Goal: Task Accomplishment & Management: Complete application form

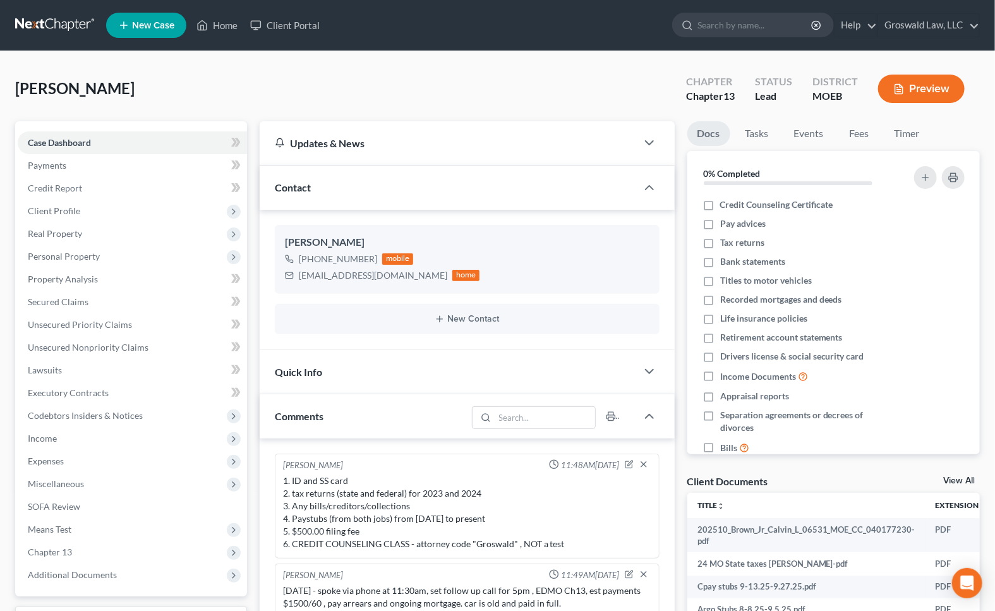
scroll to position [240, 0]
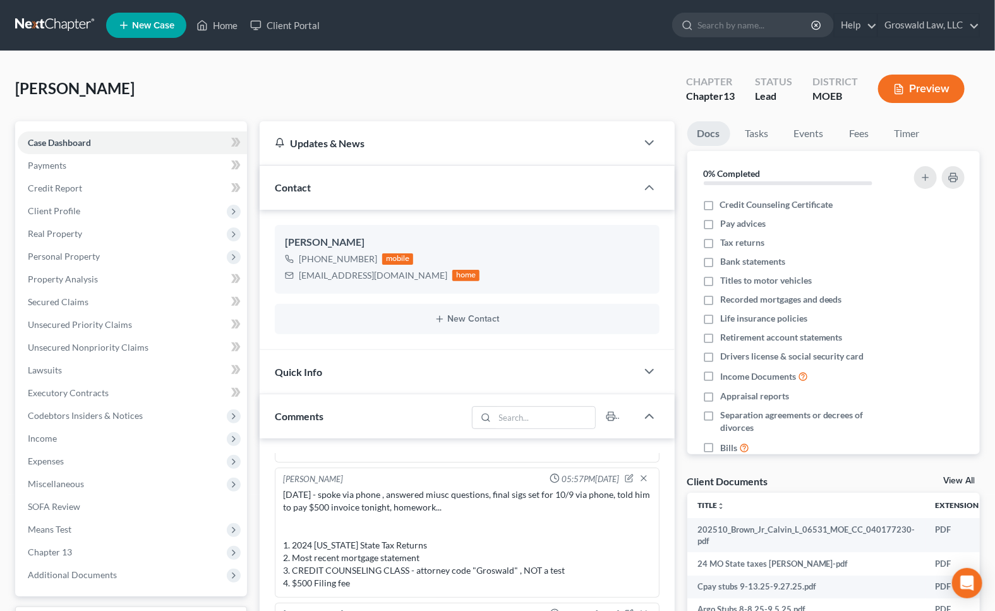
click at [169, 30] on span "New Case" at bounding box center [153, 25] width 42 height 9
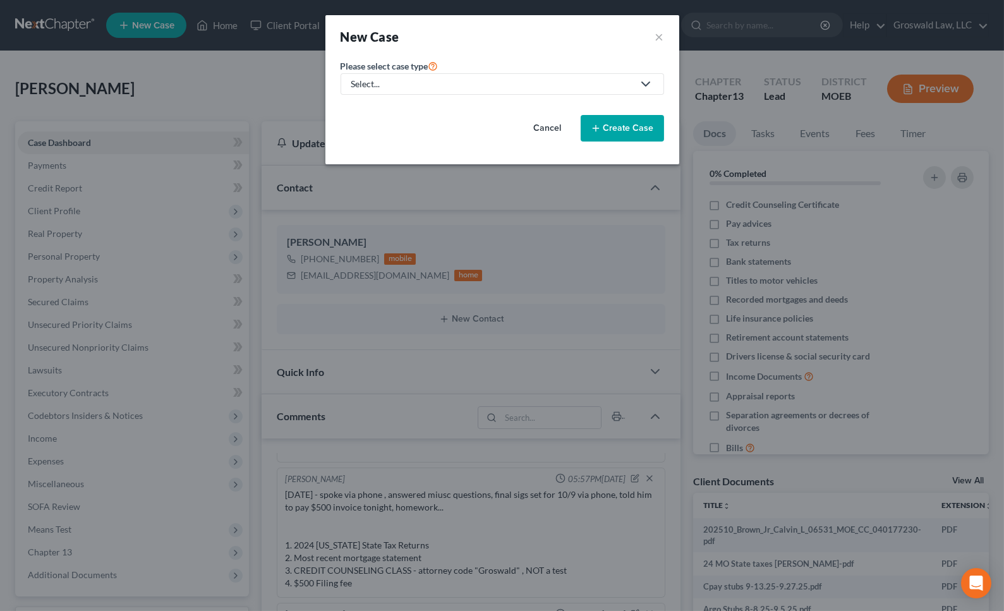
click at [400, 79] on div "Select..." at bounding box center [492, 84] width 282 height 13
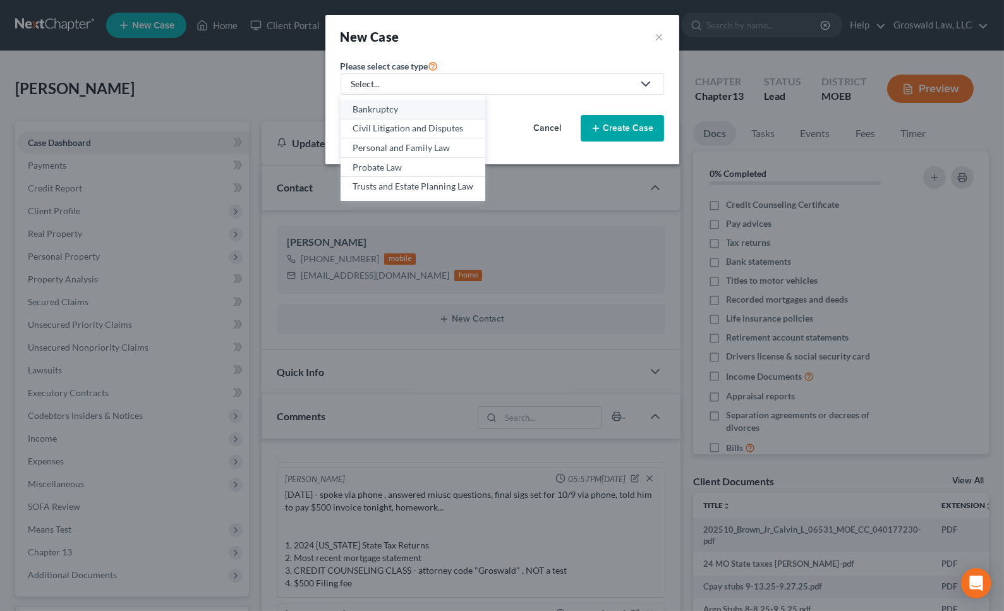
click at [400, 114] on div "Bankruptcy" at bounding box center [413, 109] width 121 height 13
select select "45"
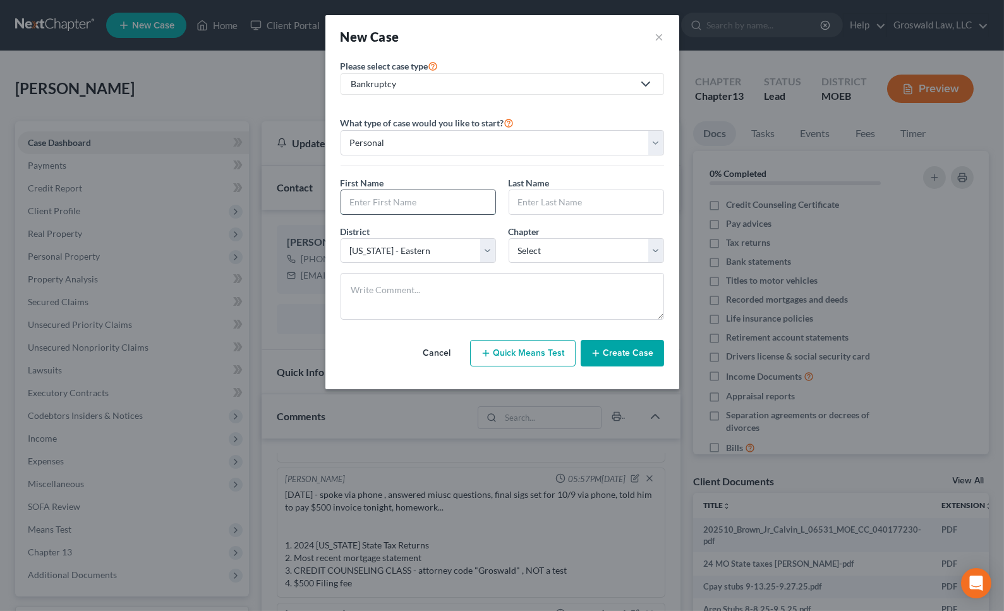
click at [396, 199] on input "text" at bounding box center [418, 202] width 154 height 24
click at [449, 353] on button "Cancel" at bounding box center [437, 353] width 56 height 25
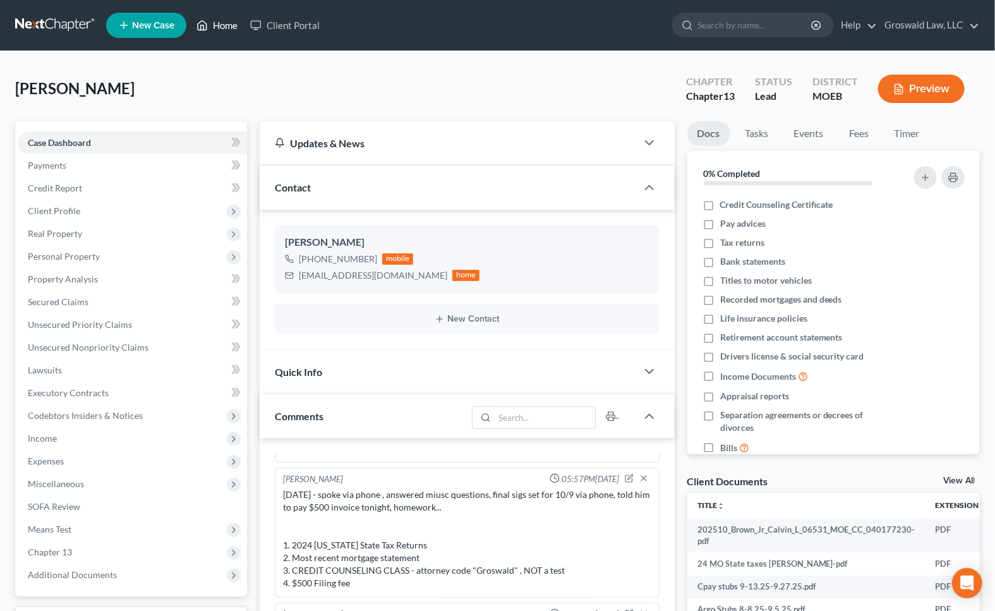
click at [223, 25] on link "Home" at bounding box center [217, 25] width 54 height 23
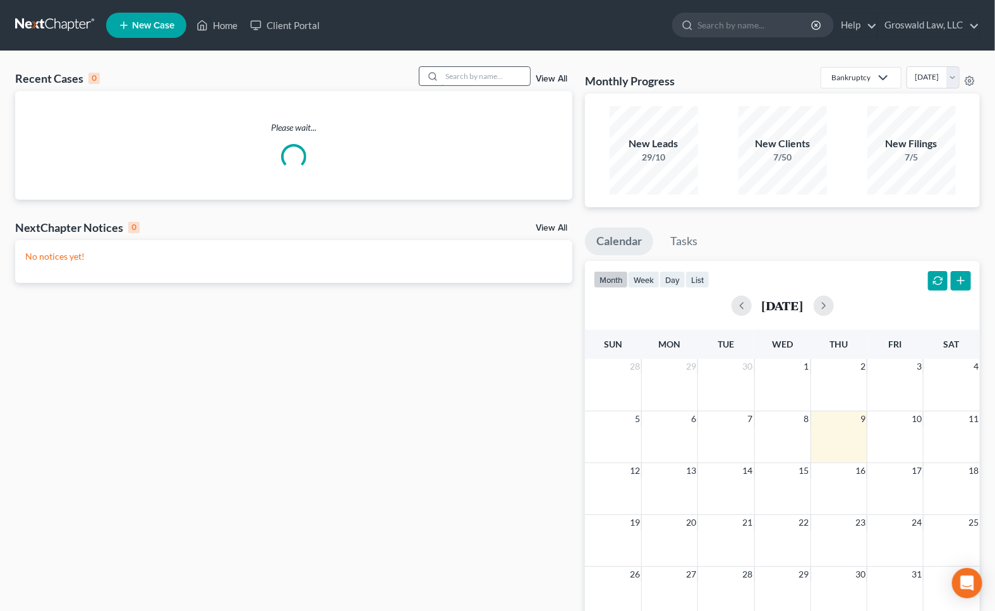
click at [476, 75] on input "search" at bounding box center [486, 76] width 88 height 18
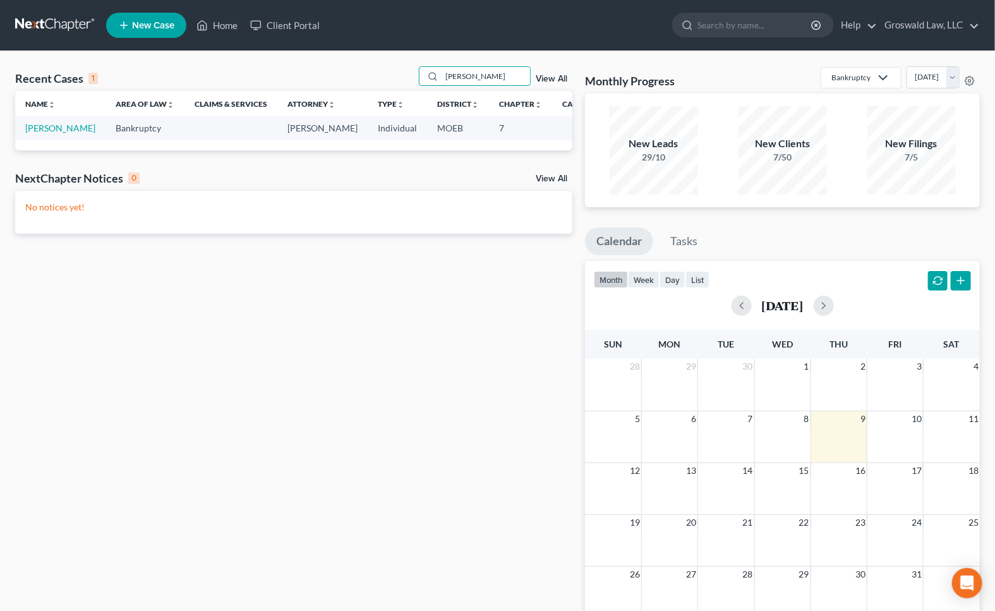
type input "[PERSON_NAME]"
click at [141, 30] on span "New Case" at bounding box center [153, 25] width 42 height 9
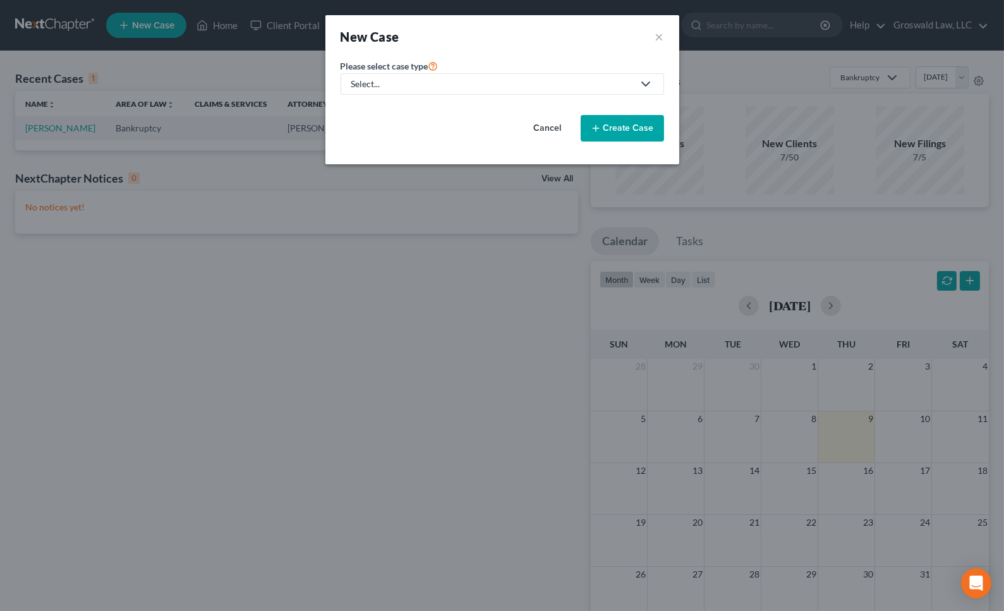
drag, startPoint x: 497, startPoint y: 126, endPoint x: 482, endPoint y: 92, distance: 37.3
click at [497, 126] on div "Cancel Create Case" at bounding box center [503, 128] width 324 height 47
click at [470, 84] on div "Select..." at bounding box center [492, 84] width 282 height 13
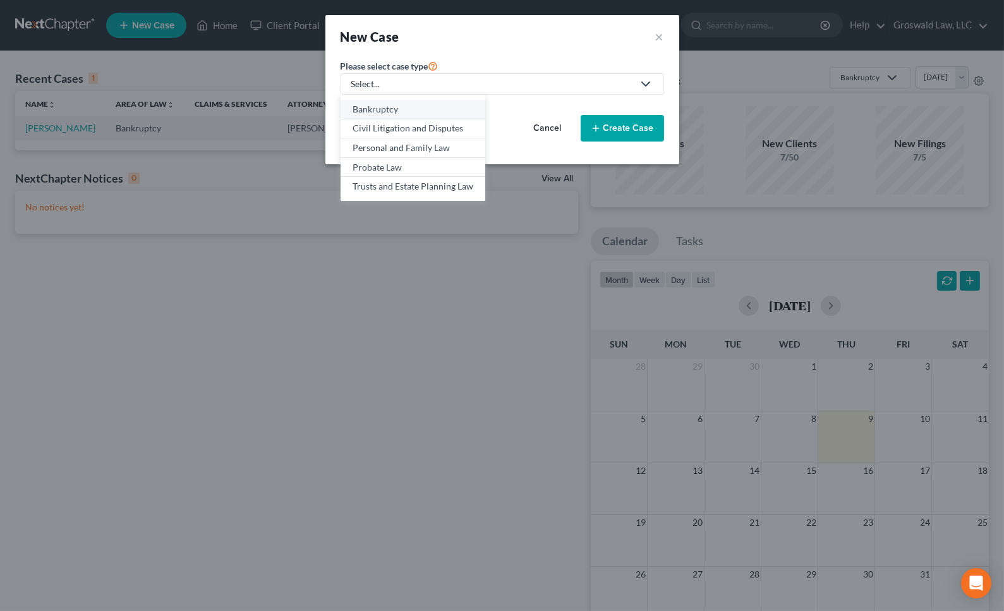
click at [411, 113] on div "Bankruptcy" at bounding box center [413, 109] width 121 height 13
select select "45"
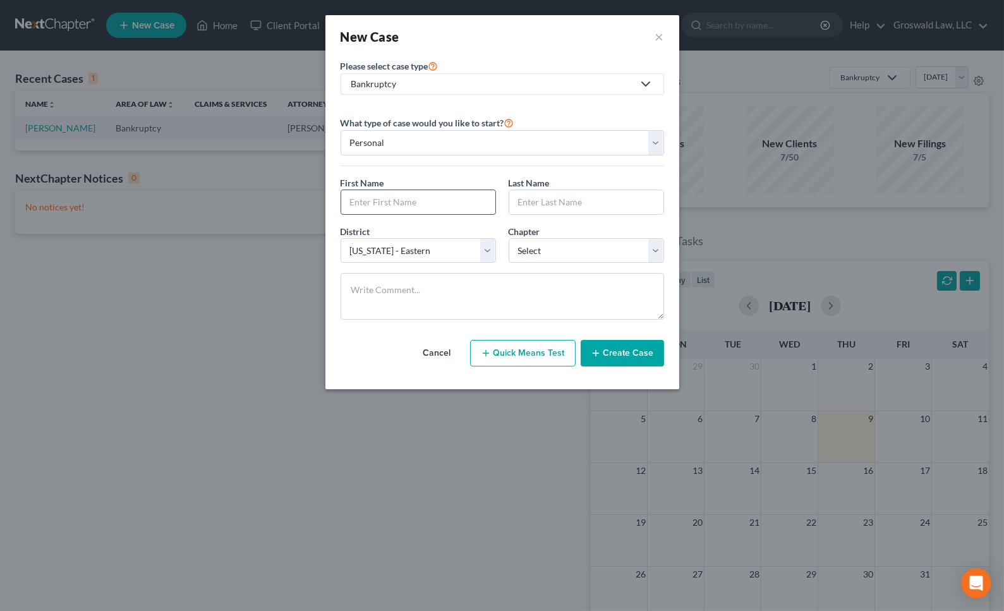
click at [410, 199] on input "text" at bounding box center [418, 202] width 154 height 24
type input "[PERSON_NAME]"
select select "0"
click at [638, 354] on button "Create Case" at bounding box center [622, 353] width 83 height 27
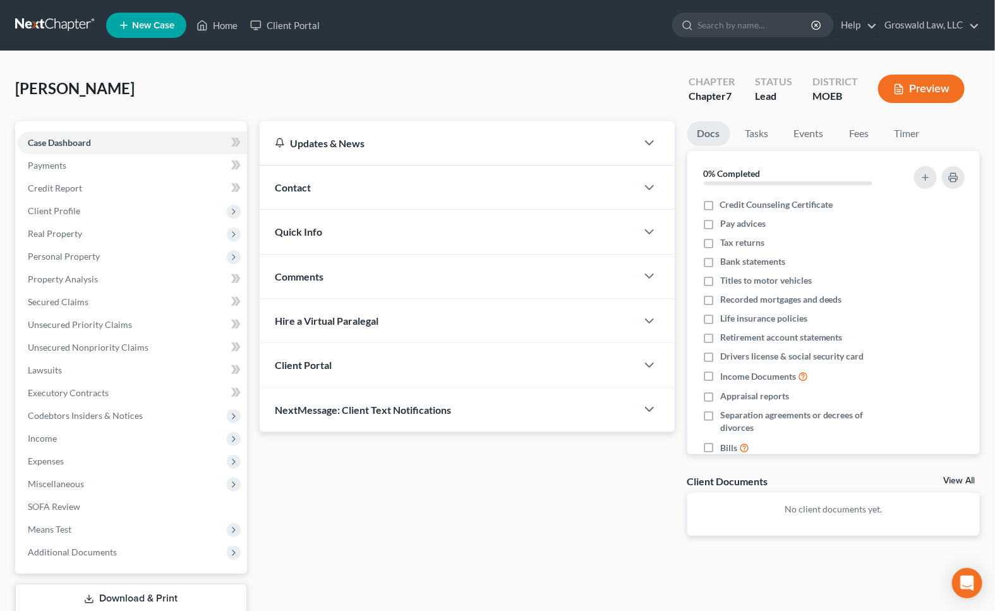
click at [363, 197] on div "Contact" at bounding box center [448, 188] width 377 height 44
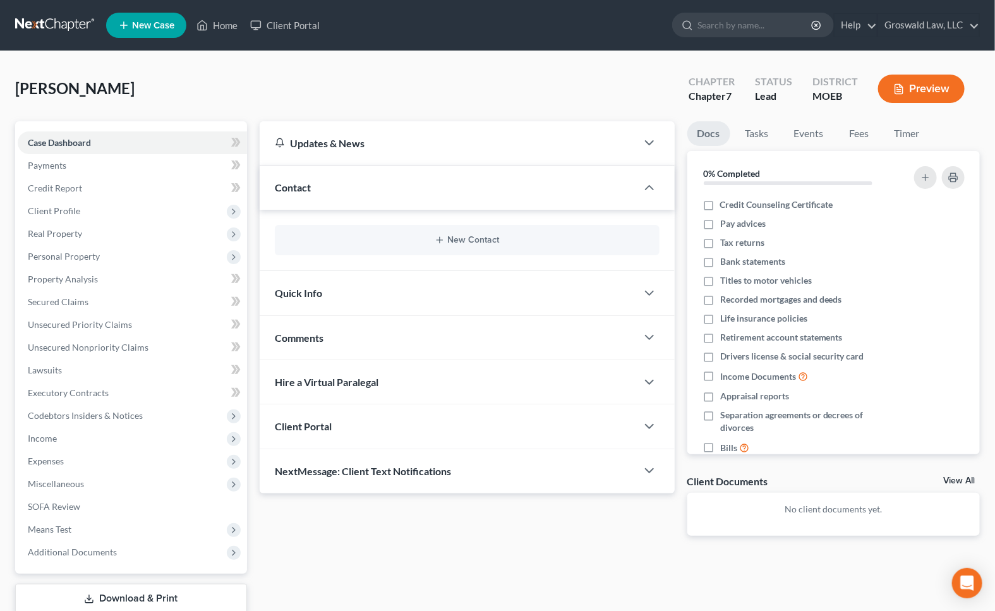
drag, startPoint x: 634, startPoint y: 579, endPoint x: 633, endPoint y: 572, distance: 7.0
click at [634, 579] on div "Updates & News × [US_STATE] [GEOGRAPHIC_DATA] Notes: Take a look at NextChapter…" at bounding box center [619, 383] width 733 height 525
click at [472, 241] on button "New Contact" at bounding box center [467, 240] width 365 height 10
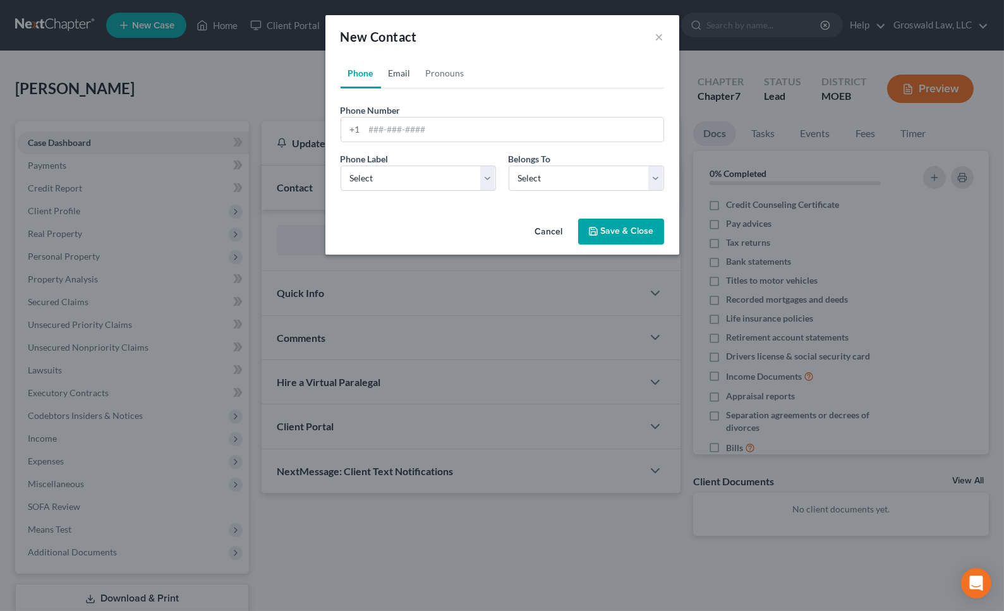
click at [399, 67] on link "Email" at bounding box center [399, 73] width 37 height 30
click at [409, 129] on input "email" at bounding box center [514, 130] width 299 height 24
paste input "[EMAIL_ADDRESS][DOMAIN_NAME]"
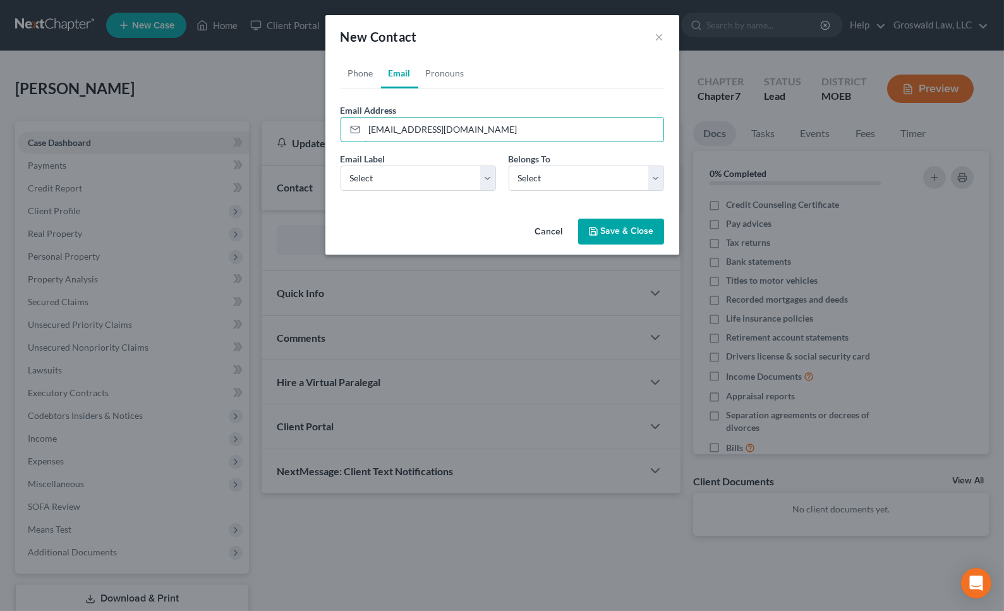
type input "[EMAIL_ADDRESS][DOMAIN_NAME]"
click at [480, 47] on div "New Contact ×" at bounding box center [502, 36] width 354 height 43
click at [350, 73] on link "Phone" at bounding box center [361, 73] width 40 height 30
click at [391, 130] on input "tel" at bounding box center [514, 130] width 299 height 24
paste input "515-8699"
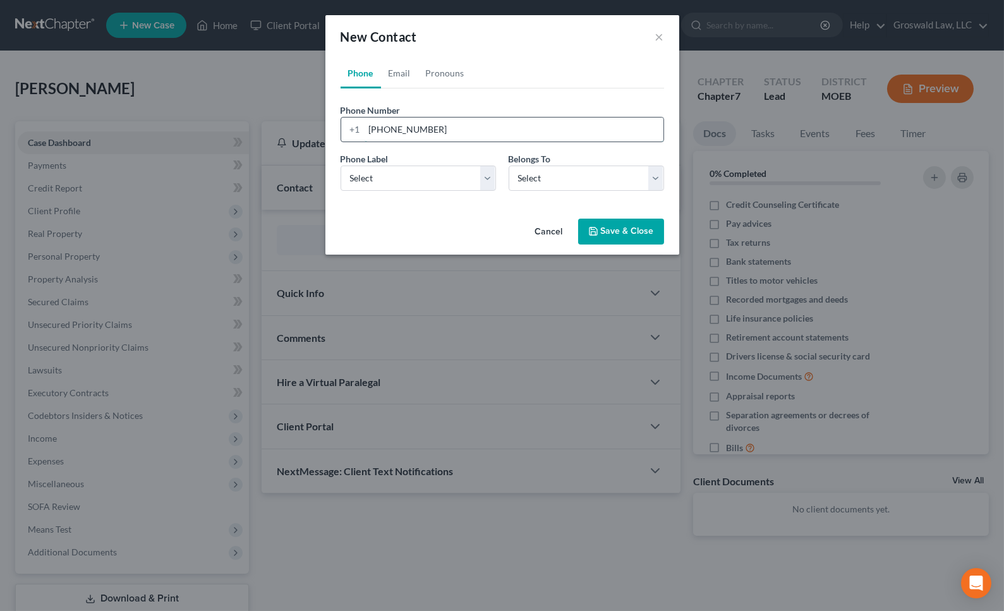
type input "[PHONE_NUMBER]"
select select "0"
click at [401, 70] on link "Email" at bounding box center [399, 73] width 37 height 30
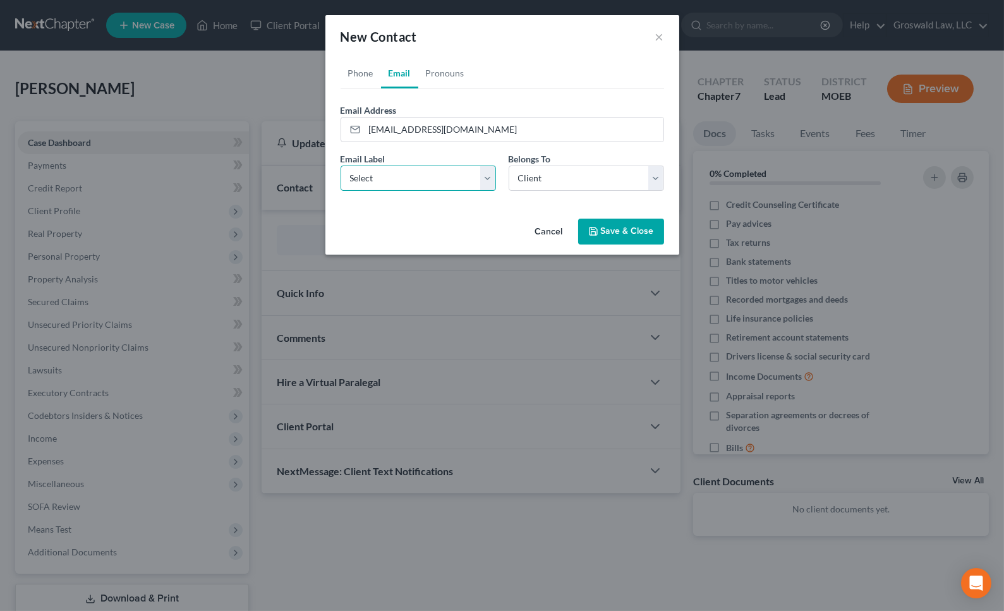
click at [384, 177] on select "Select Home Work Other" at bounding box center [418, 178] width 155 height 25
select select "0"
click at [341, 166] on select "Select Home Work Other" at bounding box center [418, 178] width 155 height 25
click at [616, 233] on button "Save & Close" at bounding box center [621, 232] width 86 height 27
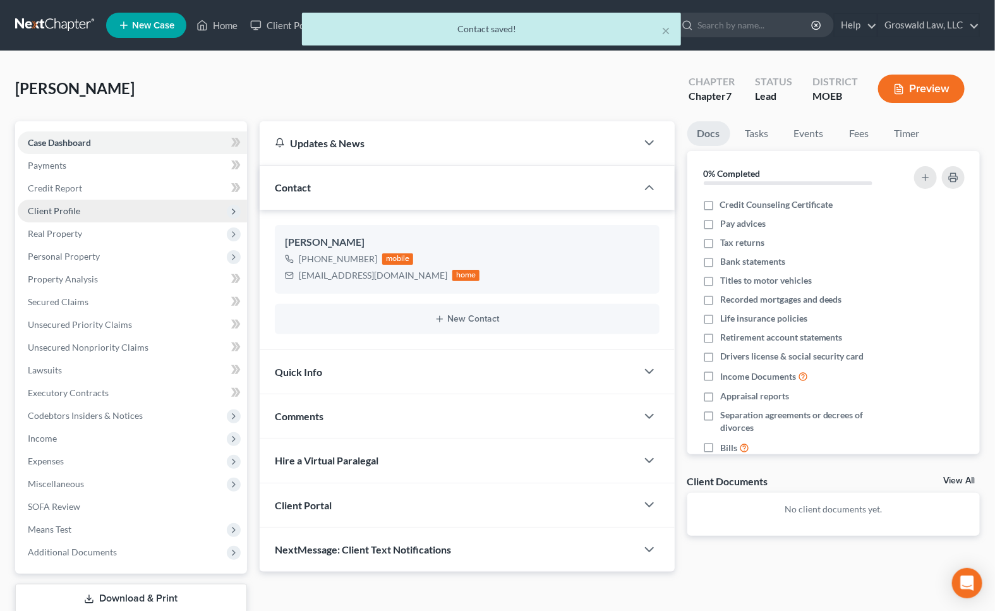
click at [70, 207] on span "Client Profile" at bounding box center [54, 210] width 52 height 11
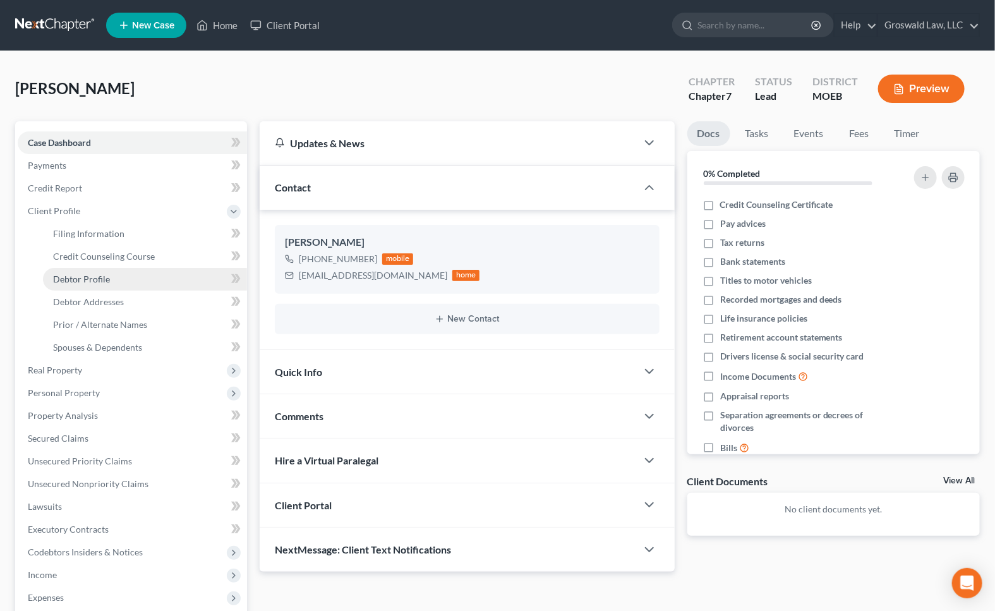
click at [97, 276] on span "Debtor Profile" at bounding box center [81, 279] width 57 height 11
select select "0"
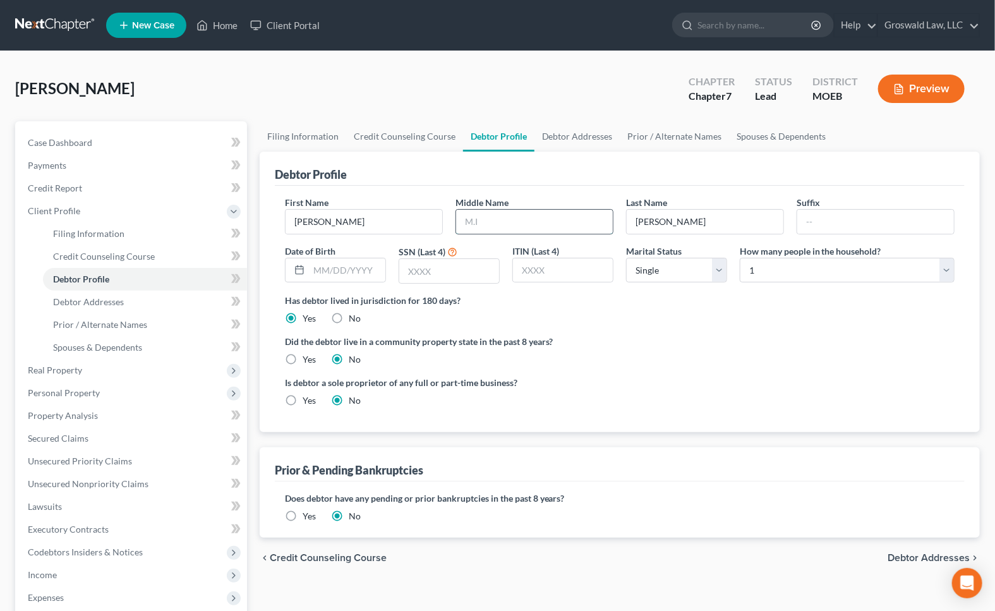
click at [516, 222] on input "text" at bounding box center [534, 222] width 157 height 24
type input "E."
type input "[DATE]"
type input "9462"
drag, startPoint x: 695, startPoint y: 343, endPoint x: 542, endPoint y: 213, distance: 200.8
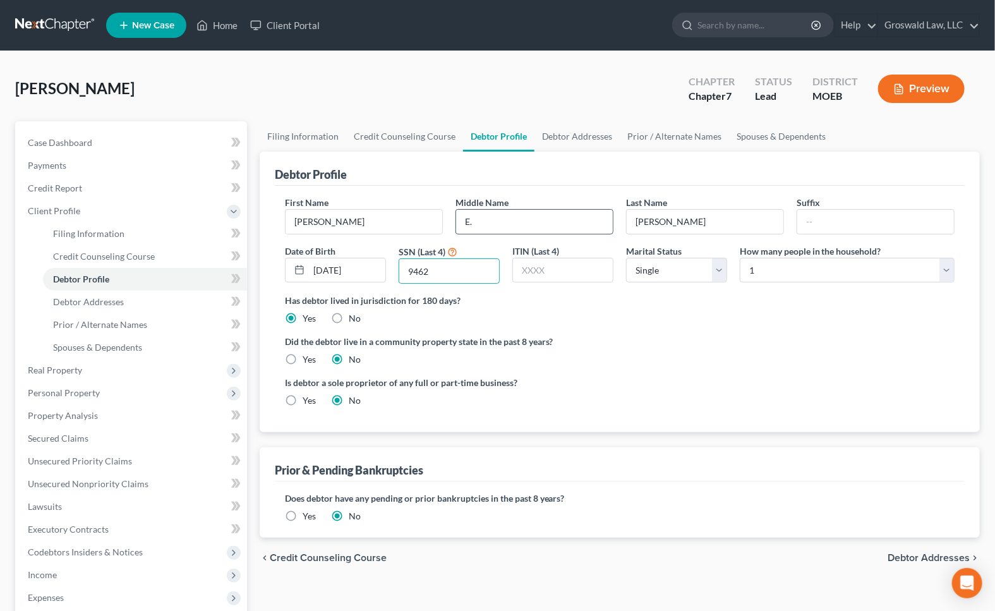
click at [695, 343] on label "Did the debtor live in a community property state in the past 8 years?" at bounding box center [620, 341] width 670 height 13
click at [559, 137] on link "Debtor Addresses" at bounding box center [578, 136] width 86 height 30
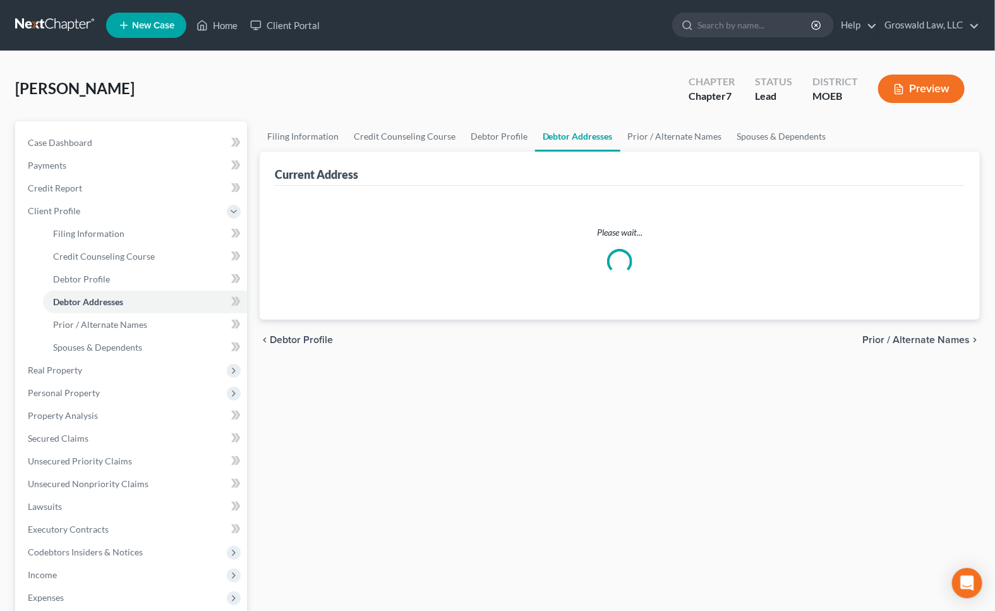
select select "0"
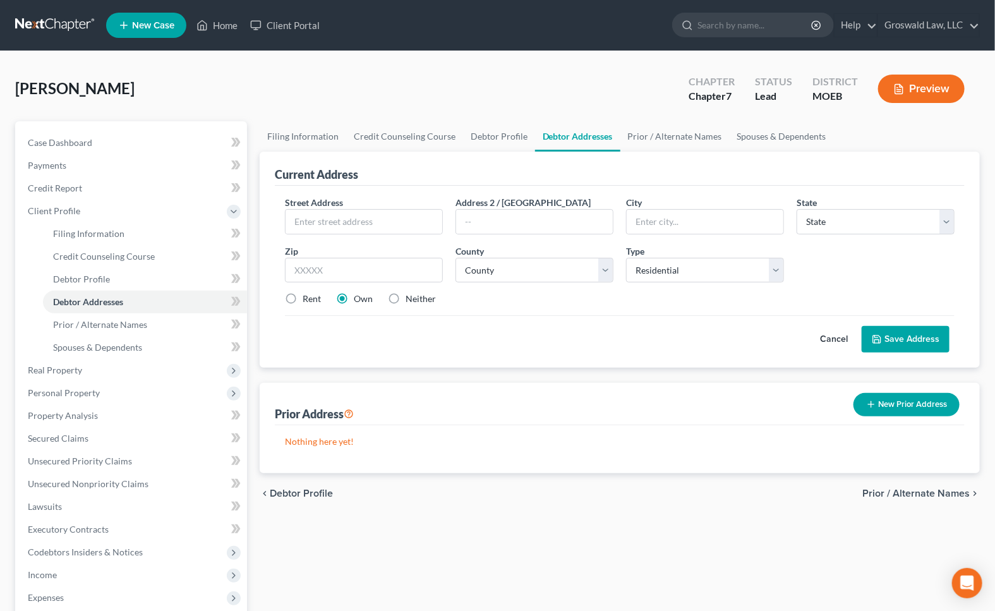
drag, startPoint x: 391, startPoint y: 298, endPoint x: 368, endPoint y: 227, distance: 74.3
click at [406, 297] on label "Neither" at bounding box center [421, 299] width 30 height 13
click at [411, 297] on input "Neither" at bounding box center [415, 297] width 8 height 8
radio input "true"
click at [363, 214] on input "text" at bounding box center [364, 222] width 157 height 24
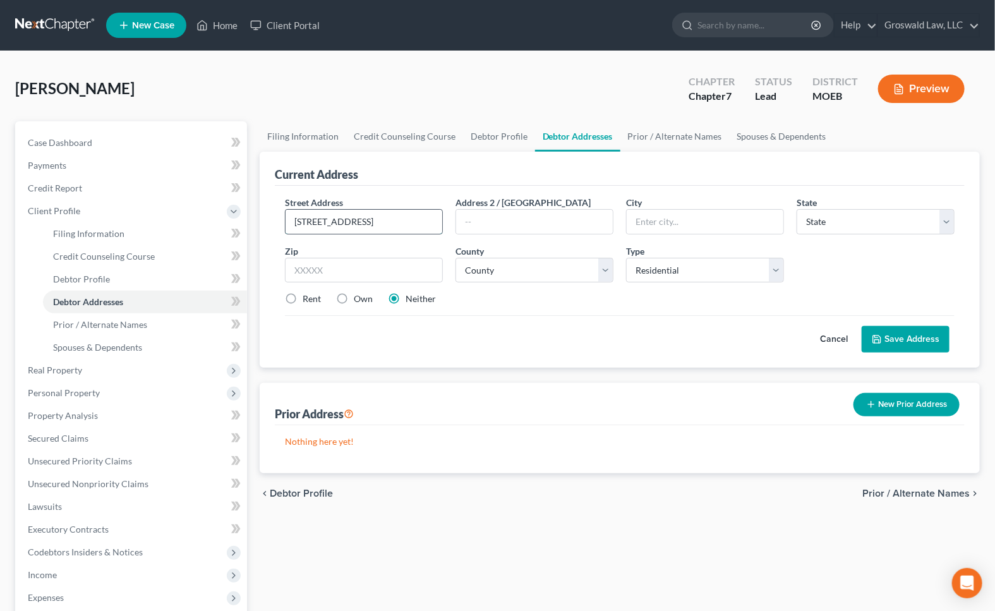
type input "[STREET_ADDRESS]"
type input "63379"
type input "[PERSON_NAME]"
select select "26"
click at [360, 254] on div "Zip * 63379" at bounding box center [364, 264] width 171 height 39
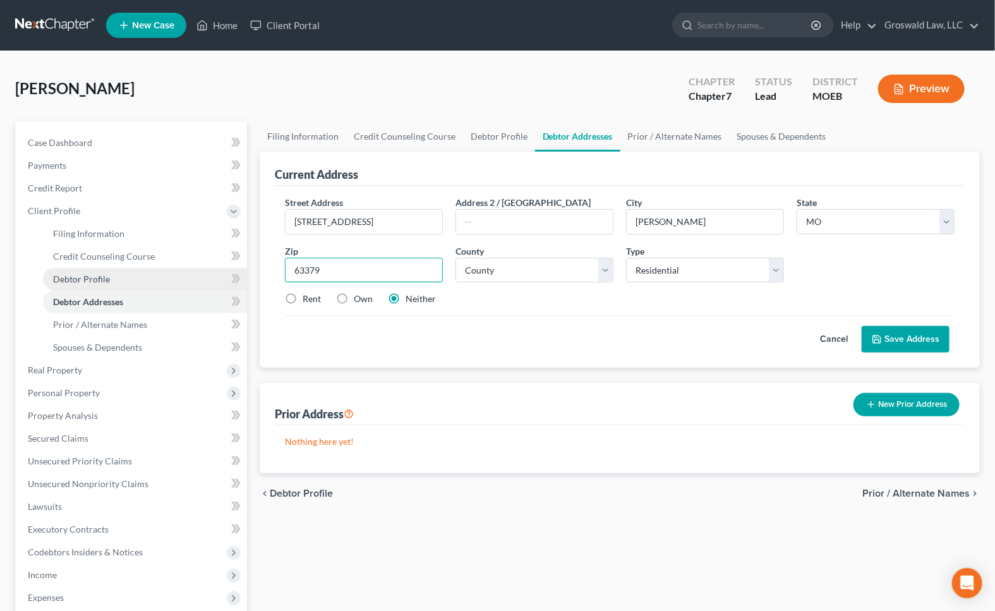
drag, startPoint x: 355, startPoint y: 270, endPoint x: 88, endPoint y: 271, distance: 267.3
click at [85, 272] on div "Petition Navigation Case Dashboard Payments Invoices Payments Payments Credit R…" at bounding box center [498, 452] width 978 height 662
type input "63376"
type input "Saint [PERSON_NAME]"
select select "97"
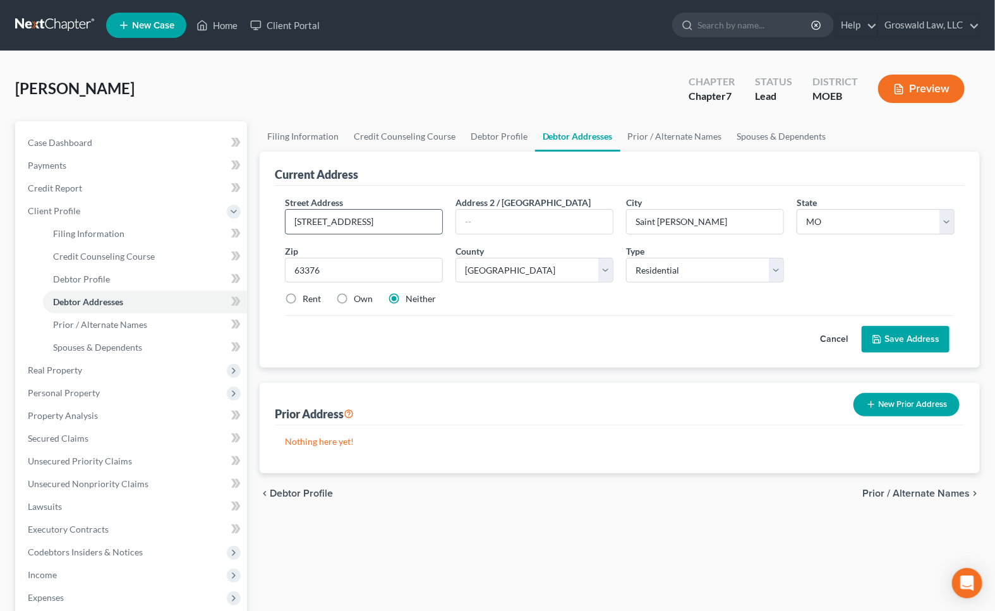
click at [327, 222] on input "[STREET_ADDRESS]" at bounding box center [364, 222] width 157 height 24
type input "[STREET_ADDRESS]"
click at [355, 296] on label "Own" at bounding box center [363, 299] width 19 height 13
click at [359, 296] on input "Own" at bounding box center [363, 297] width 8 height 8
radio input "true"
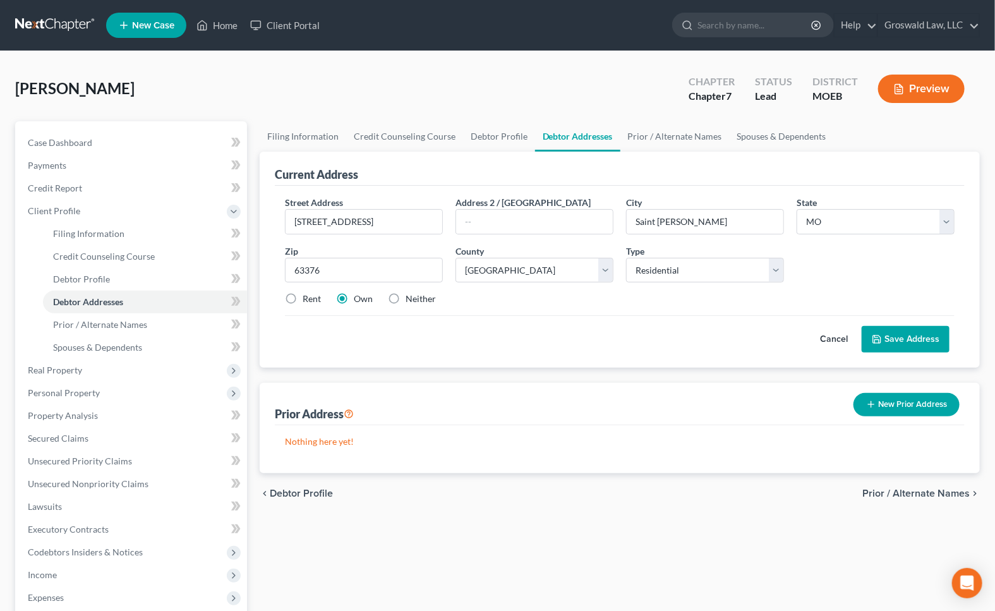
click at [903, 333] on button "Save Address" at bounding box center [906, 339] width 88 height 27
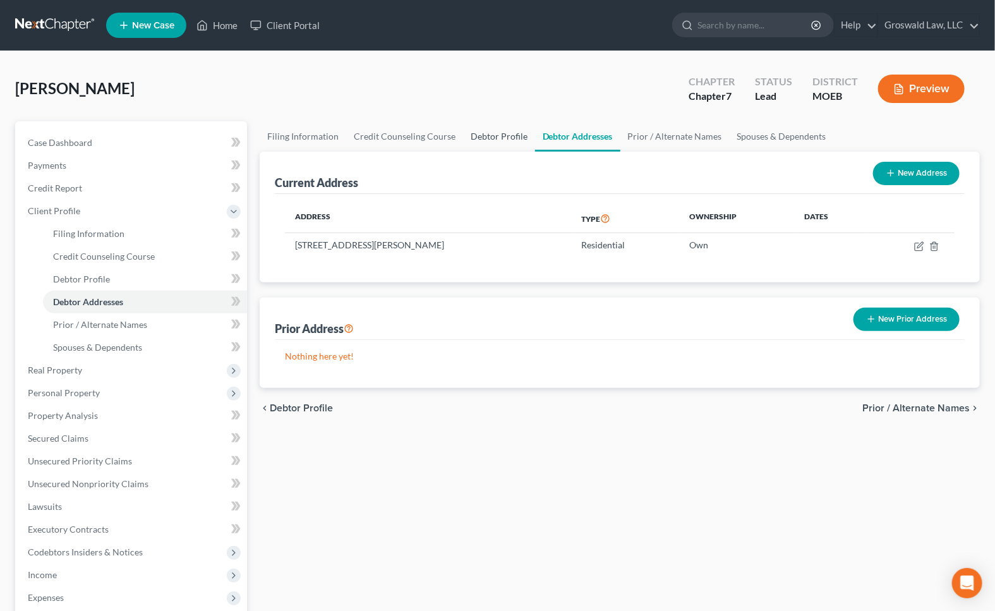
drag, startPoint x: 497, startPoint y: 130, endPoint x: 487, endPoint y: 145, distance: 18.1
click at [497, 130] on link "Debtor Profile" at bounding box center [499, 136] width 72 height 30
select select "0"
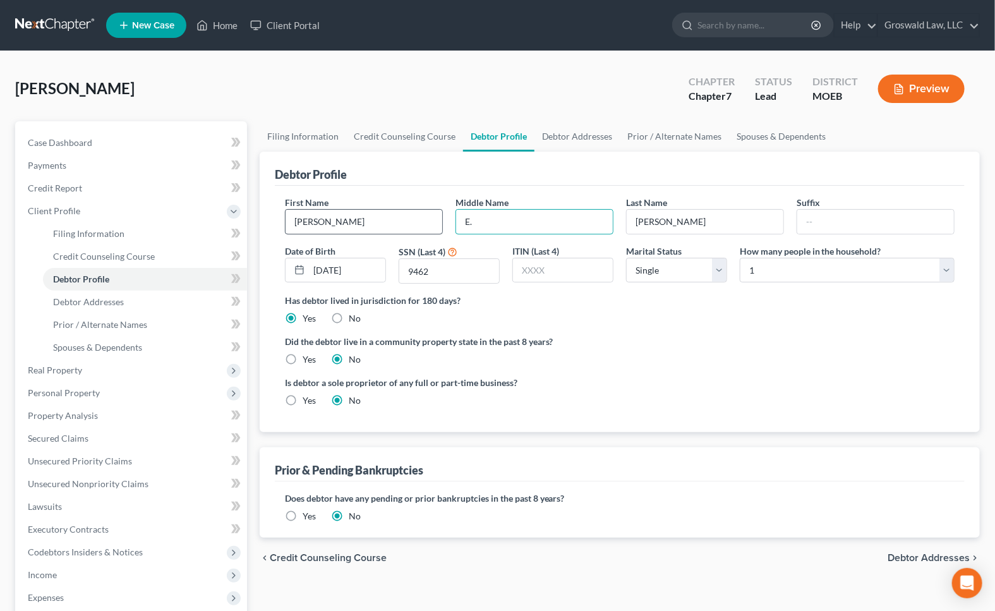
drag, startPoint x: 511, startPoint y: 222, endPoint x: 330, endPoint y: 209, distance: 181.3
click at [330, 215] on div "First Name [PERSON_NAME] Middle Name E. Last Name [PERSON_NAME] Date of Birth […" at bounding box center [620, 245] width 682 height 98
type input "[PERSON_NAME]"
click at [665, 348] on div "Did the debtor live in a community property state in the past 8 years? Yes No" at bounding box center [620, 350] width 670 height 31
click at [303, 517] on label "Yes" at bounding box center [309, 516] width 13 height 13
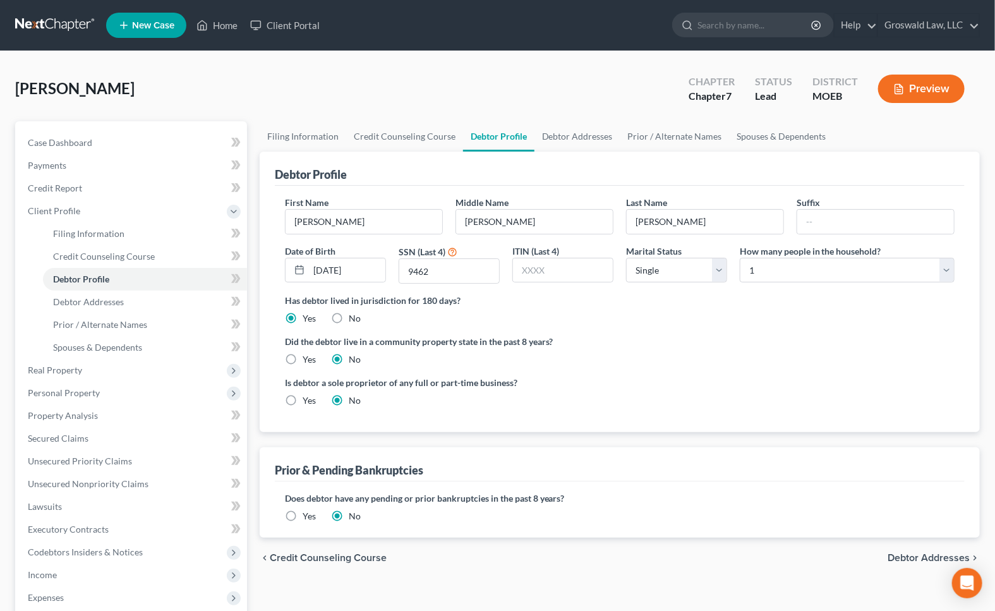
click at [308, 517] on input "Yes" at bounding box center [312, 514] width 8 height 8
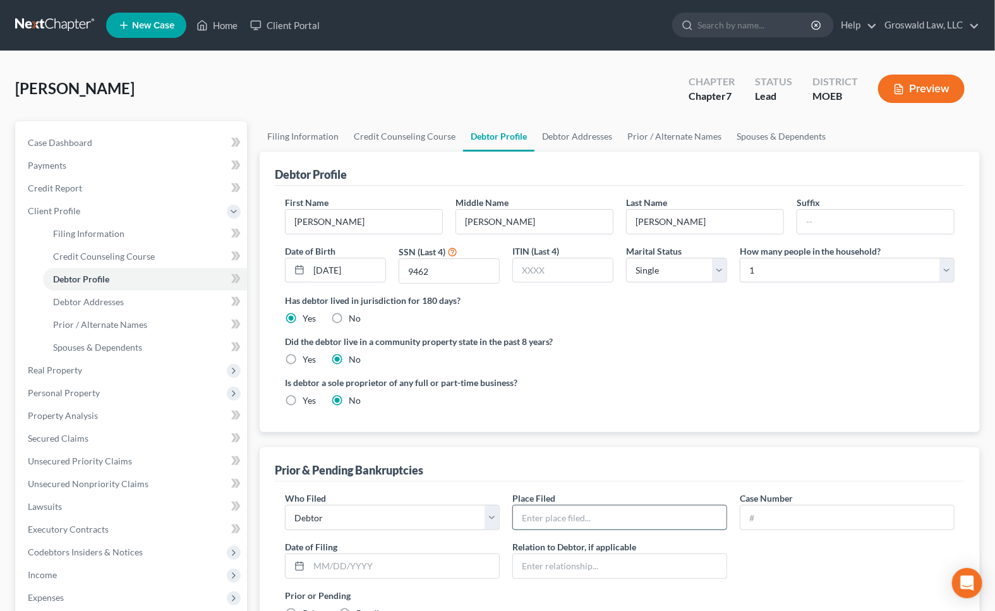
click at [548, 525] on input "text" at bounding box center [620, 518] width 214 height 24
type input "[GEOGRAPHIC_DATA][US_STATE]"
click at [774, 513] on input "text" at bounding box center [848, 518] width 214 height 24
type input "20-43770"
click at [843, 555] on div "Who Filed * Debtor Other Place Filed * Eastern District [US_STATE] Case Number …" at bounding box center [620, 572] width 682 height 161
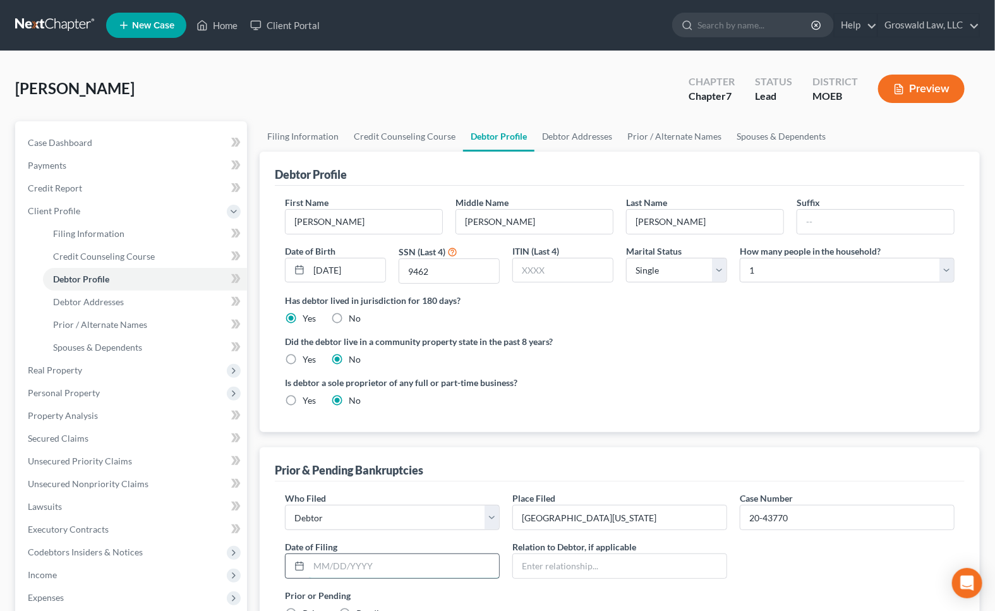
drag, startPoint x: 373, startPoint y: 559, endPoint x: 375, endPoint y: 552, distance: 6.6
click at [373, 559] on input "text" at bounding box center [404, 566] width 190 height 24
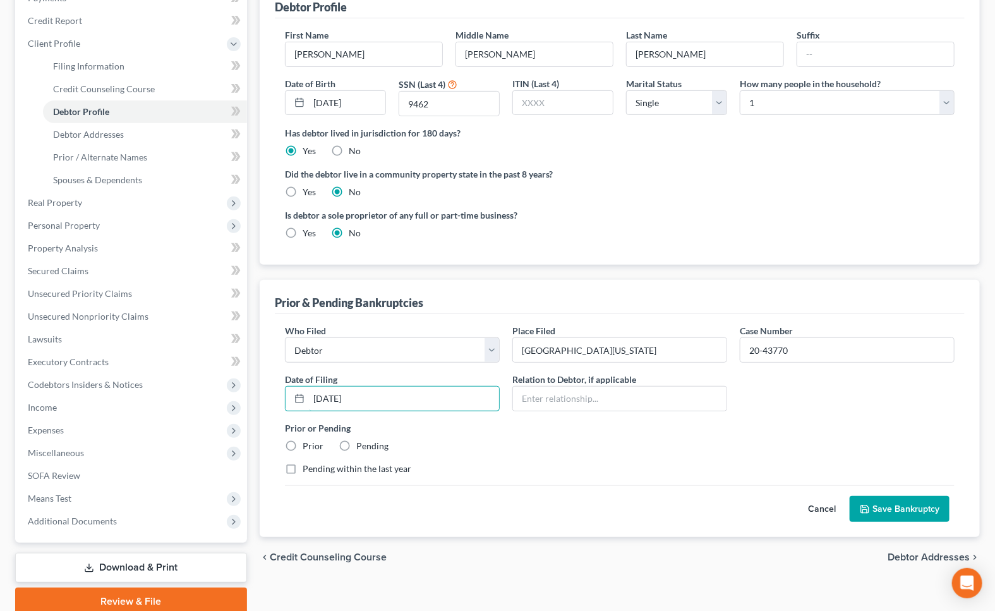
scroll to position [172, 0]
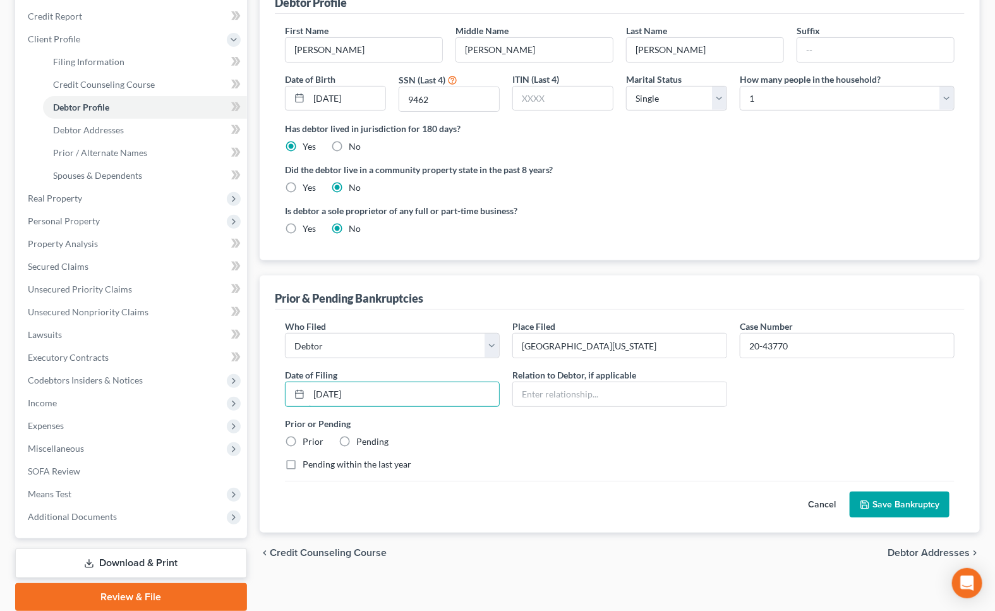
type input "[DATE]"
click at [303, 438] on label "Prior" at bounding box center [313, 441] width 21 height 13
click at [308, 438] on input "Prior" at bounding box center [312, 439] width 8 height 8
radio input "true"
click at [836, 352] on input "20-43770" at bounding box center [848, 346] width 214 height 24
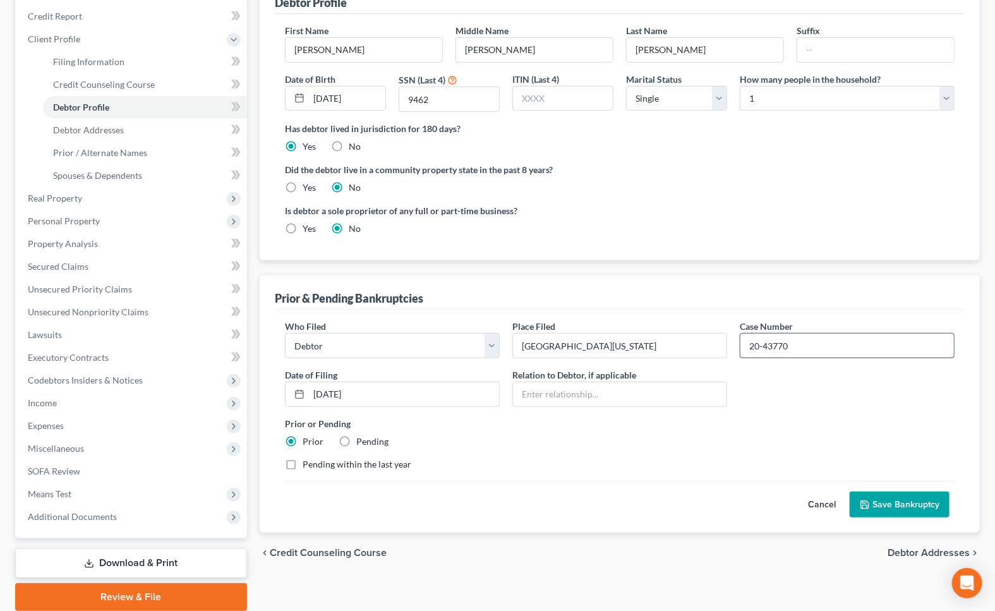
drag, startPoint x: 806, startPoint y: 425, endPoint x: 809, endPoint y: 353, distance: 72.1
click at [806, 422] on label "Prior or Pending" at bounding box center [620, 423] width 670 height 13
click at [811, 344] on input "20-43770" at bounding box center [848, 346] width 214 height 24
type input "20-43770-ch7-Discharge"
click at [891, 495] on button "Save Bankruptcy" at bounding box center [900, 505] width 100 height 27
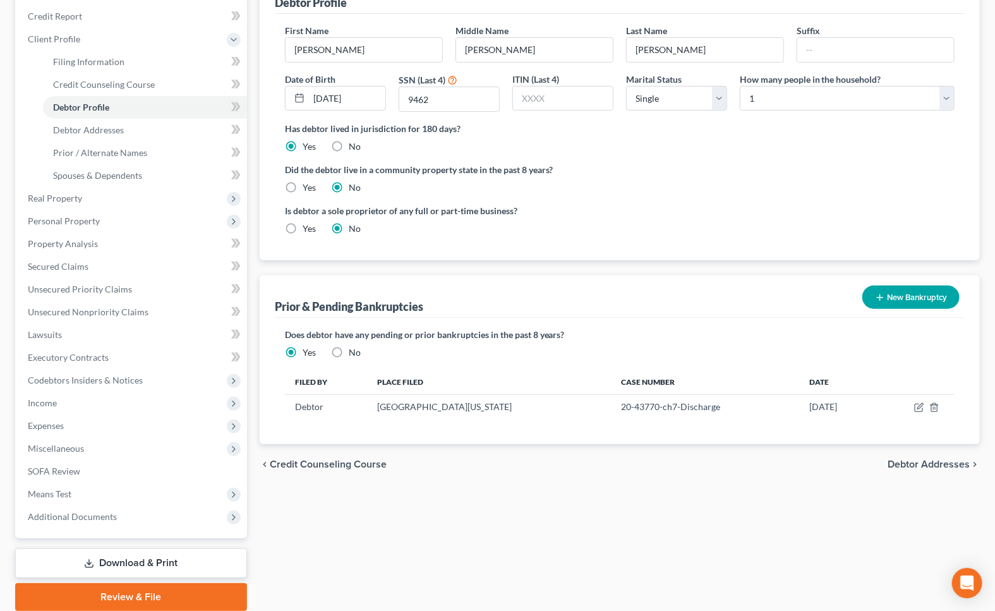
click at [772, 204] on div "Is debtor a sole proprietor of any full or part-time business? Yes No" at bounding box center [620, 224] width 682 height 41
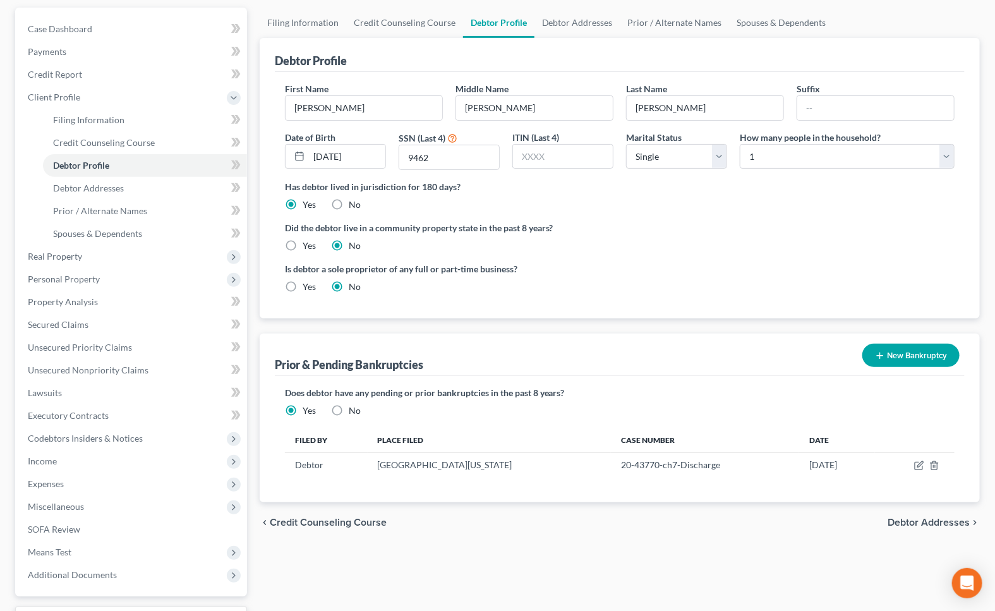
scroll to position [0, 0]
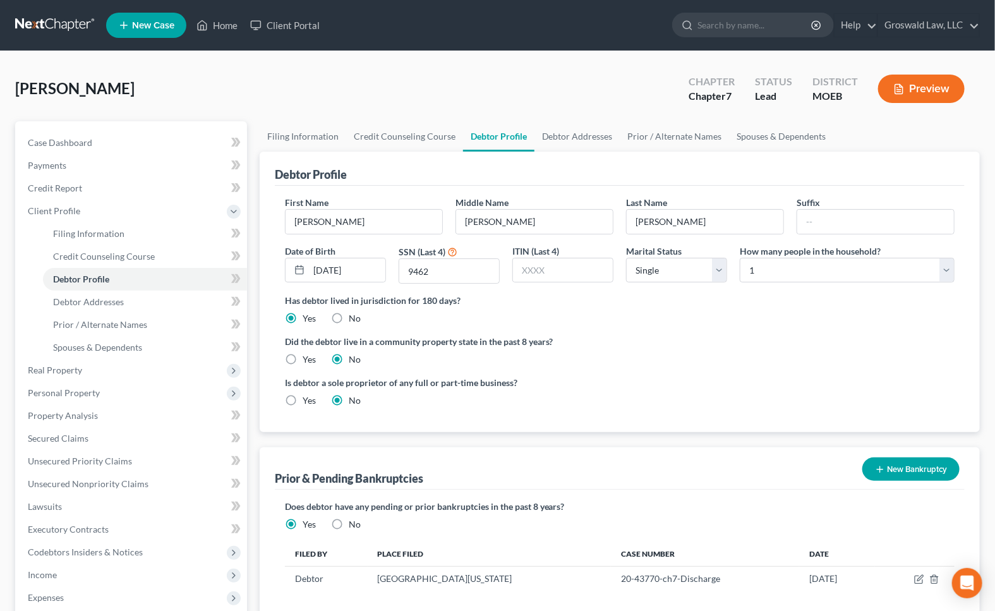
drag, startPoint x: 682, startPoint y: 366, endPoint x: 677, endPoint y: 356, distance: 11.0
click at [682, 365] on ng-include "First Name [PERSON_NAME] Middle Name [PERSON_NAME] Last Name [PERSON_NAME] Date…" at bounding box center [620, 306] width 670 height 221
click at [600, 404] on div "Is debtor a sole proprietor of any full or part-time business? Yes No" at bounding box center [449, 391] width 341 height 31
click at [660, 338] on label "Did the debtor live in a community property state in the past 8 years?" at bounding box center [620, 341] width 670 height 13
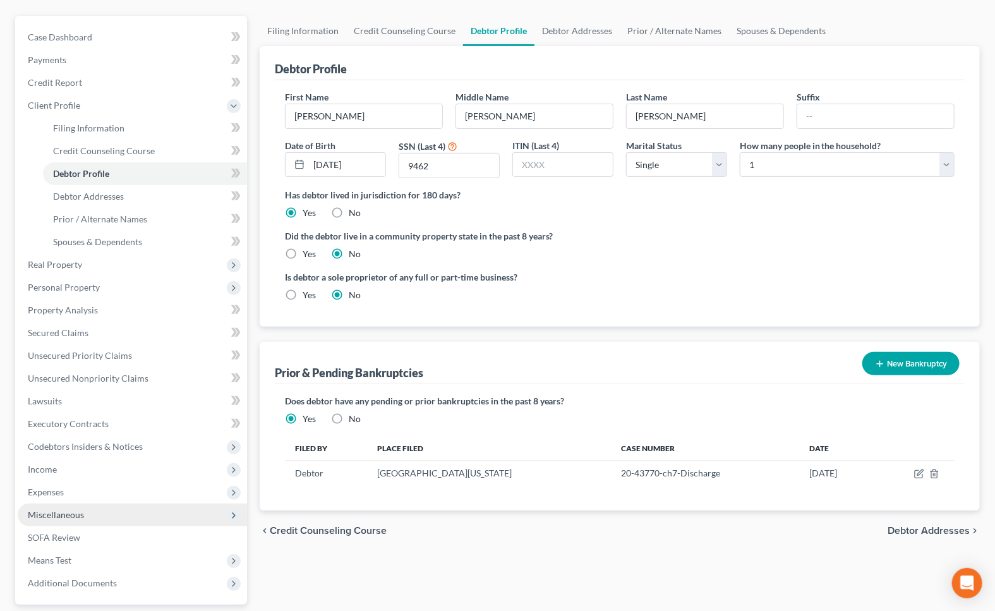
scroll to position [172, 0]
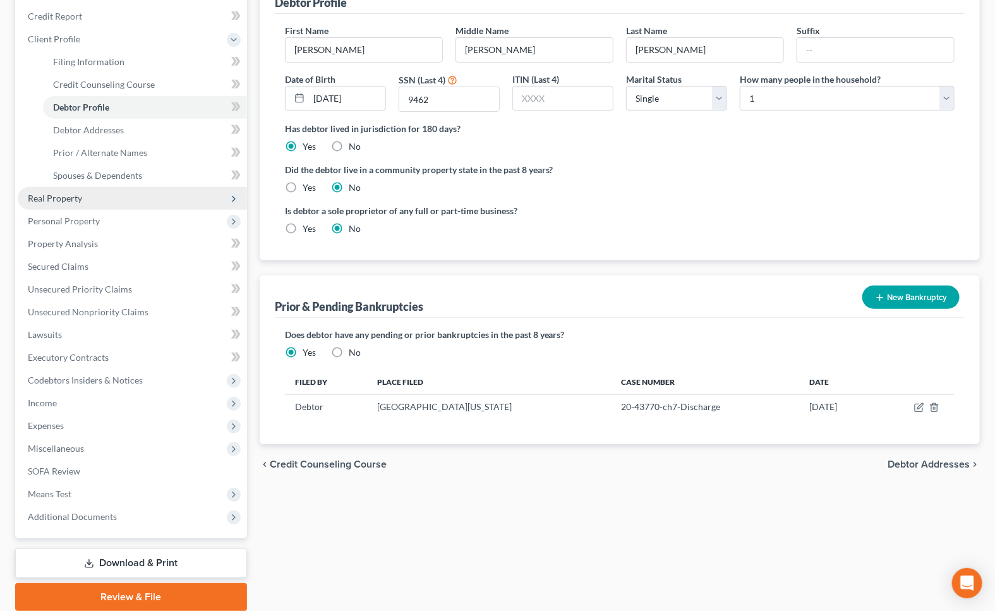
click at [78, 200] on span "Real Property" at bounding box center [55, 198] width 54 height 11
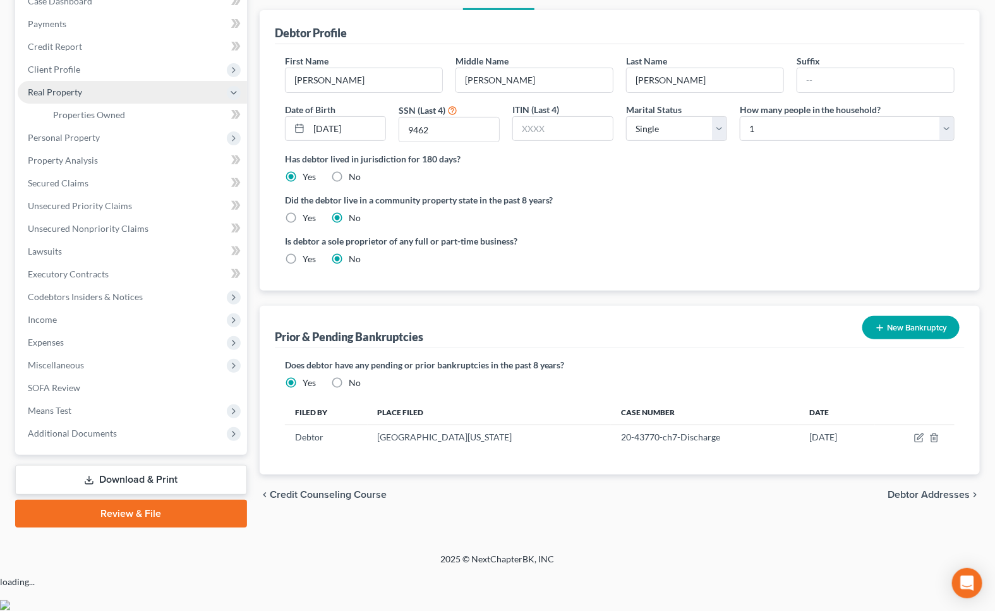
scroll to position [104, 0]
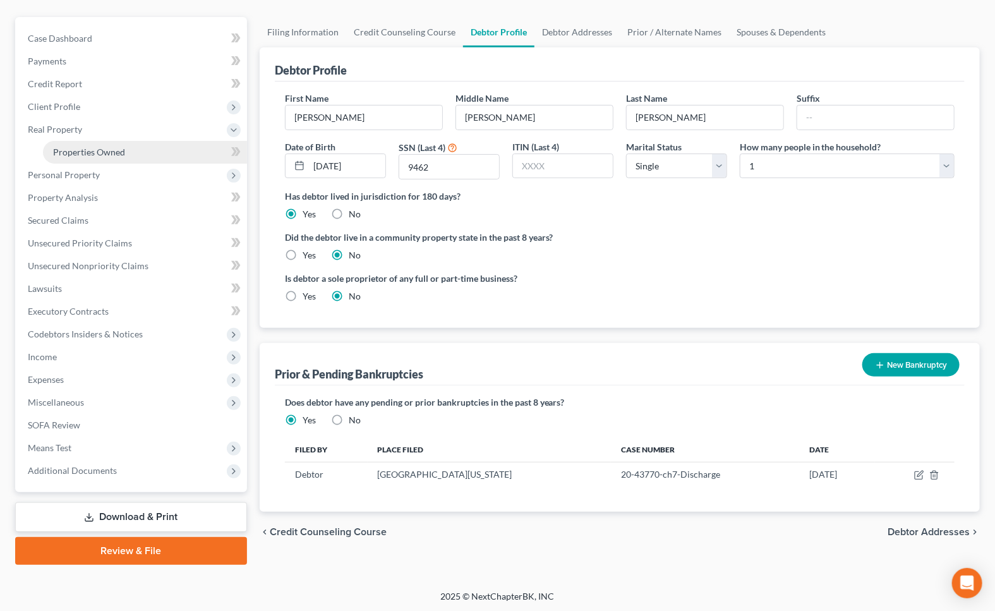
click at [95, 154] on span "Properties Owned" at bounding box center [89, 152] width 72 height 11
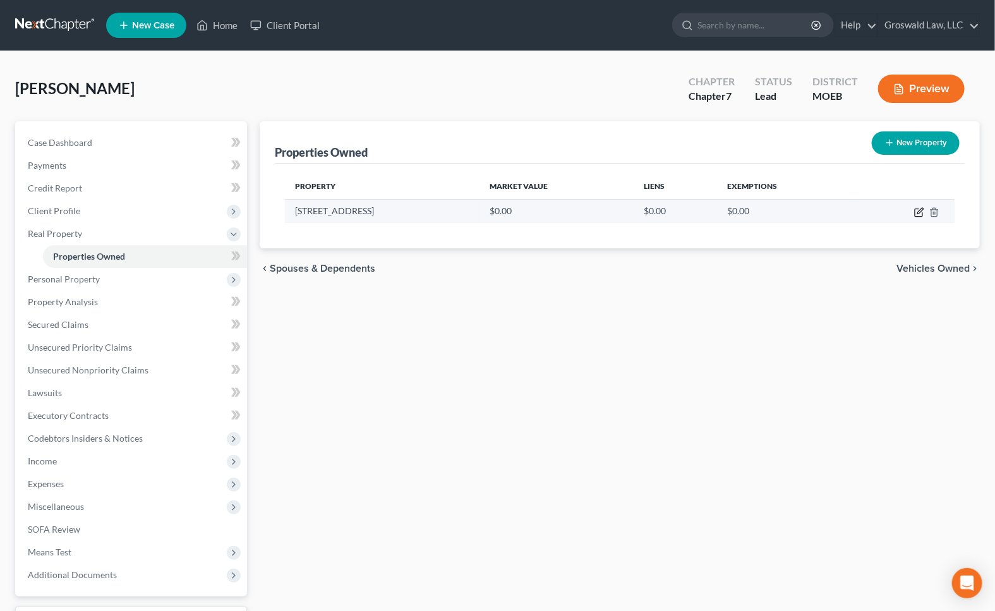
click at [919, 212] on icon "button" at bounding box center [921, 211] width 6 height 6
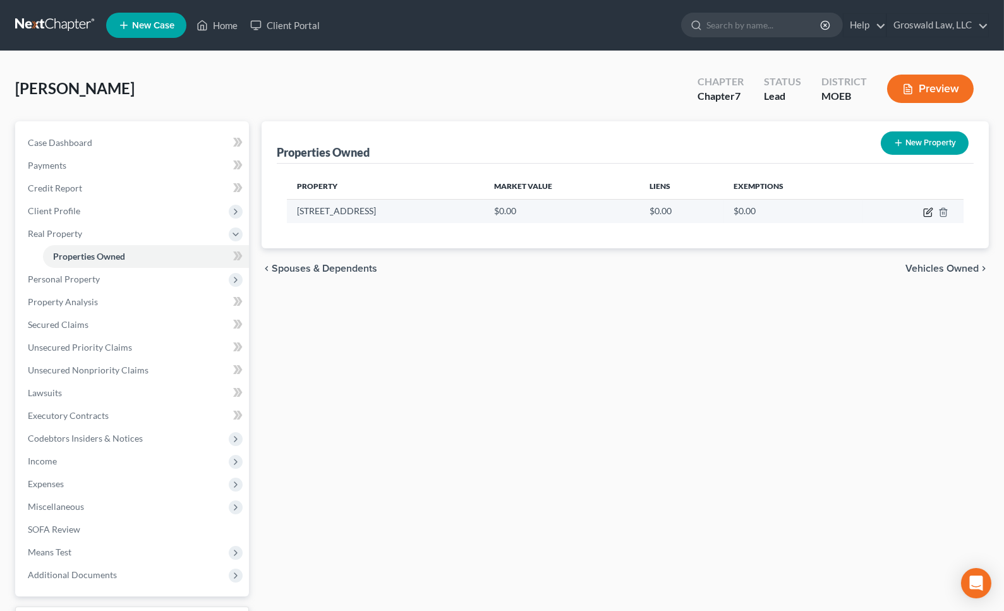
select select "26"
select select "97"
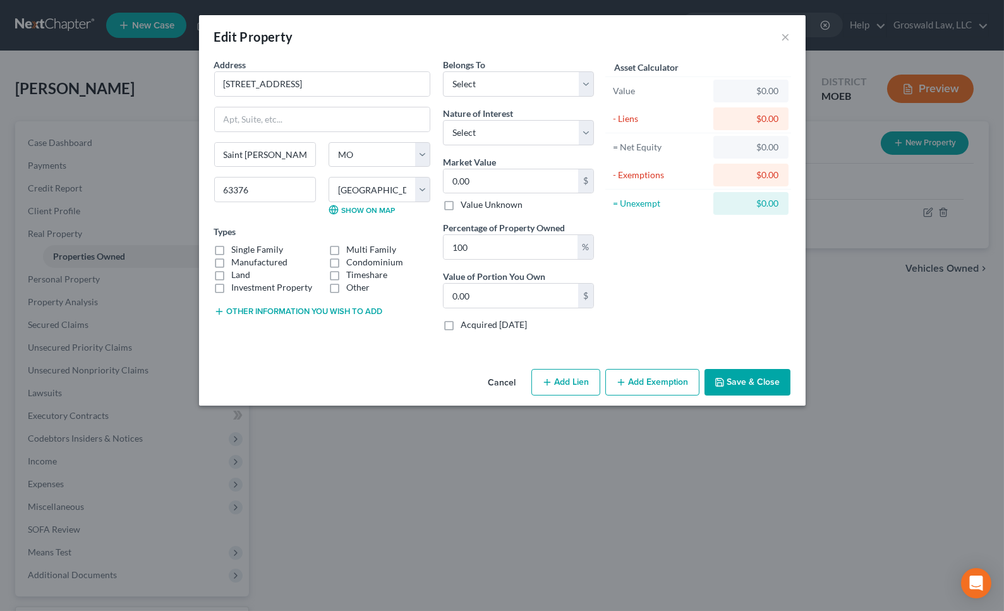
click at [346, 290] on label "Other" at bounding box center [357, 287] width 23 height 13
click at [351, 289] on input "Other" at bounding box center [355, 285] width 8 height 8
checkbox input "true"
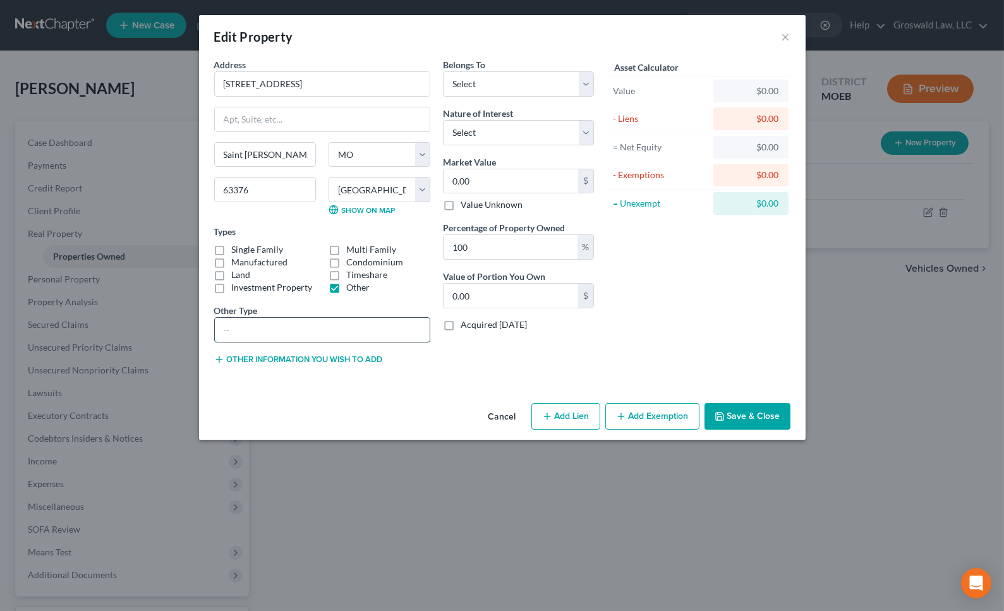
click at [320, 335] on input "text" at bounding box center [322, 330] width 215 height 24
type input "Townhouse"
click at [485, 367] on div "Belongs To * Select Debtor 1 Only Debtor 2 Only Debtor 1 And Debtor 2 Only At L…" at bounding box center [519, 216] width 164 height 317
click at [490, 89] on select "Select Debtor 1 Only Debtor 2 Only Debtor 1 And Debtor 2 Only At Least One Of T…" at bounding box center [518, 83] width 151 height 25
select select "0"
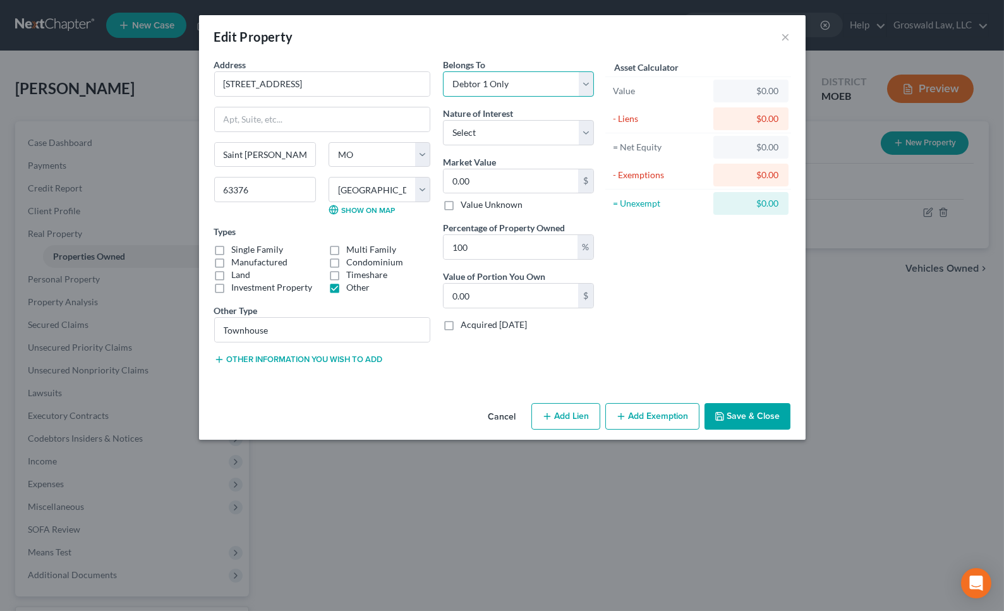
click at [443, 71] on select "Select Debtor 1 Only Debtor 2 Only Debtor 1 And Debtor 2 Only At Least One Of T…" at bounding box center [518, 83] width 151 height 25
click at [760, 413] on button "Save & Close" at bounding box center [748, 416] width 86 height 27
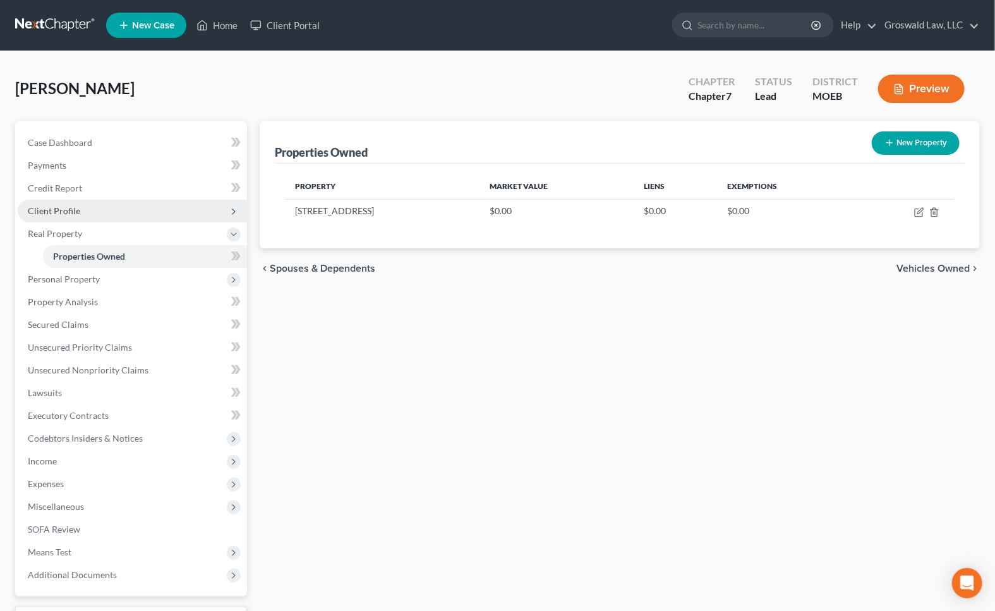
click at [66, 203] on span "Client Profile" at bounding box center [132, 211] width 229 height 23
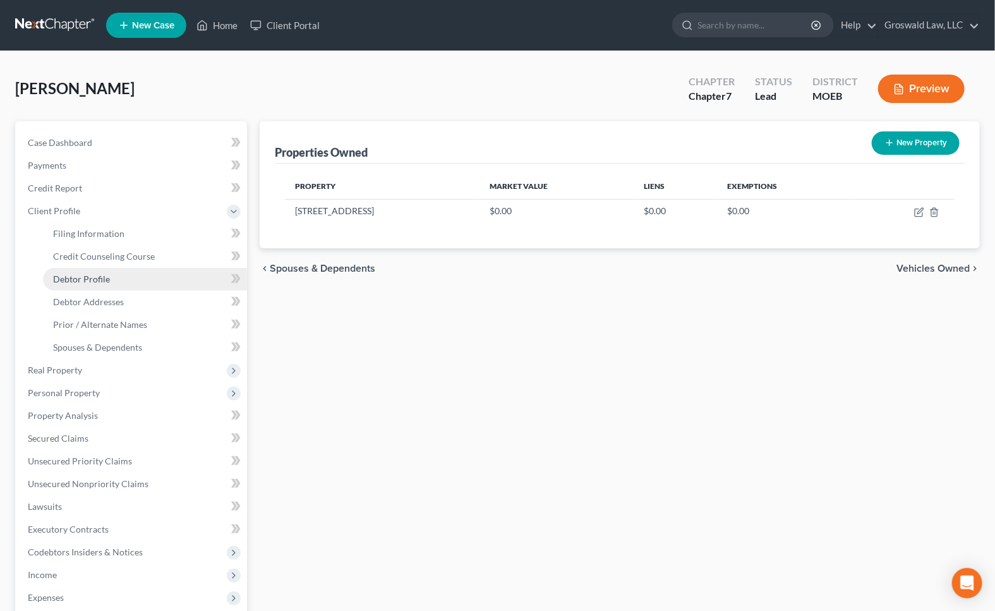
click at [97, 277] on span "Debtor Profile" at bounding box center [81, 279] width 57 height 11
select select "0"
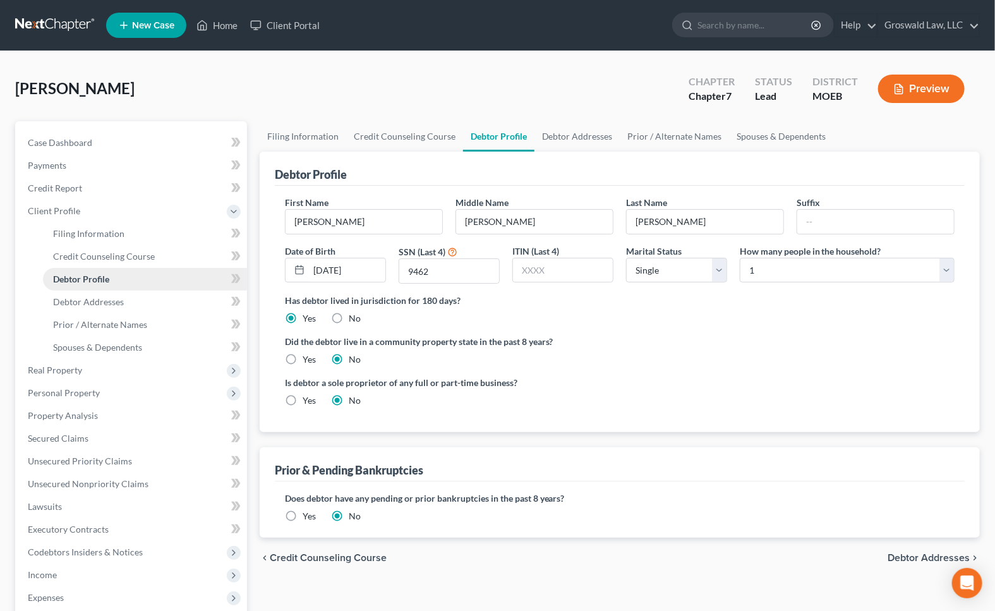
radio input "true"
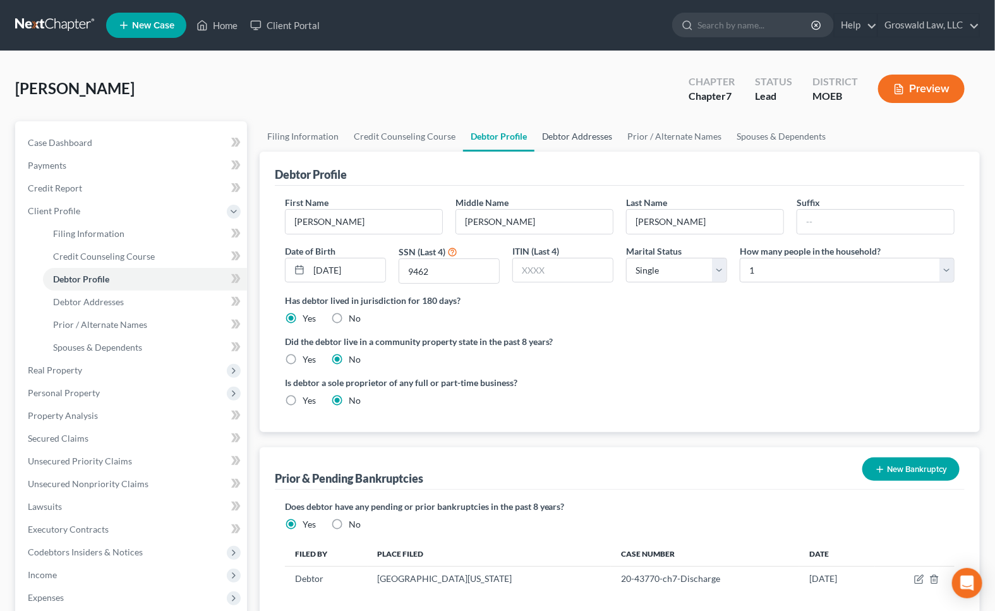
click at [574, 140] on link "Debtor Addresses" at bounding box center [578, 136] width 86 height 30
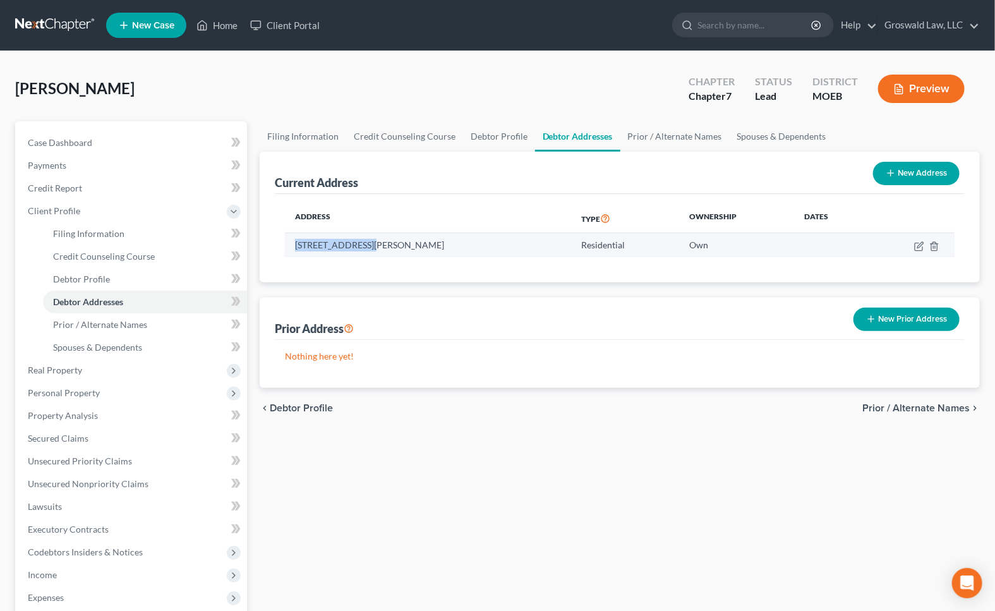
drag, startPoint x: 373, startPoint y: 243, endPoint x: 292, endPoint y: 246, distance: 81.0
click at [293, 248] on td "[STREET_ADDRESS][PERSON_NAME]" at bounding box center [428, 245] width 287 height 24
copy td "18 Sugarwood Cour"
drag, startPoint x: 587, startPoint y: 499, endPoint x: 455, endPoint y: 348, distance: 200.6
click at [585, 498] on div "Filing Information Credit Counseling Course Debtor Profile Debtor Addresses Pri…" at bounding box center [619, 452] width 733 height 662
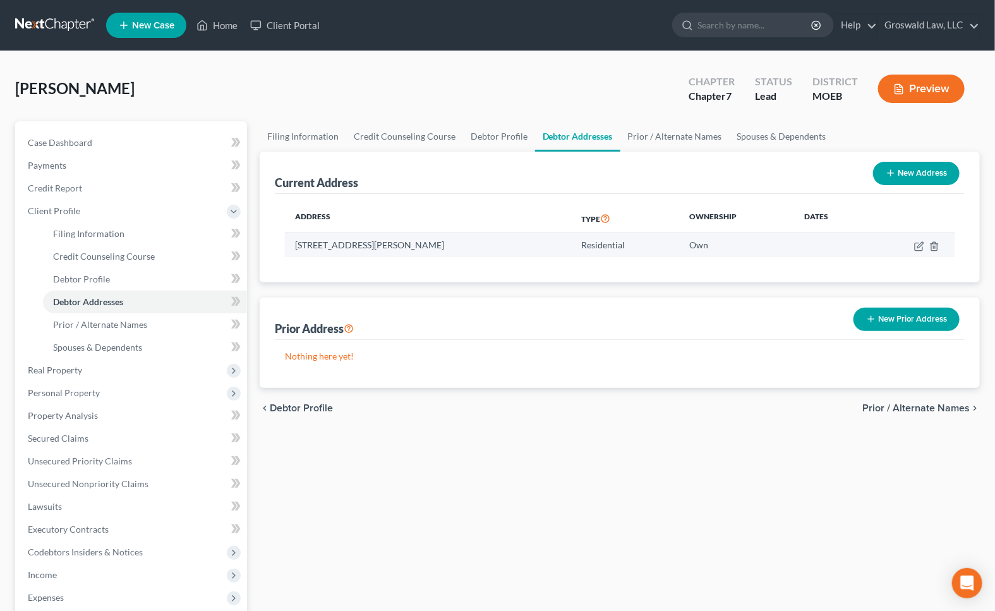
drag, startPoint x: 425, startPoint y: 249, endPoint x: 380, endPoint y: 249, distance: 44.2
click at [380, 249] on td "[STREET_ADDRESS][PERSON_NAME]" at bounding box center [428, 245] width 287 height 24
copy td "Saint [PERSON_NAME]"
click at [562, 90] on div "[PERSON_NAME] Upgraded Chapter Chapter 7 Status Lead District MOEB Preview" at bounding box center [497, 93] width 965 height 55
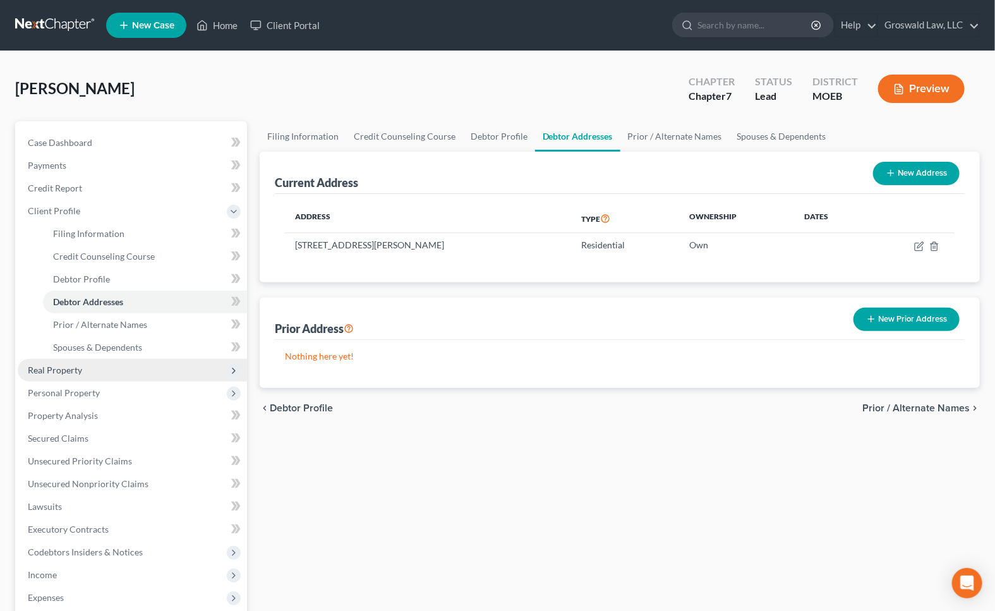
click at [79, 369] on span "Real Property" at bounding box center [55, 370] width 54 height 11
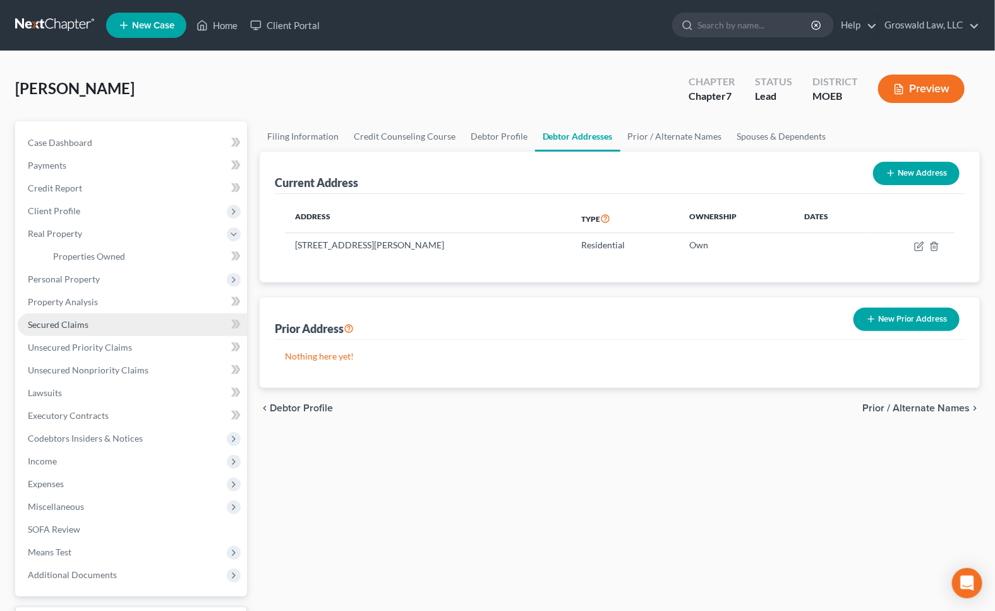
click at [85, 320] on span "Secured Claims" at bounding box center [58, 324] width 61 height 11
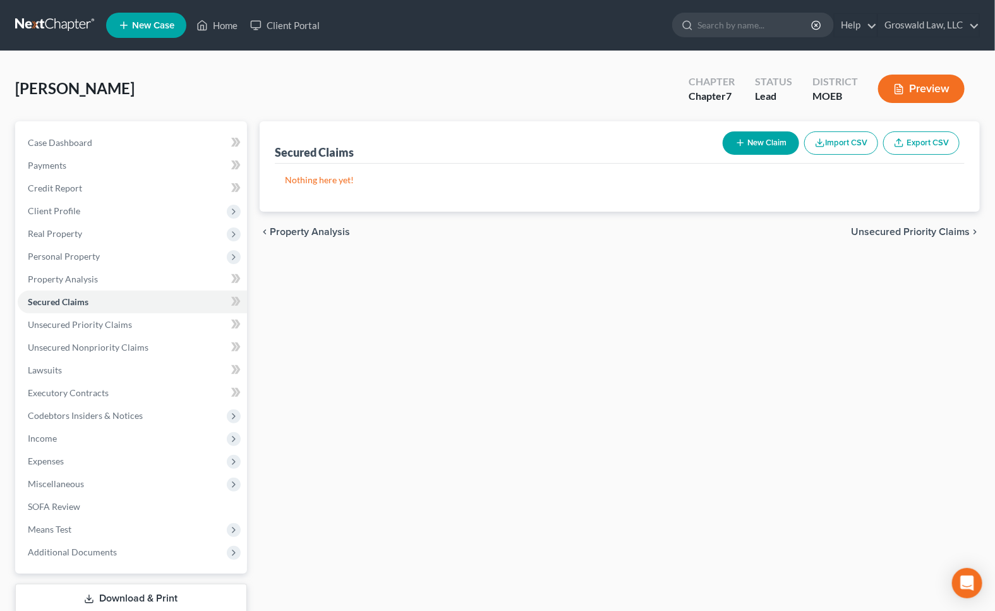
click at [746, 146] on button "New Claim" at bounding box center [761, 142] width 76 height 23
select select "0"
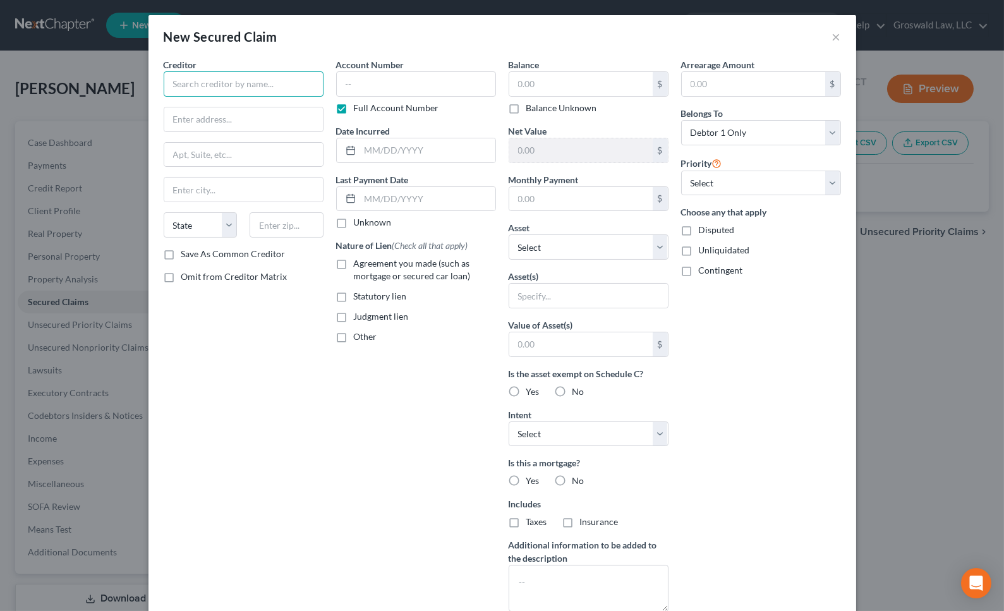
click at [221, 79] on input "text" at bounding box center [244, 83] width 160 height 25
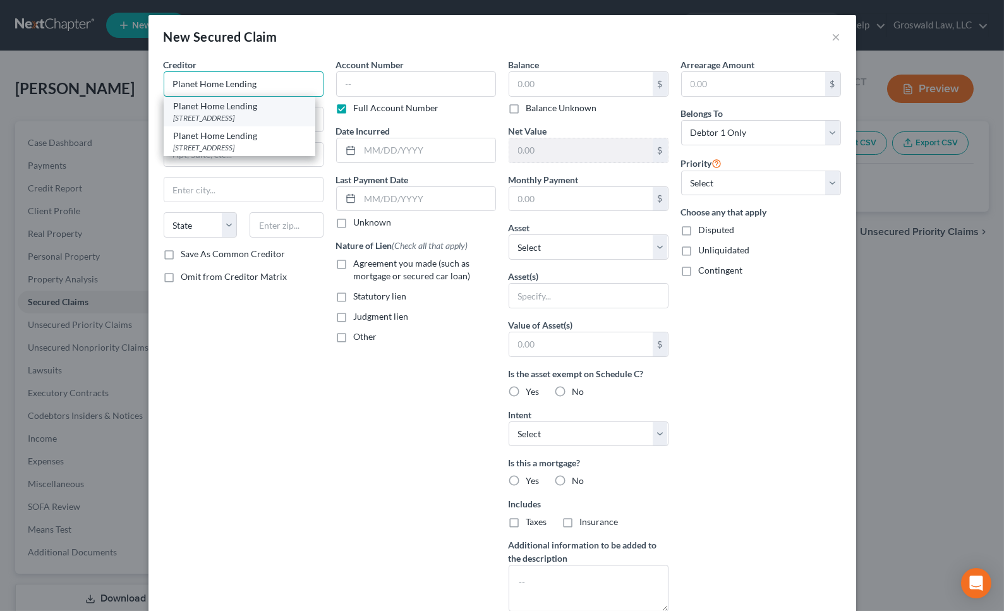
type input "Planet Home Lending"
click at [246, 118] on div "[STREET_ADDRESS]" at bounding box center [239, 117] width 131 height 11
type input "10 Research Pkwy"
type input "Wallingford"
select select "6"
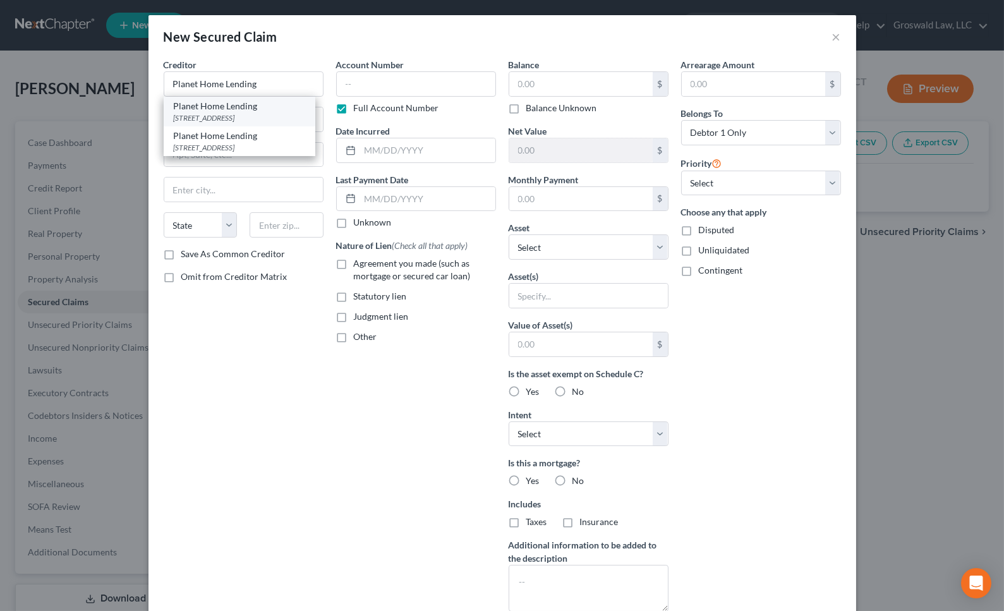
type input "06492"
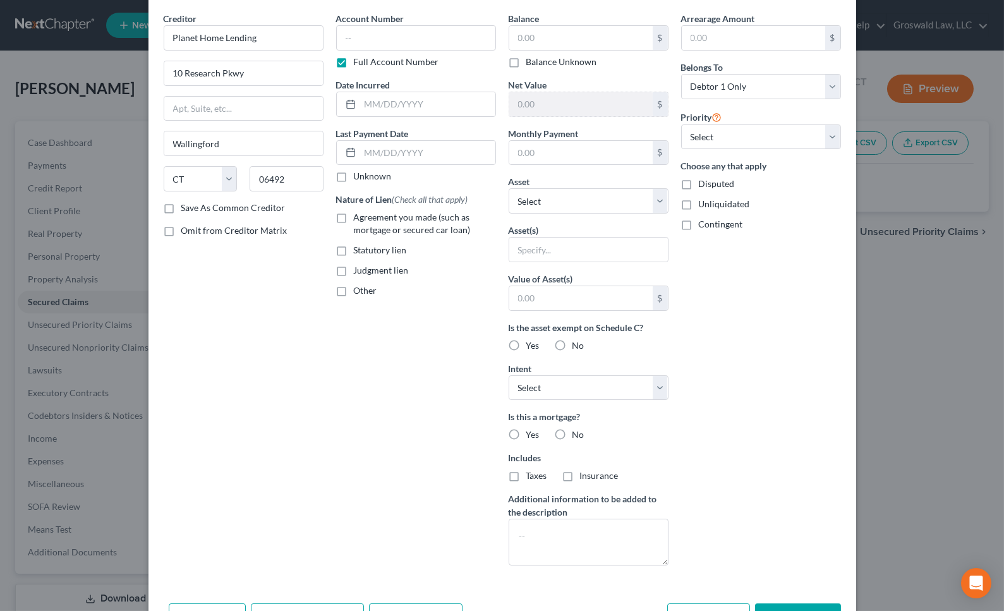
scroll to position [88, 0]
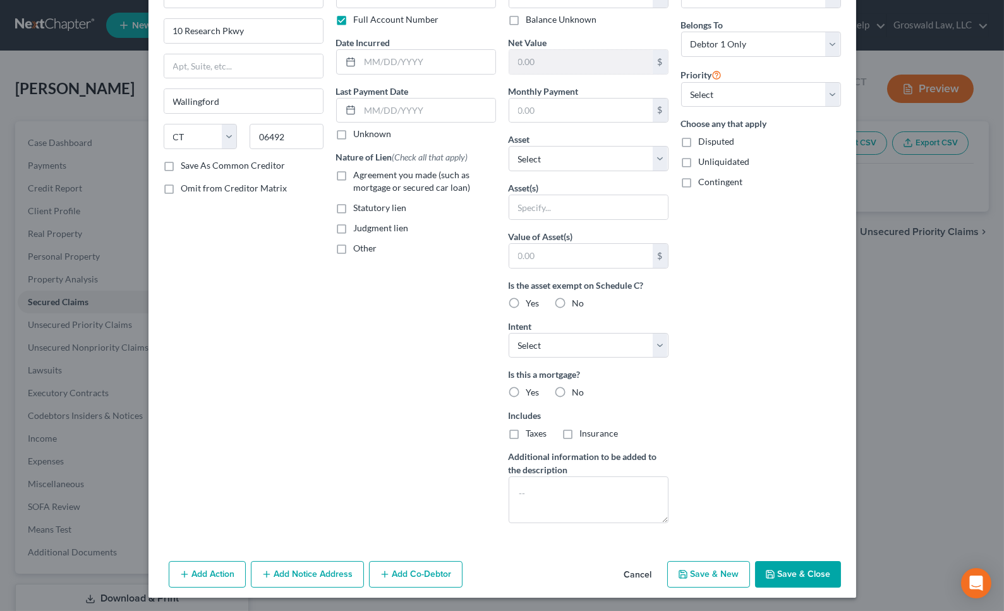
click at [293, 574] on button "Add Notice Address" at bounding box center [307, 574] width 113 height 27
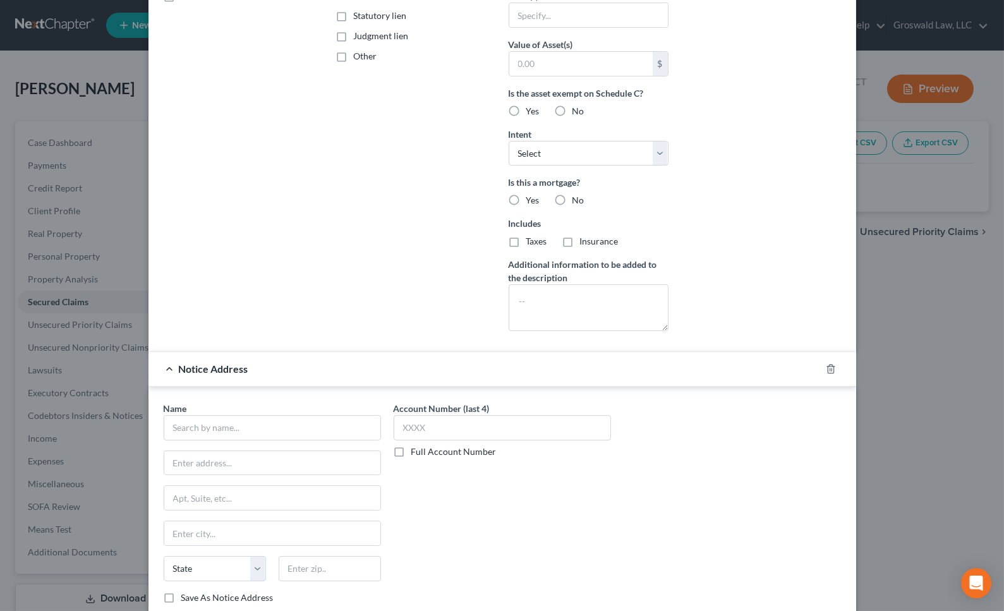
scroll to position [322, 0]
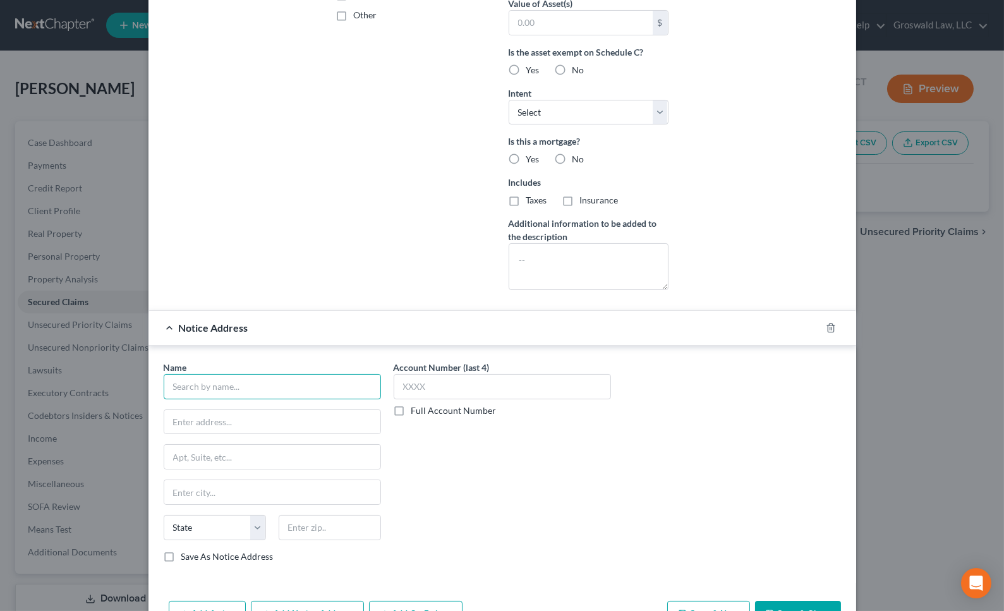
click at [248, 381] on input "text" at bounding box center [272, 386] width 217 height 25
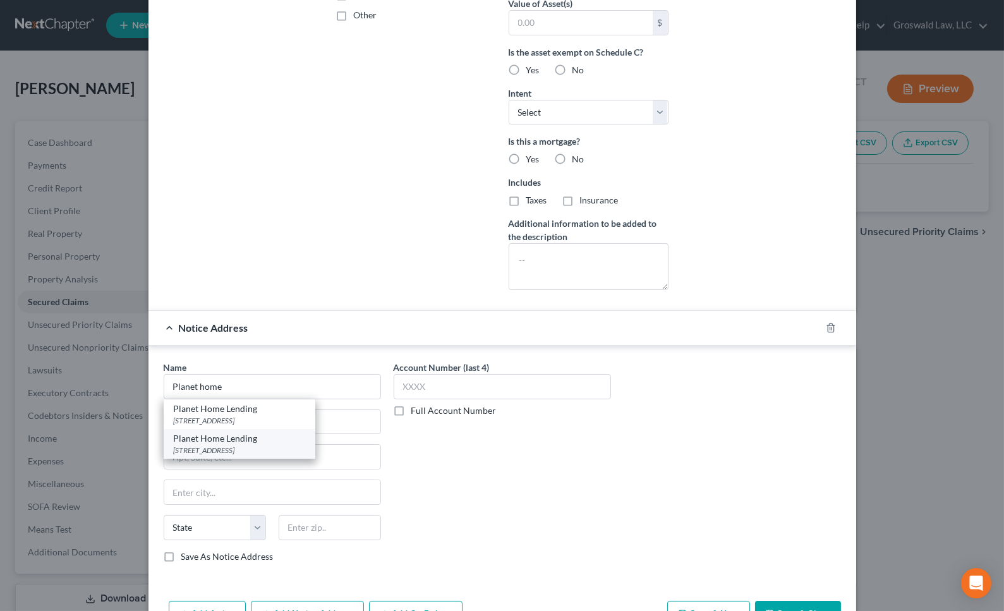
click at [283, 449] on div "[STREET_ADDRESS]" at bounding box center [239, 450] width 131 height 11
type input "Planet Home Lending"
type input "[STREET_ADDRESS]"
type input "suite 303"
type input "Meriden"
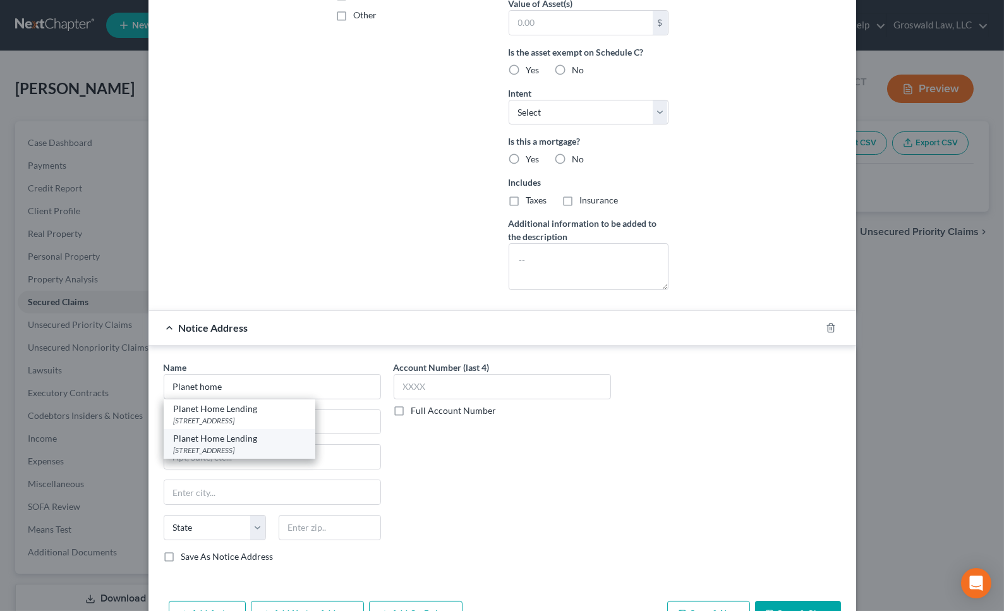
select select "6"
type input "06450"
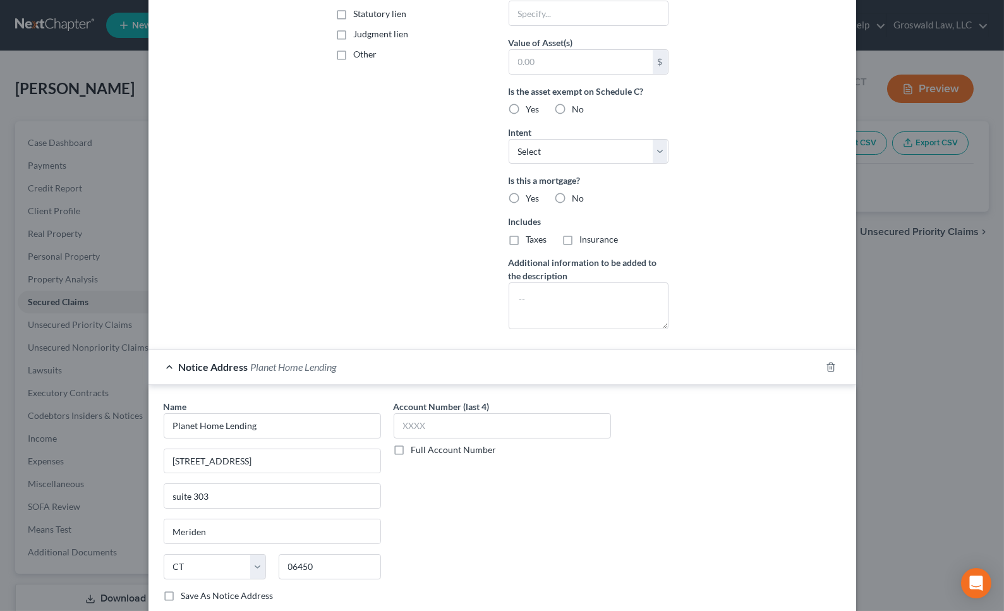
scroll to position [360, 0]
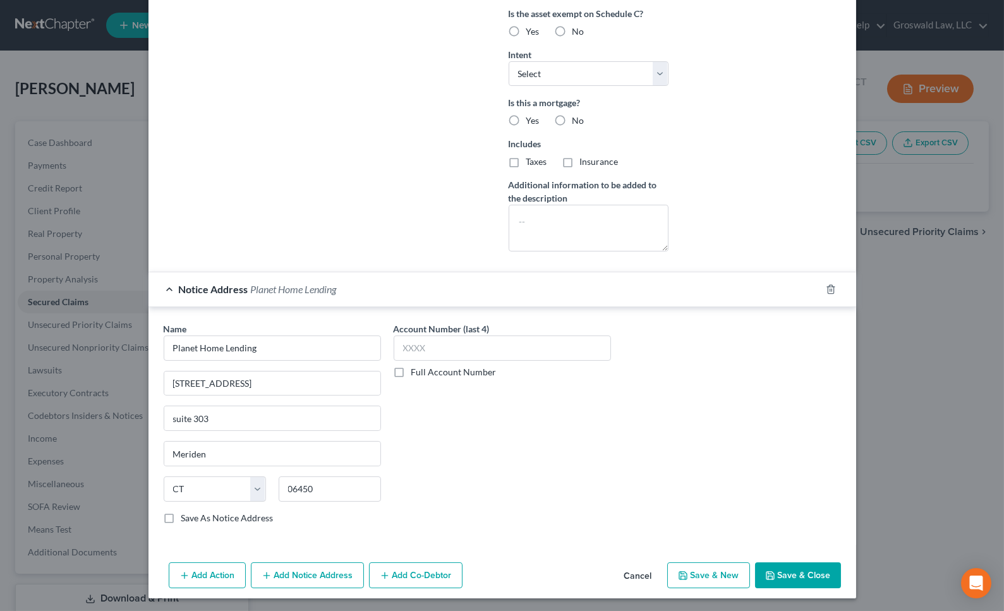
click at [815, 579] on button "Save & Close" at bounding box center [798, 575] width 86 height 27
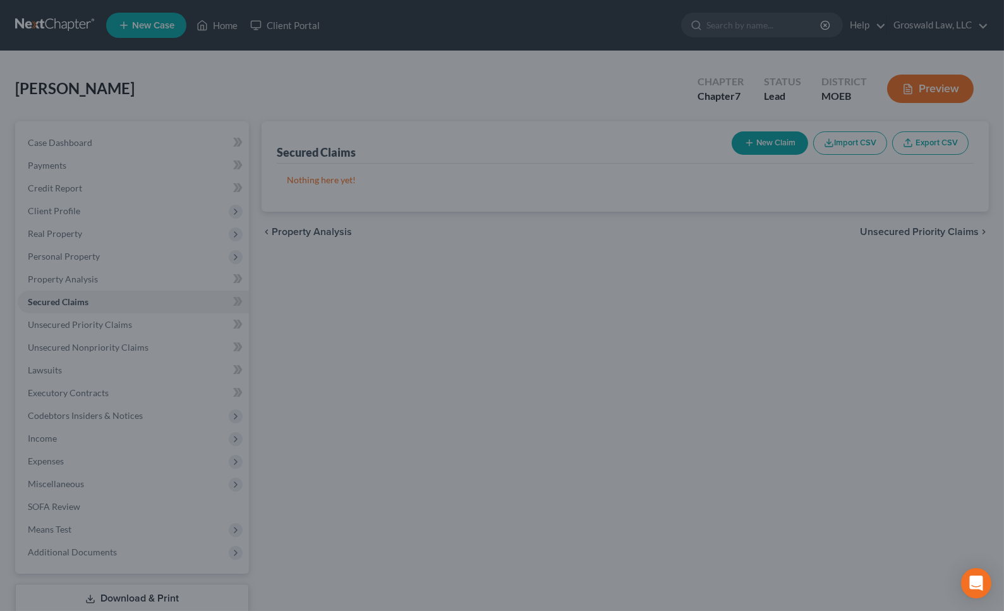
scroll to position [222, 0]
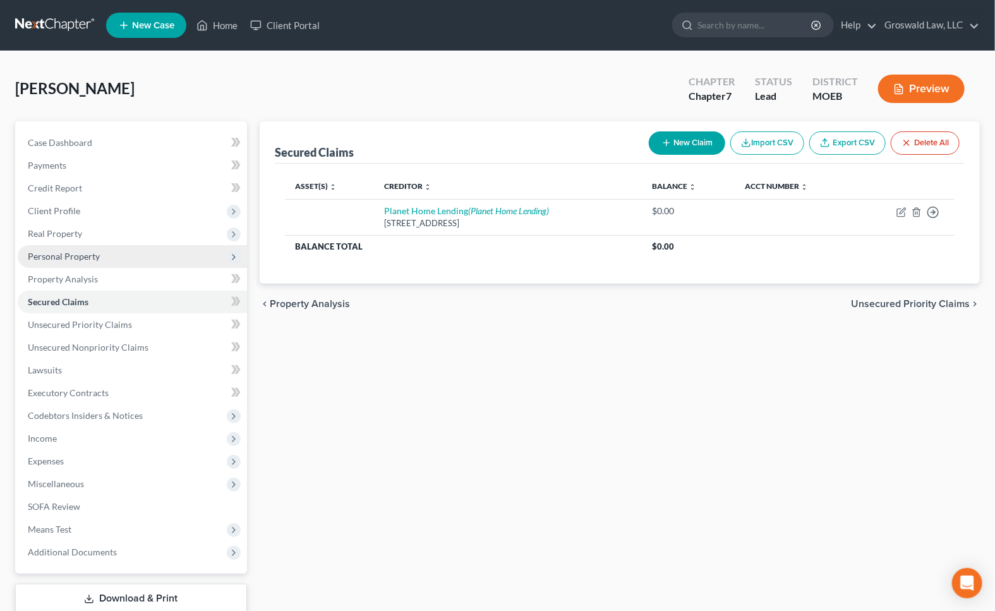
click at [69, 251] on span "Personal Property" at bounding box center [64, 256] width 72 height 11
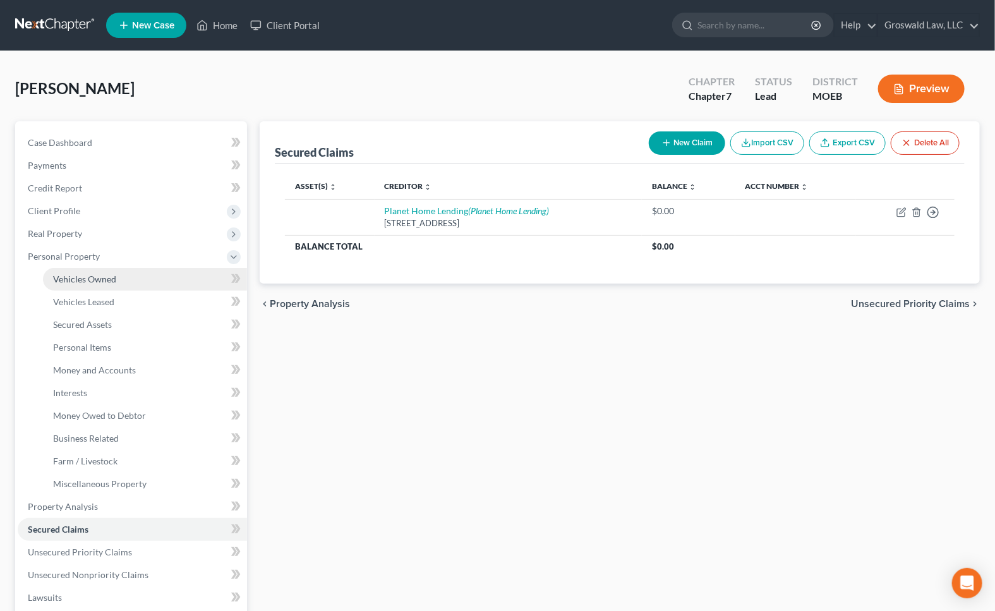
click at [95, 275] on span "Vehicles Owned" at bounding box center [84, 279] width 63 height 11
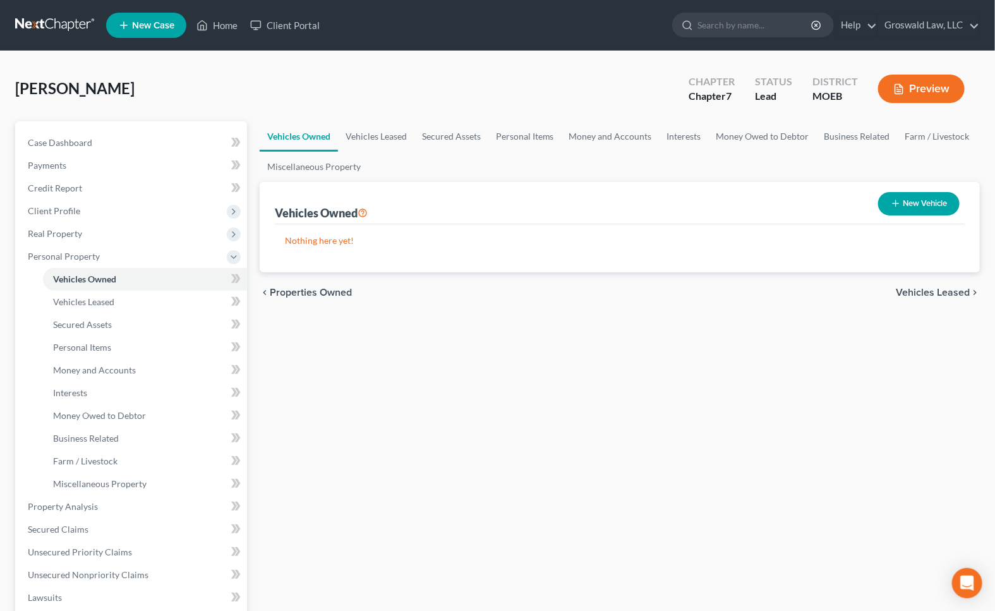
click at [910, 202] on button "New Vehicle" at bounding box center [919, 203] width 82 height 23
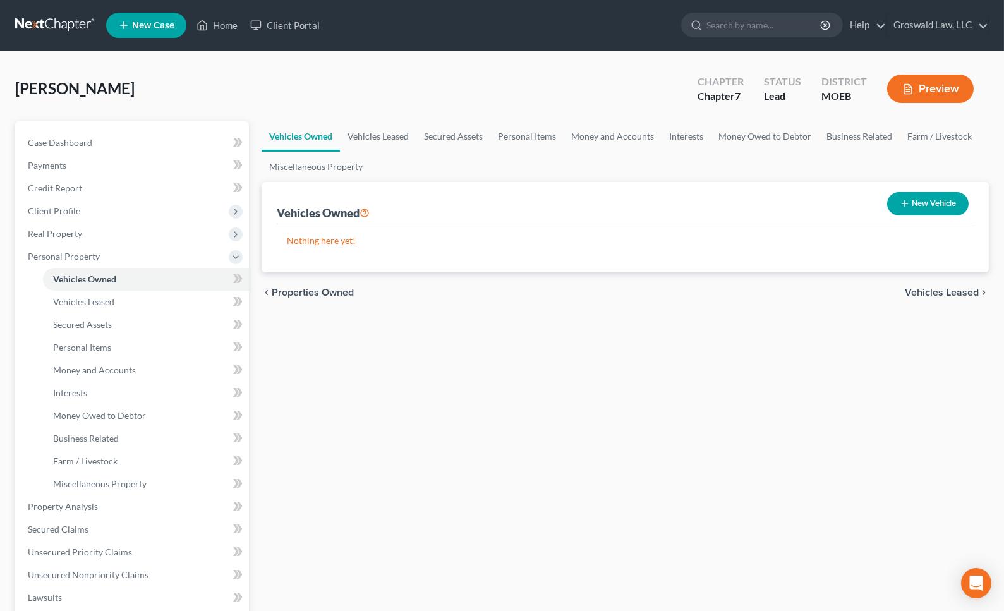
select select "0"
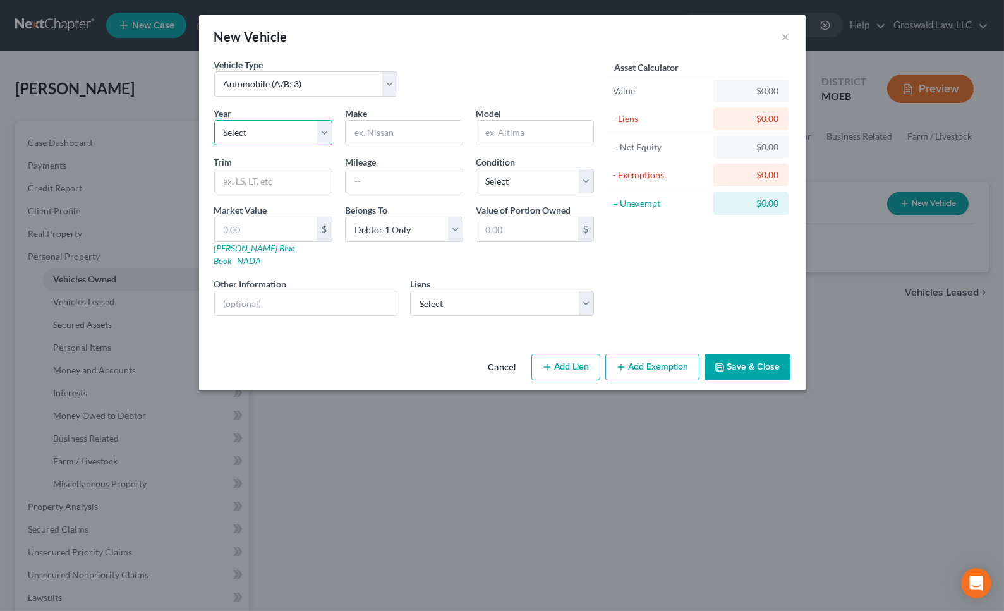
click at [274, 139] on select "Select 2026 2025 2024 2023 2022 2021 2020 2019 2018 2017 2016 2015 2014 2013 20…" at bounding box center [273, 132] width 118 height 25
select select "8"
click at [214, 120] on select "Select 2026 2025 2024 2023 2022 2021 2020 2019 2018 2017 2016 2015 2014 2013 20…" at bounding box center [273, 132] width 118 height 25
click at [388, 130] on input "text" at bounding box center [404, 133] width 117 height 24
type input "Chrysler"
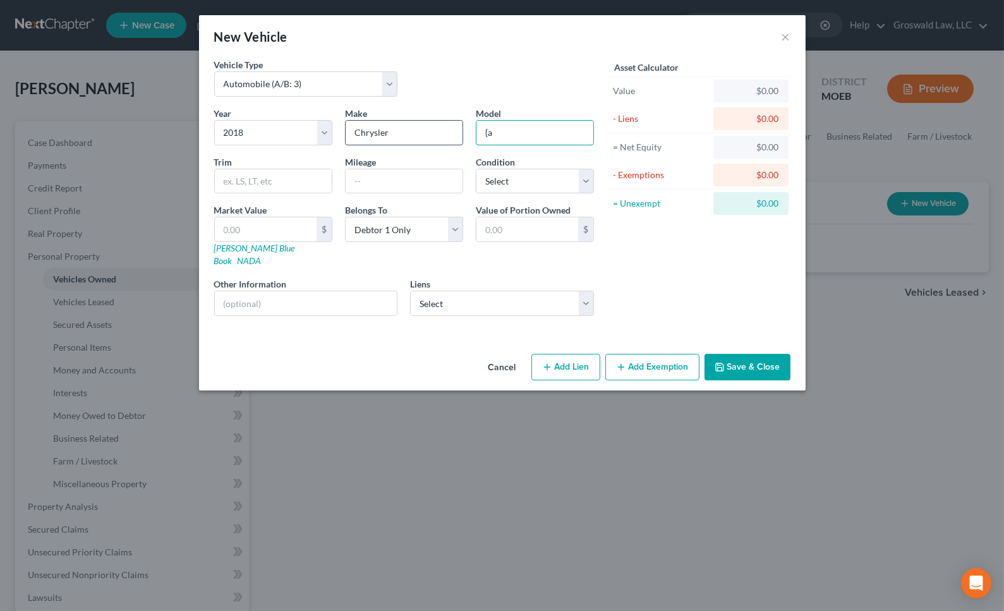
type input "{"
type input "Pacifica"
click at [287, 133] on select "Select 2026 2025 2024 2023 2022 2021 2020 2019 2018 2017 2016 2015 2014 2013 20…" at bounding box center [273, 132] width 118 height 25
select select "9"
click at [214, 120] on select "Select 2026 2025 2024 2023 2022 2021 2020 2019 2018 2017 2016 2015 2014 2013 20…" at bounding box center [273, 132] width 118 height 25
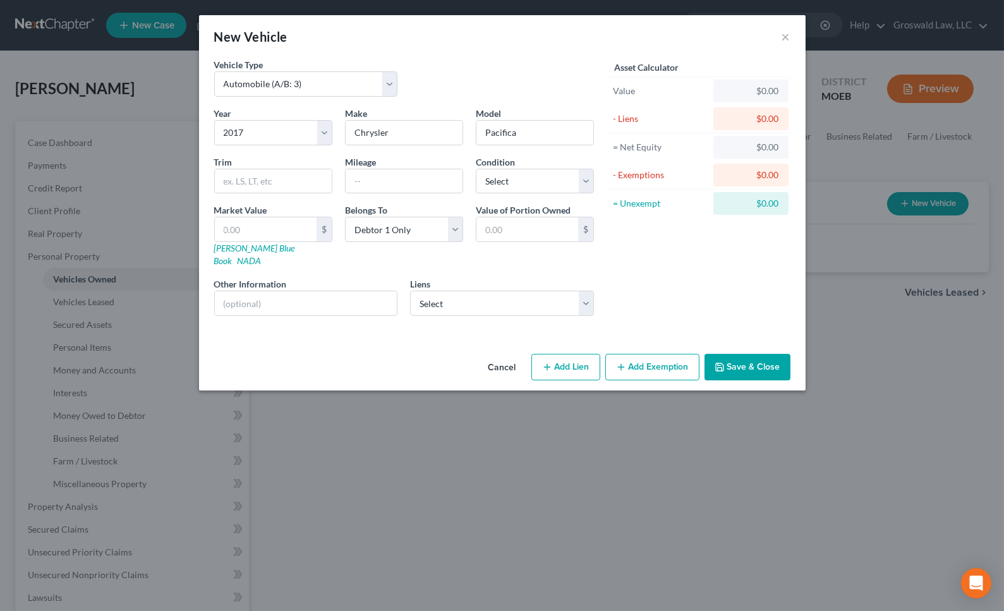
click at [583, 359] on button "Add Lien" at bounding box center [565, 367] width 69 height 27
select select "0"
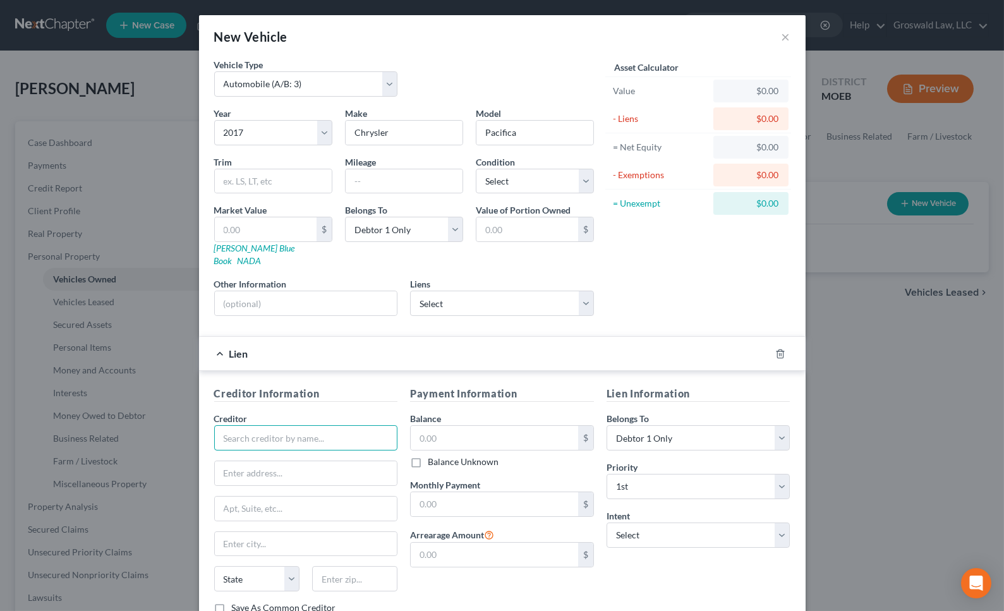
click at [251, 427] on input "text" at bounding box center [306, 437] width 184 height 25
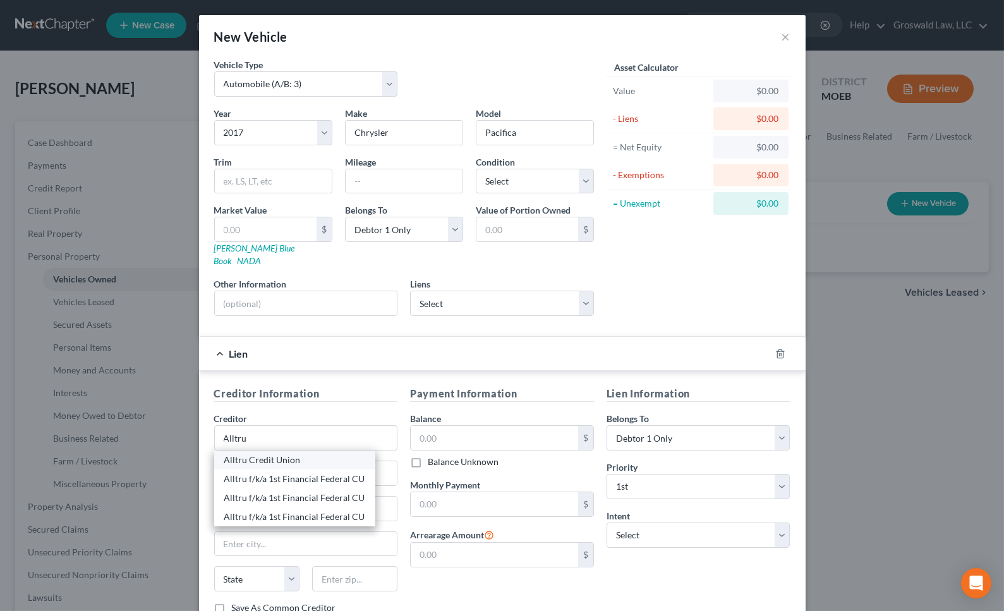
click at [289, 453] on div "Alltru Credit Union" at bounding box center [294, 460] width 161 height 19
type input "Alltru Credit Union"
type input "Attn: Bankruptcy"
type input "[STREET_ADDRESS]"
type input "[GEOGRAPHIC_DATA]"
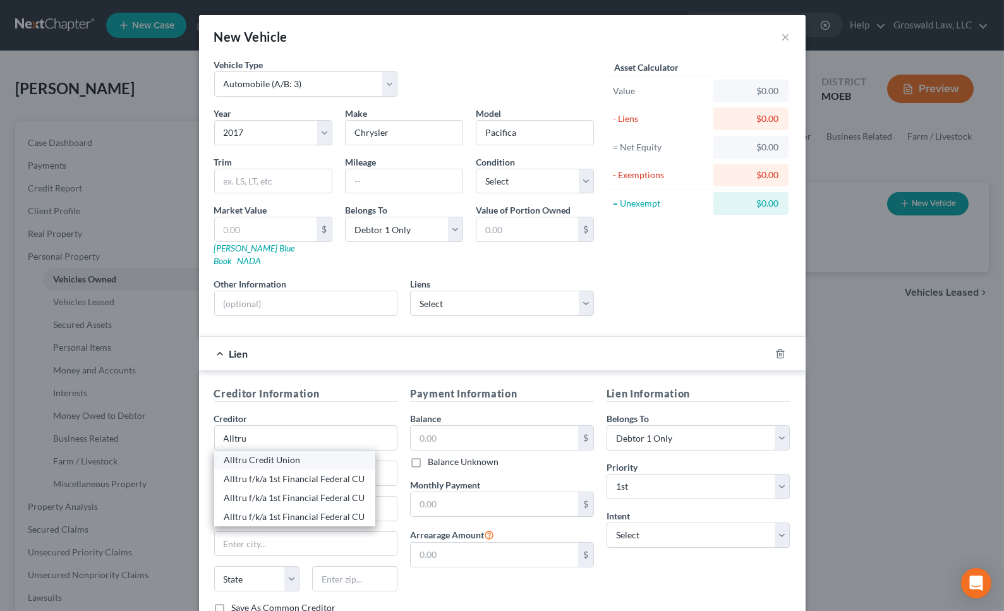
select select "26"
type input "63385"
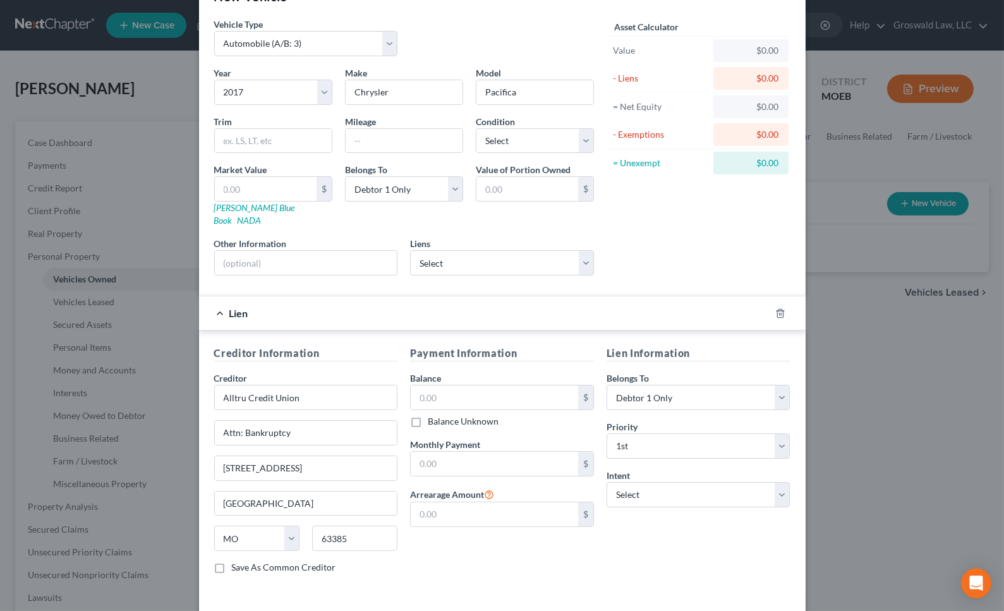
scroll to position [78, 0]
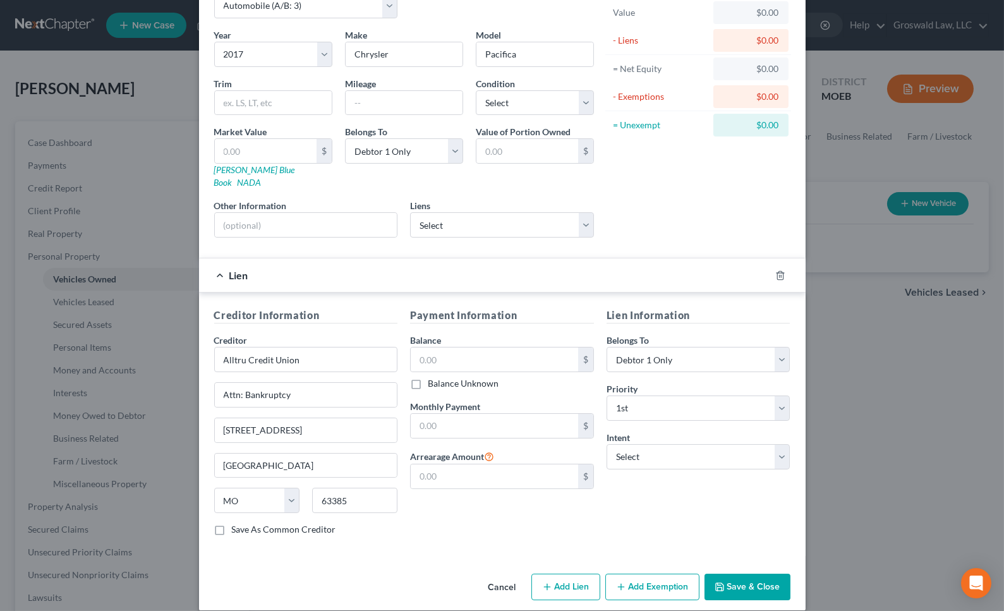
click at [752, 574] on button "Save & Close" at bounding box center [748, 587] width 86 height 27
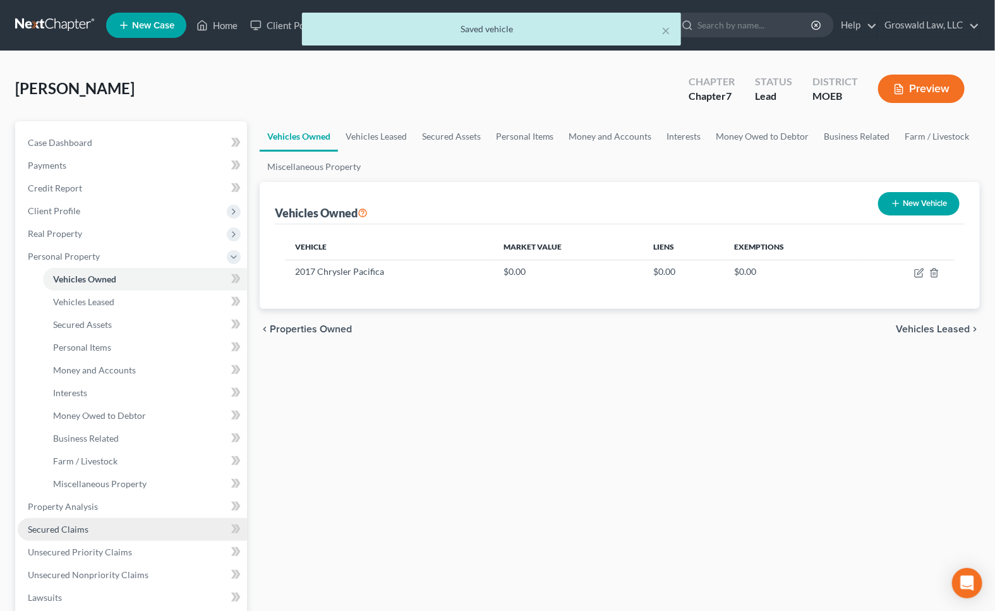
click at [78, 530] on span "Secured Claims" at bounding box center [58, 529] width 61 height 11
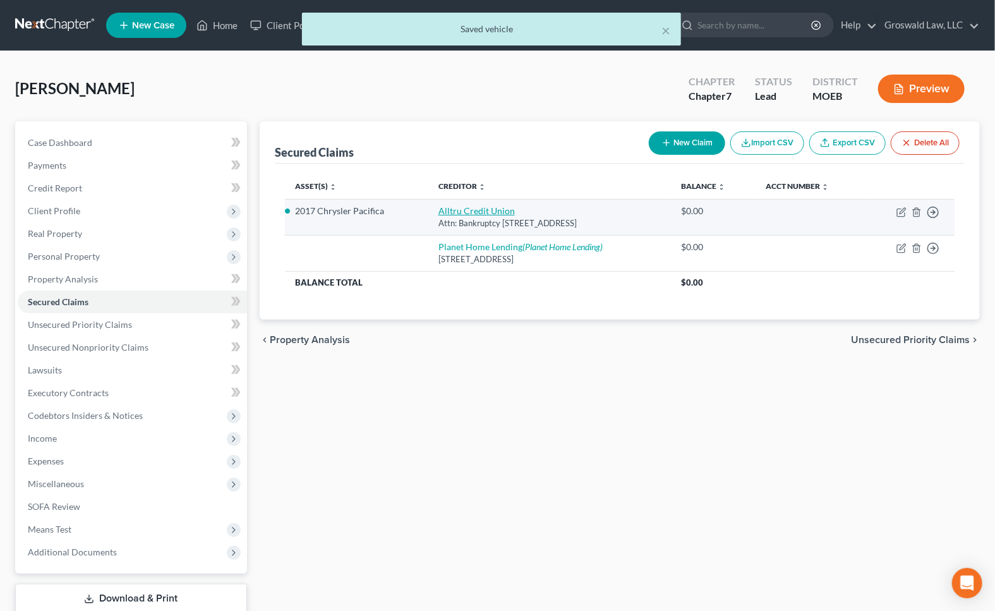
click at [463, 213] on link "Alltru Credit Union" at bounding box center [477, 210] width 76 height 11
select select "26"
select select "0"
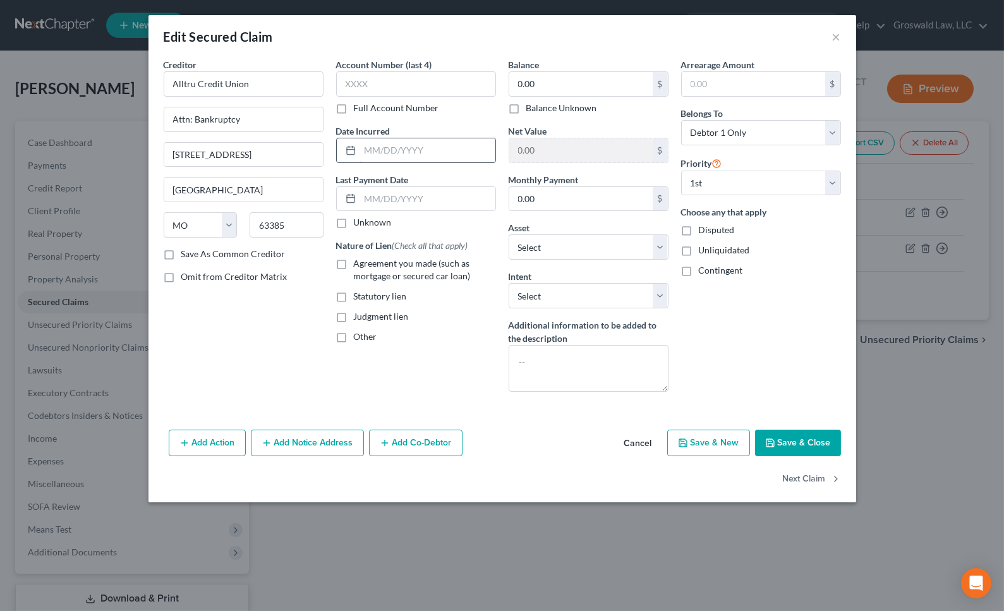
click at [433, 142] on input "text" at bounding box center [427, 150] width 135 height 24
type input "2023"
click at [553, 87] on input "0.00" at bounding box center [580, 84] width 143 height 24
type input "21,000"
click at [392, 267] on span "Agreement you made (such as mortgage or secured car loan)" at bounding box center [412, 269] width 117 height 23
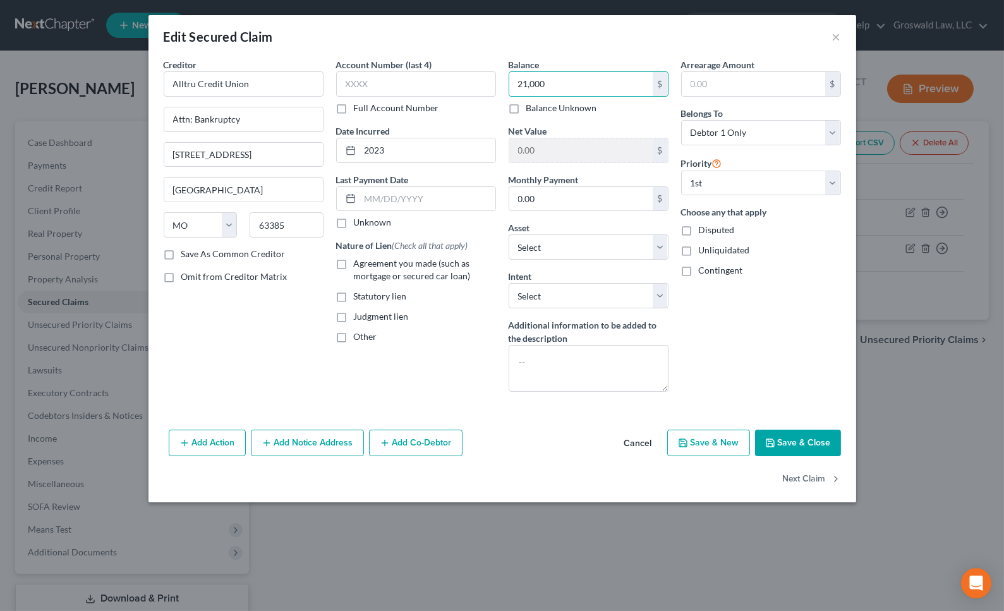
click at [367, 265] on input "Agreement you made (such as mortgage or secured car loan)" at bounding box center [363, 261] width 8 height 8
checkbox input "true"
click at [780, 446] on button "Save & Close" at bounding box center [798, 443] width 86 height 27
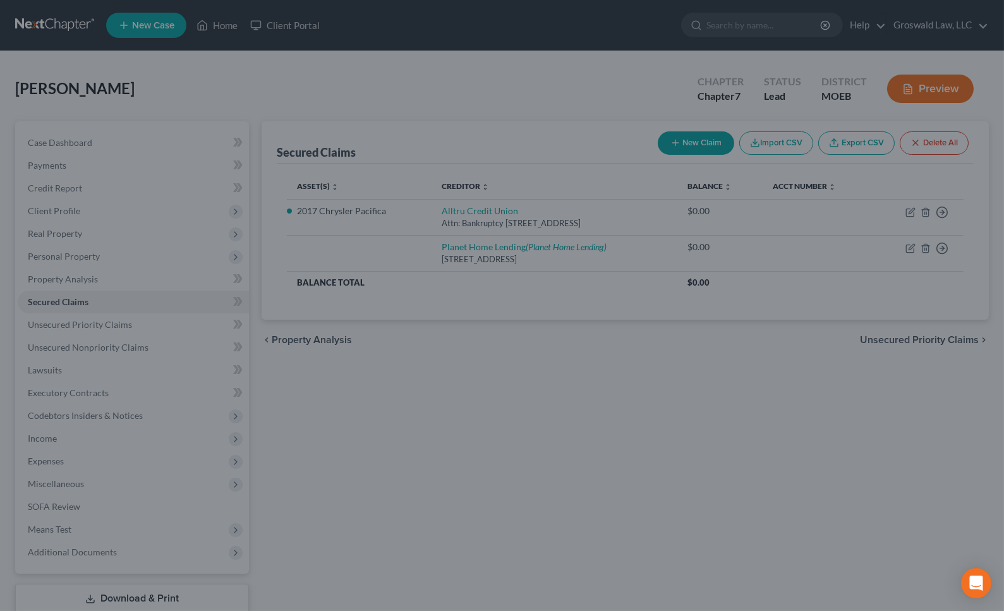
type input "21,000.00"
type input "-21,000.00"
select select "3"
type input "0"
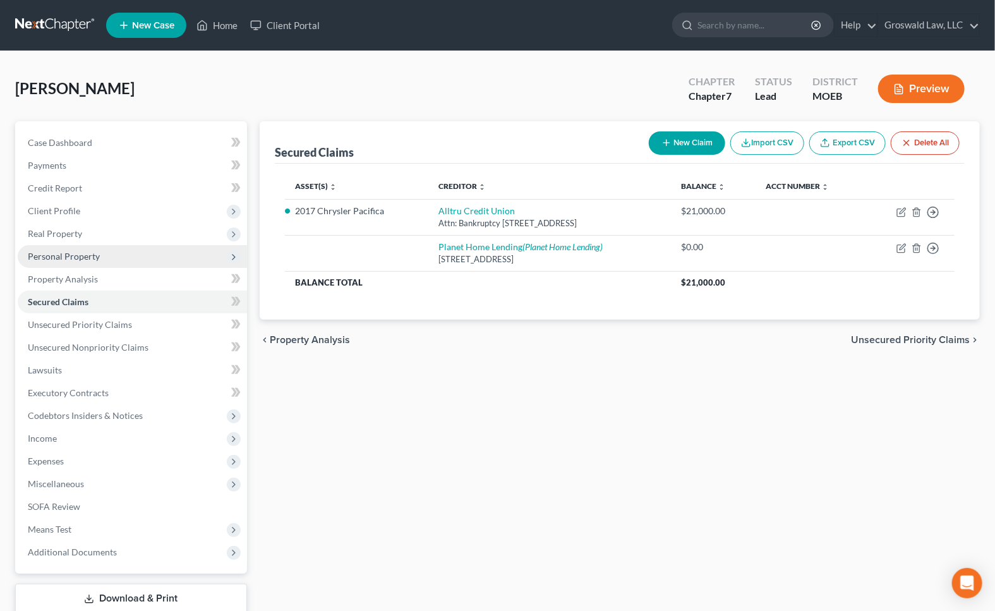
click at [119, 249] on span "Personal Property" at bounding box center [132, 256] width 229 height 23
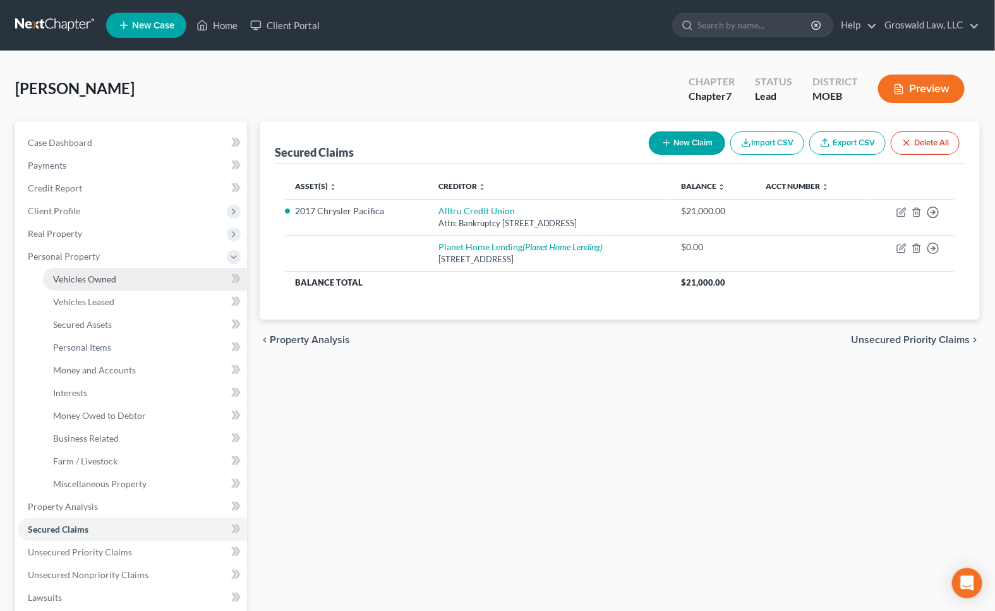
click at [131, 278] on link "Vehicles Owned" at bounding box center [145, 279] width 204 height 23
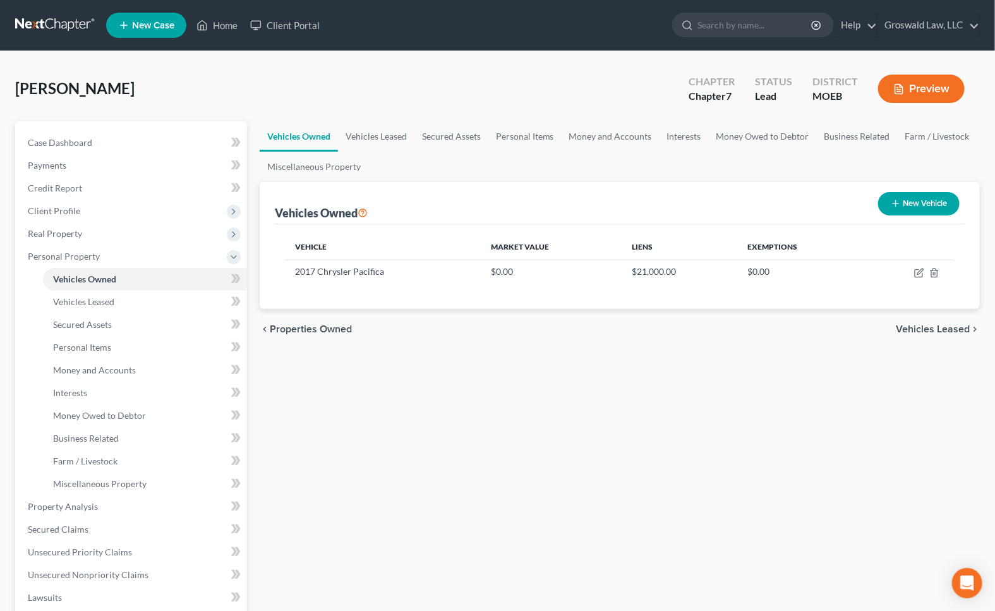
click at [922, 202] on button "New Vehicle" at bounding box center [919, 203] width 82 height 23
select select "0"
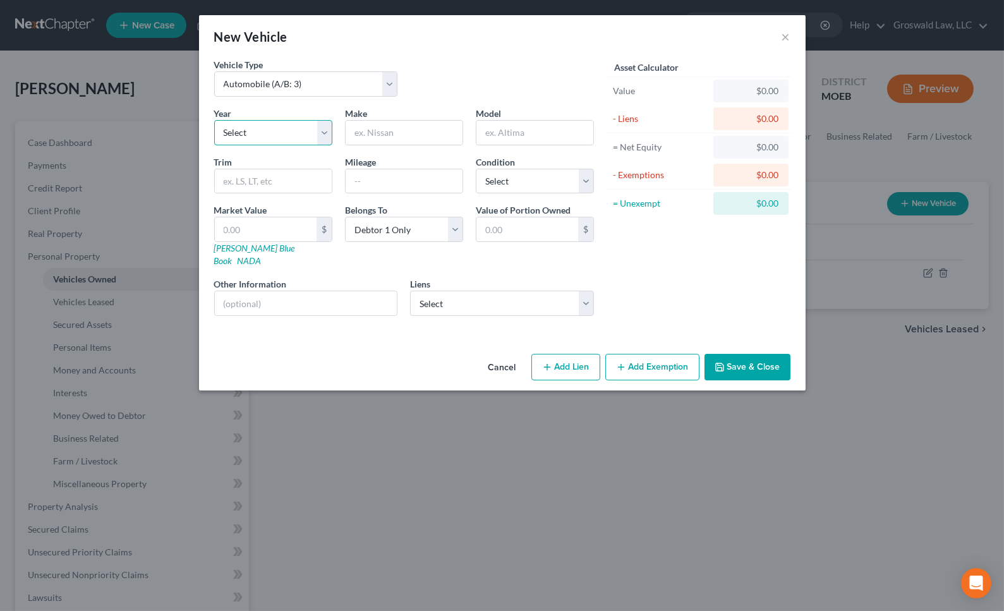
click at [271, 133] on select "Select 2026 2025 2024 2023 2022 2021 2020 2019 2018 2017 2016 2015 2014 2013 20…" at bounding box center [273, 132] width 118 height 25
select select "9"
click at [214, 120] on select "Select 2026 2025 2024 2023 2022 2021 2020 2019 2018 2017 2016 2015 2014 2013 20…" at bounding box center [273, 132] width 118 height 25
click at [380, 225] on select "Select Debtor 1 Only Debtor 2 Only Debtor 1 And Debtor 2 Only At Least One Of T…" at bounding box center [404, 229] width 118 height 25
select select "3"
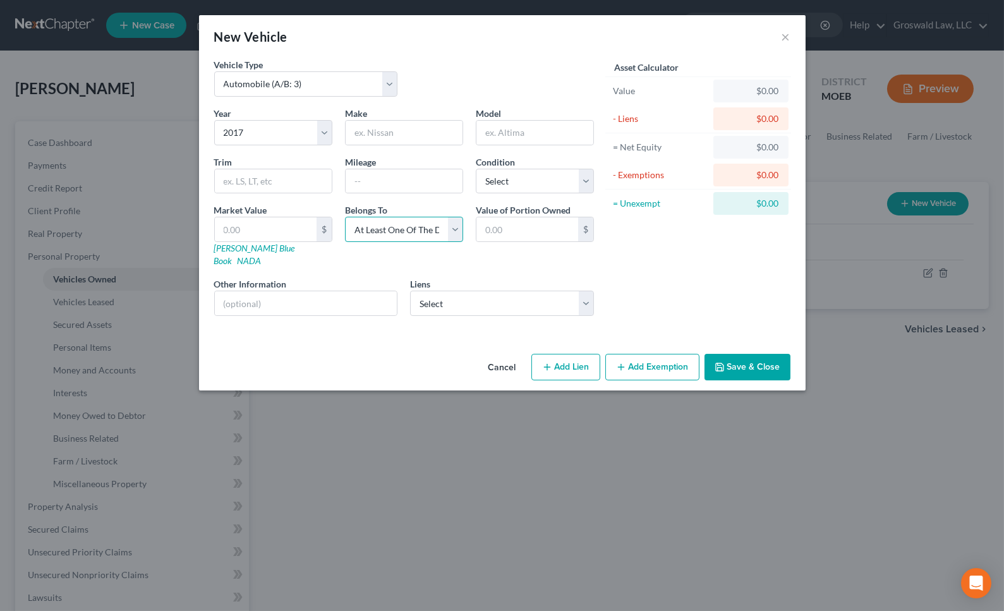
click at [345, 217] on select "Select Debtor 1 Only Debtor 2 Only Debtor 1 And Debtor 2 Only At Least One Of T…" at bounding box center [404, 229] width 118 height 25
click at [304, 291] on input "text" at bounding box center [306, 303] width 183 height 24
type input "50/50 with daughter ([PERSON_NAME])"
click at [384, 136] on input "text" at bounding box center [404, 133] width 117 height 24
type input "Chrysler"
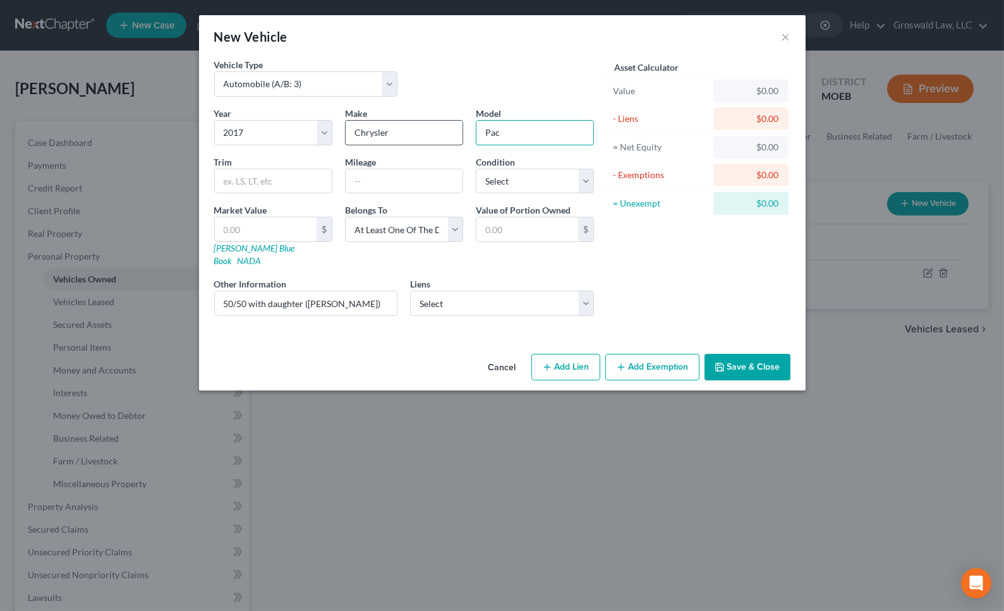
type input "Pacifica"
drag, startPoint x: 577, startPoint y: 353, endPoint x: 426, endPoint y: 373, distance: 152.4
click at [574, 354] on button "Add Lien" at bounding box center [565, 367] width 69 height 27
select select "3"
select select "0"
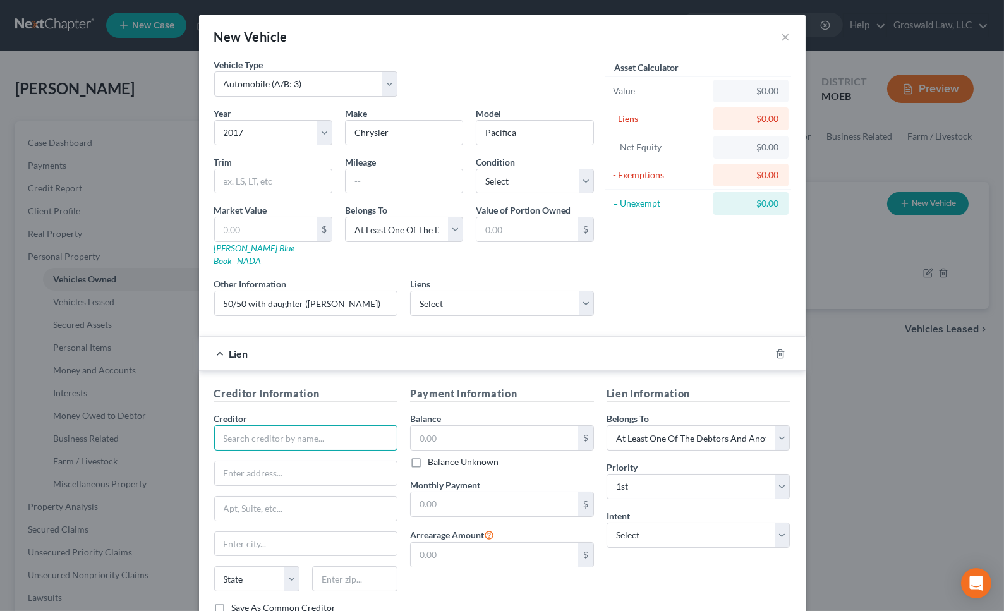
click at [318, 425] on input "text" at bounding box center [306, 437] width 184 height 25
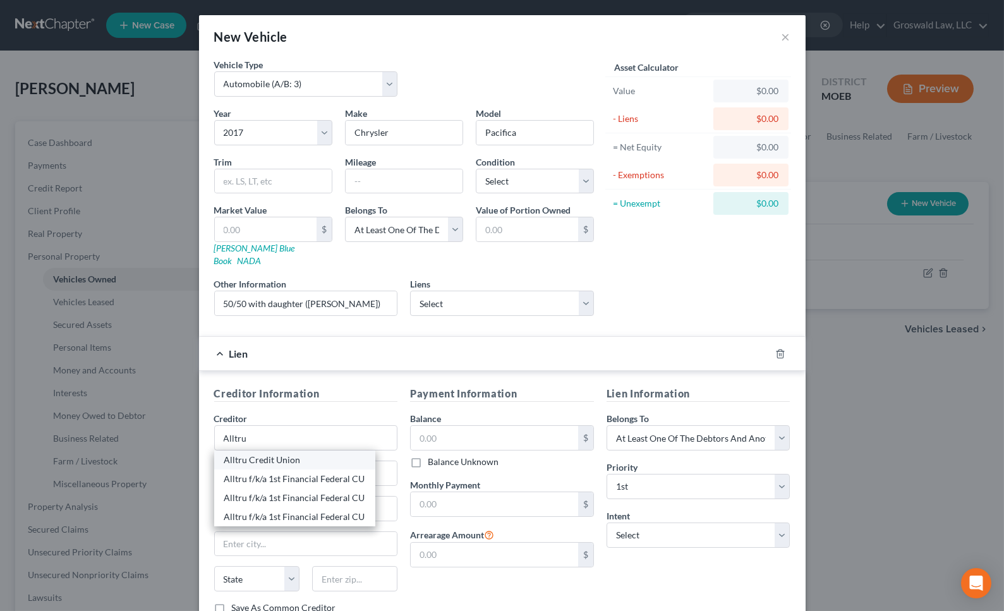
click at [289, 454] on div "Alltru Credit Union" at bounding box center [294, 460] width 141 height 13
type input "Alltru Credit Union"
type input "Attn: Bankruptcy"
type input "[STREET_ADDRESS]"
type input "[GEOGRAPHIC_DATA]"
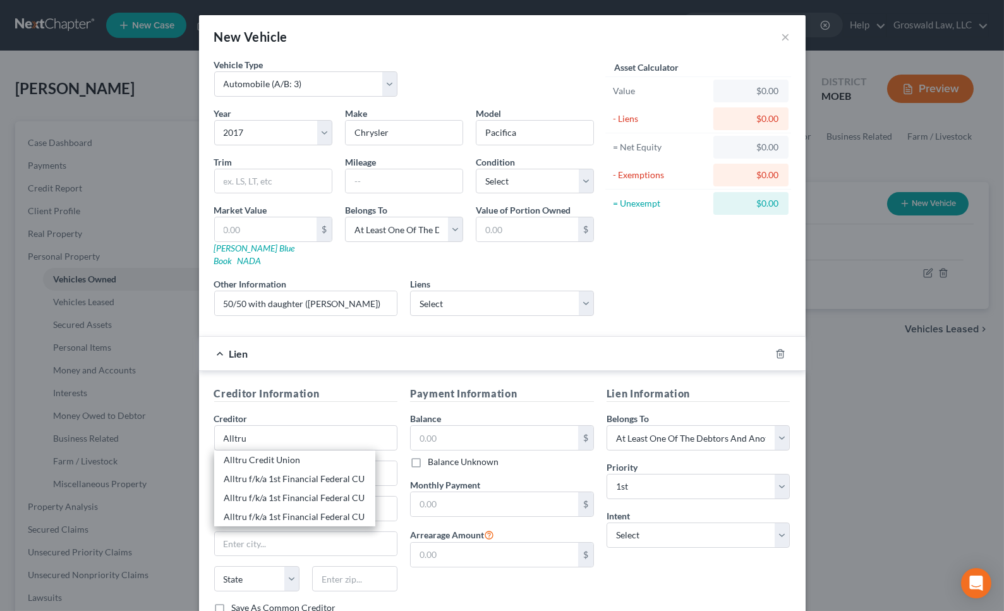
select select "26"
type input "63385"
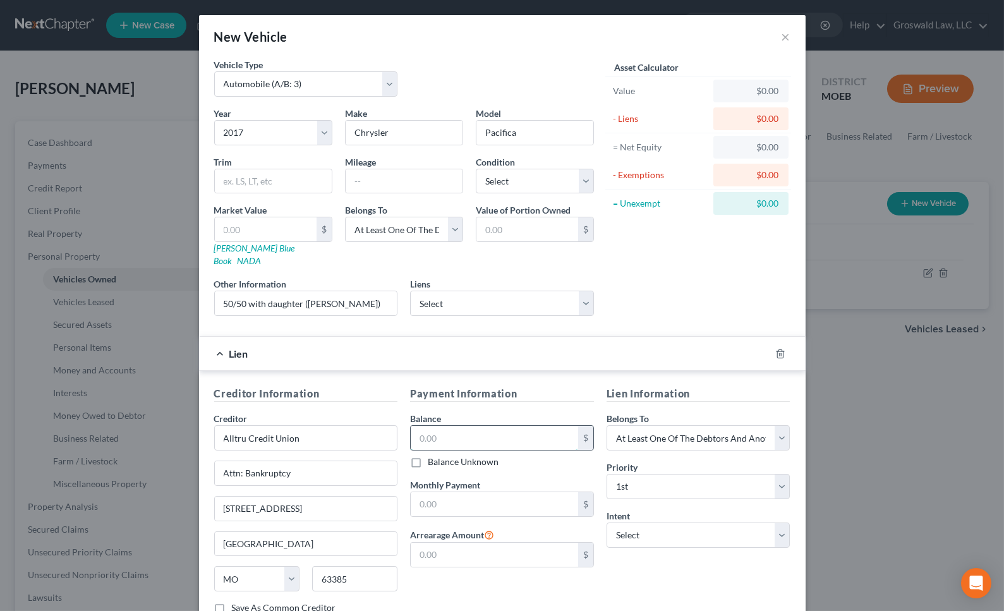
click at [487, 426] on input "text" at bounding box center [494, 438] width 167 height 24
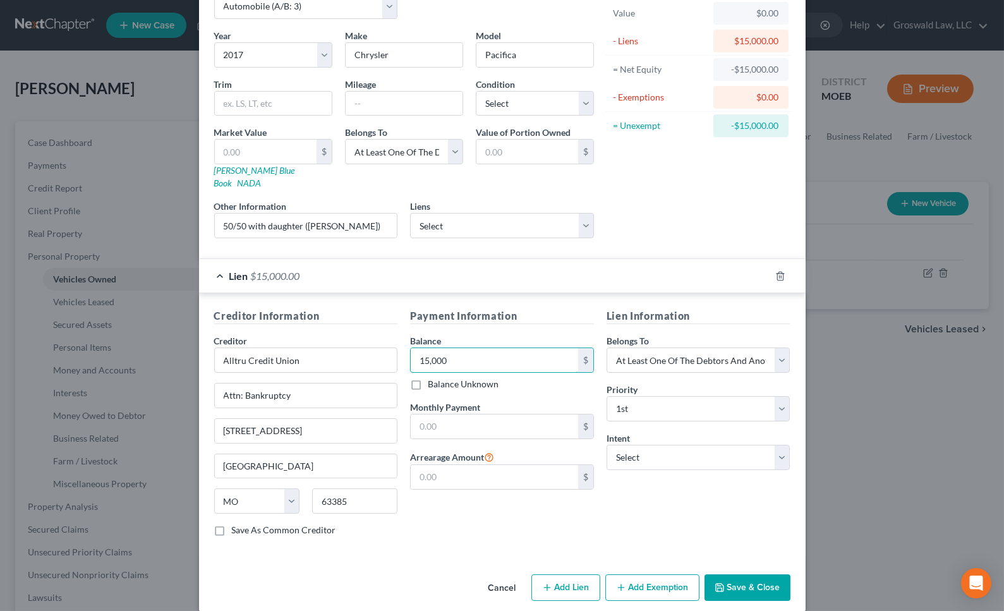
scroll to position [78, 0]
type input "15,000"
click at [756, 581] on button "Save & Close" at bounding box center [748, 587] width 86 height 27
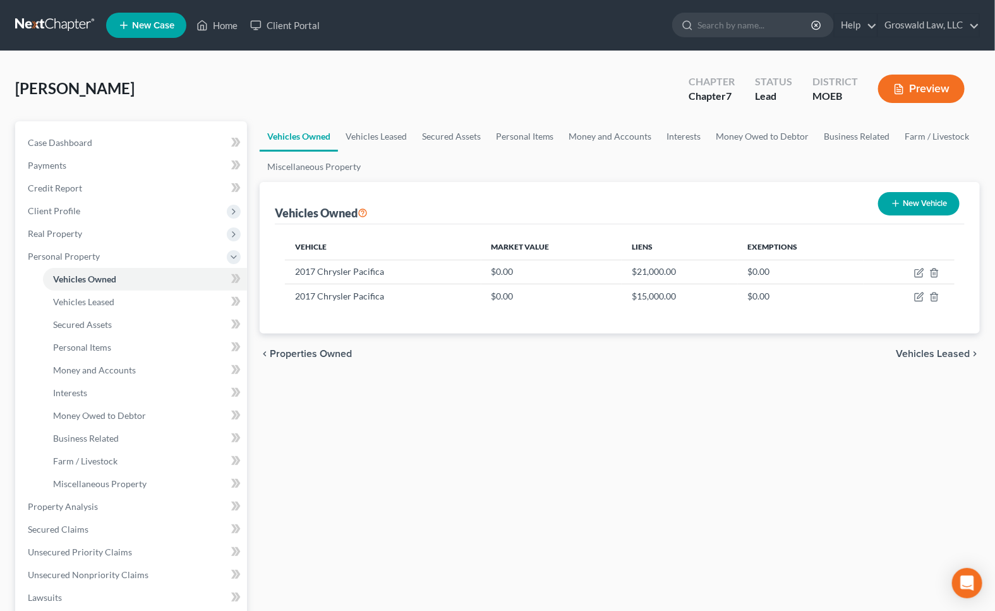
click at [930, 205] on button "New Vehicle" at bounding box center [919, 203] width 82 height 23
select select "0"
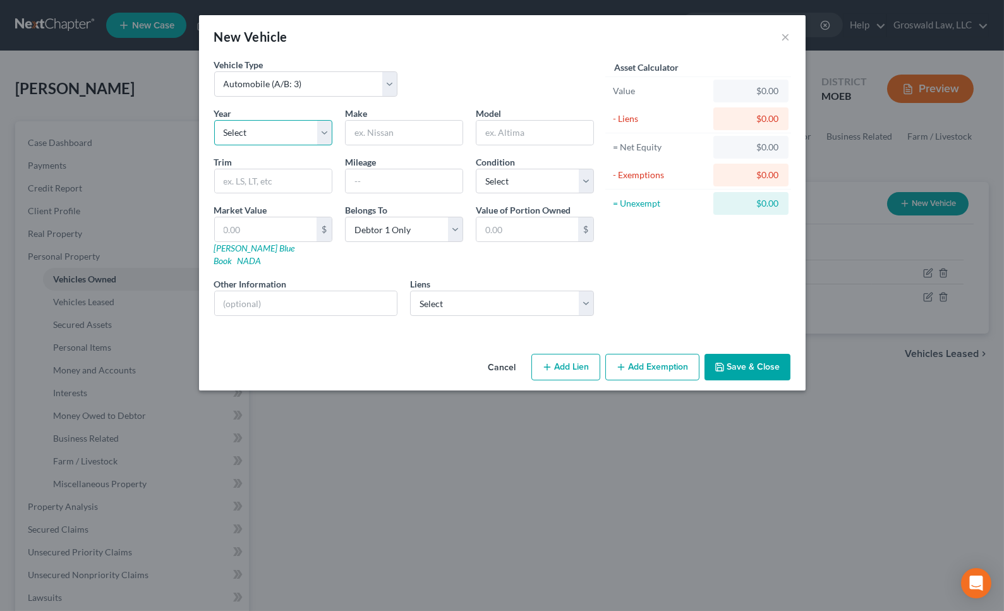
click at [281, 133] on select "Select 2026 2025 2024 2023 2022 2021 2020 2019 2018 2017 2016 2015 2014 2013 20…" at bounding box center [273, 132] width 118 height 25
select select "9"
click at [214, 120] on select "Select 2026 2025 2024 2023 2022 2021 2020 2019 2018 2017 2016 2015 2014 2013 20…" at bounding box center [273, 132] width 118 height 25
click at [512, 126] on input "text" at bounding box center [534, 133] width 117 height 24
type input "Heritage Softail"
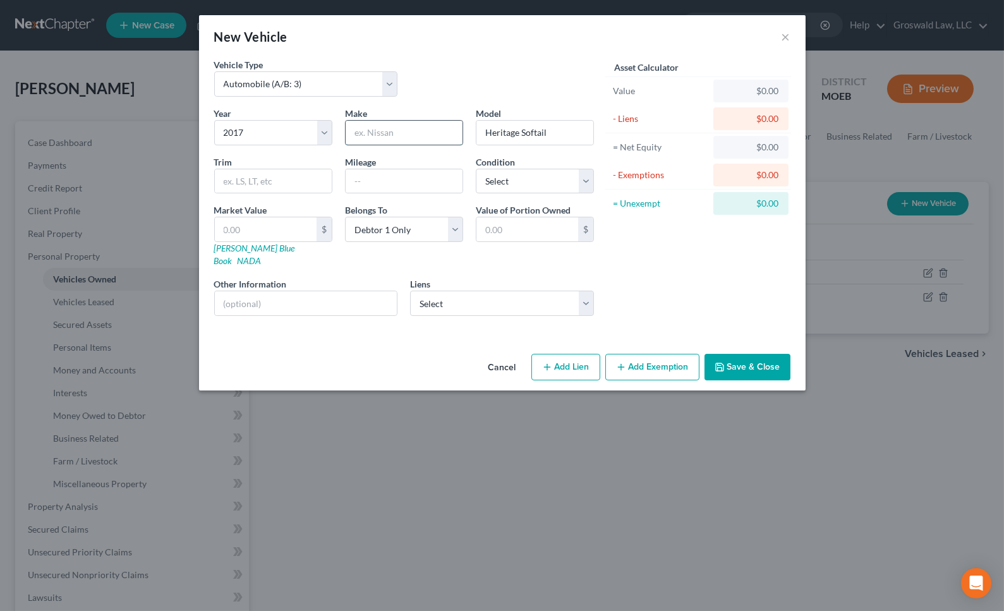
click at [392, 130] on input "text" at bounding box center [404, 133] width 117 height 24
type input "Harley Davidson"
click at [580, 360] on button "Add Lien" at bounding box center [565, 367] width 69 height 27
select select "0"
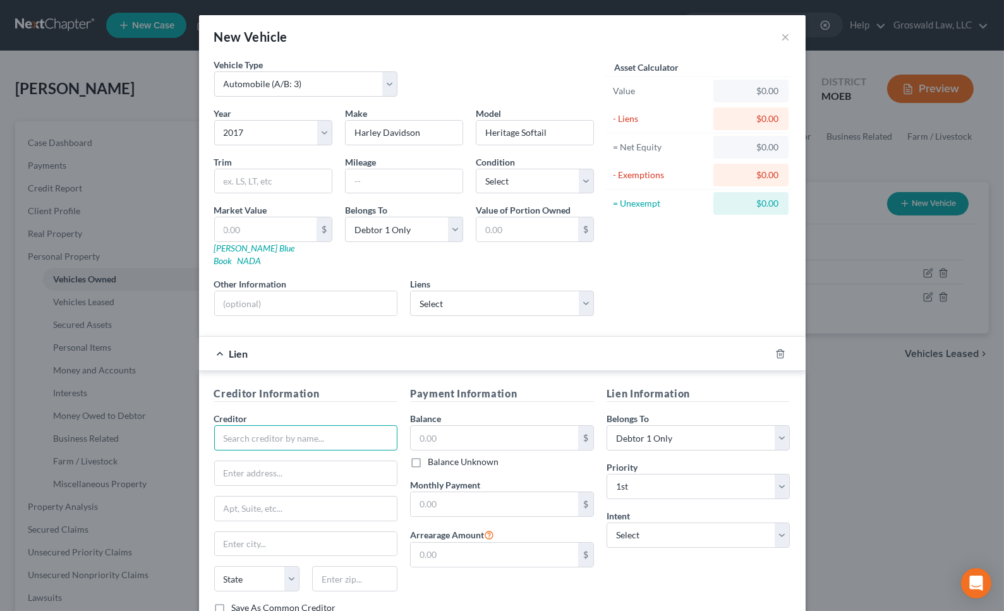
click at [348, 429] on input "text" at bounding box center [306, 437] width 184 height 25
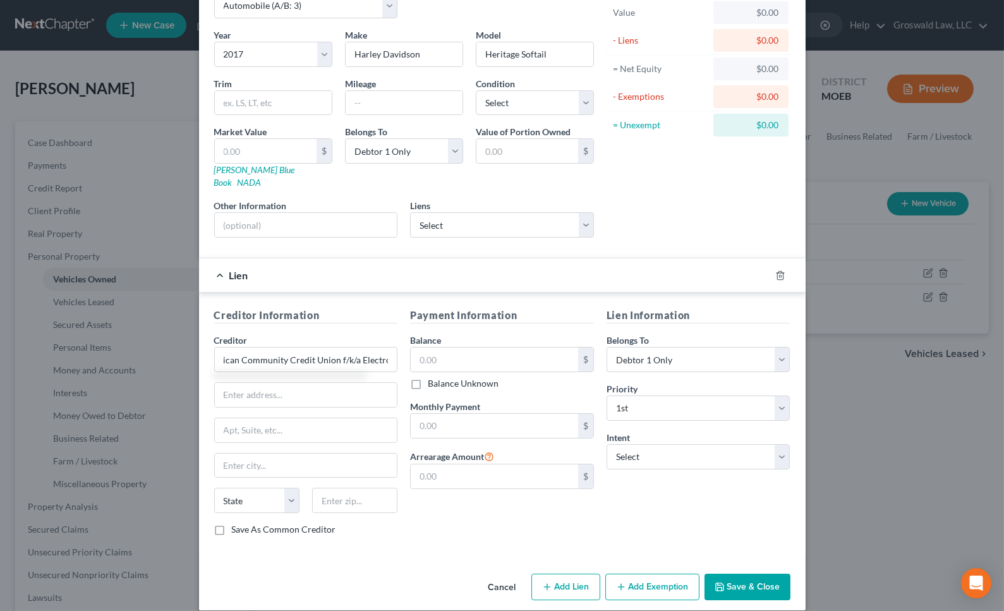
click at [756, 576] on button "Save & Close" at bounding box center [748, 587] width 86 height 27
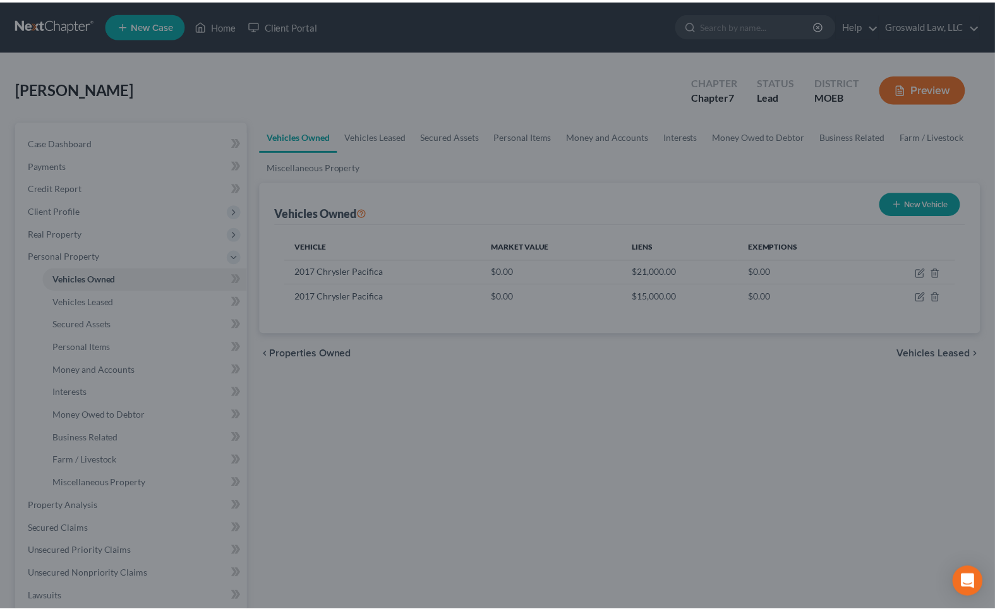
scroll to position [0, 0]
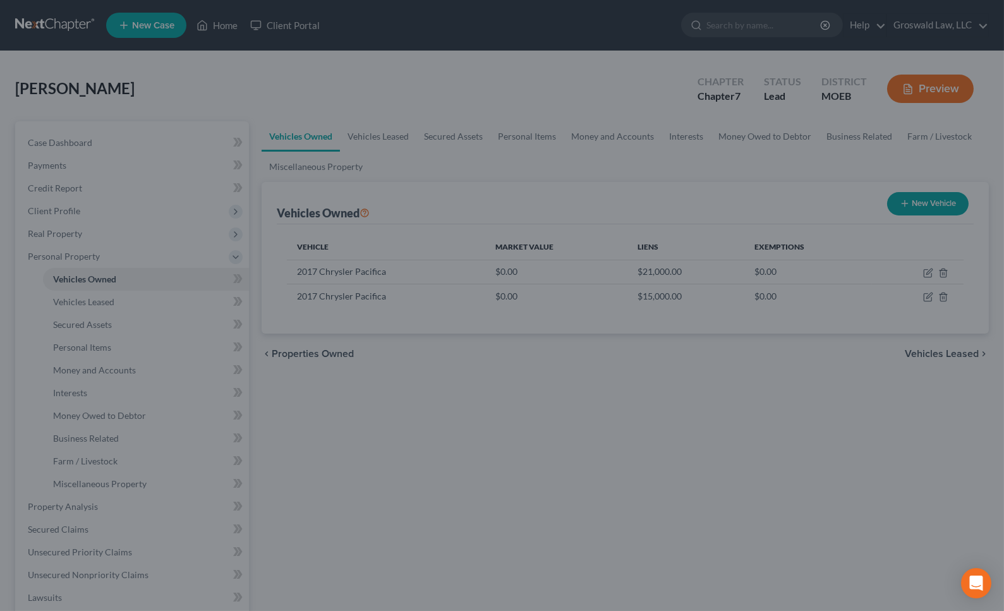
type input "American Community Credit Union f/k/a Electro"
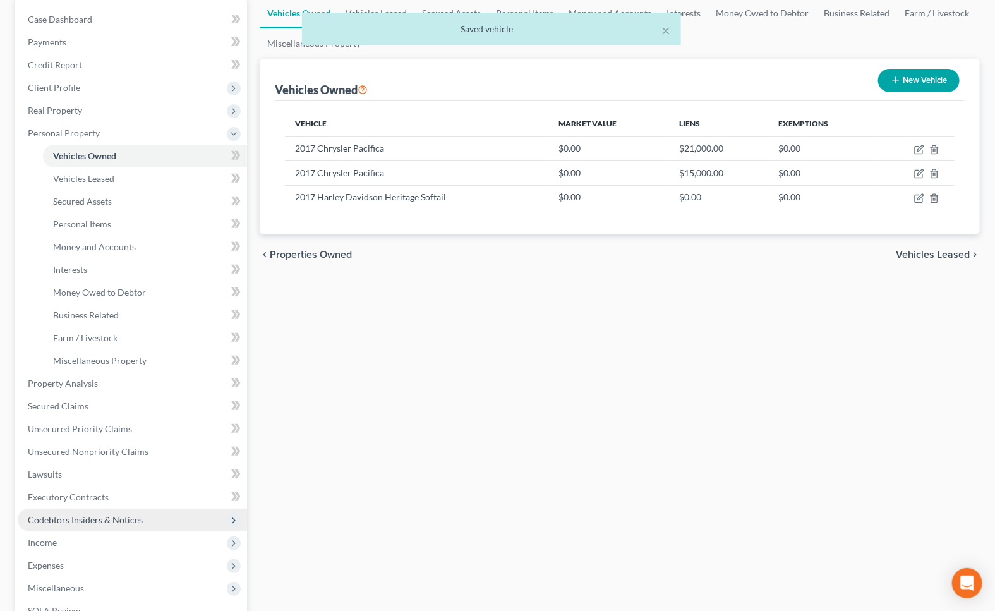
scroll to position [287, 0]
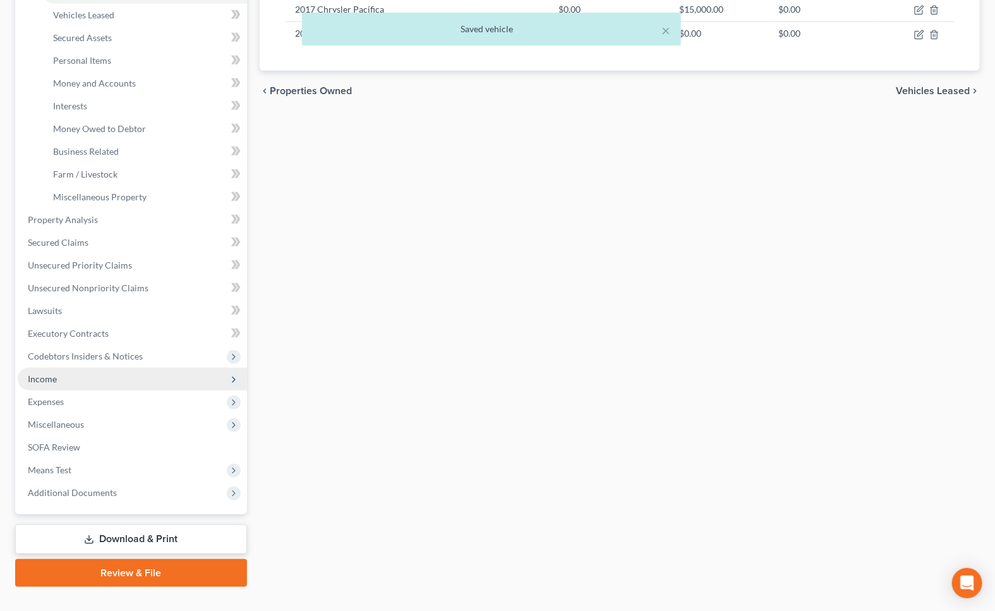
click at [67, 372] on span "Income" at bounding box center [132, 379] width 229 height 23
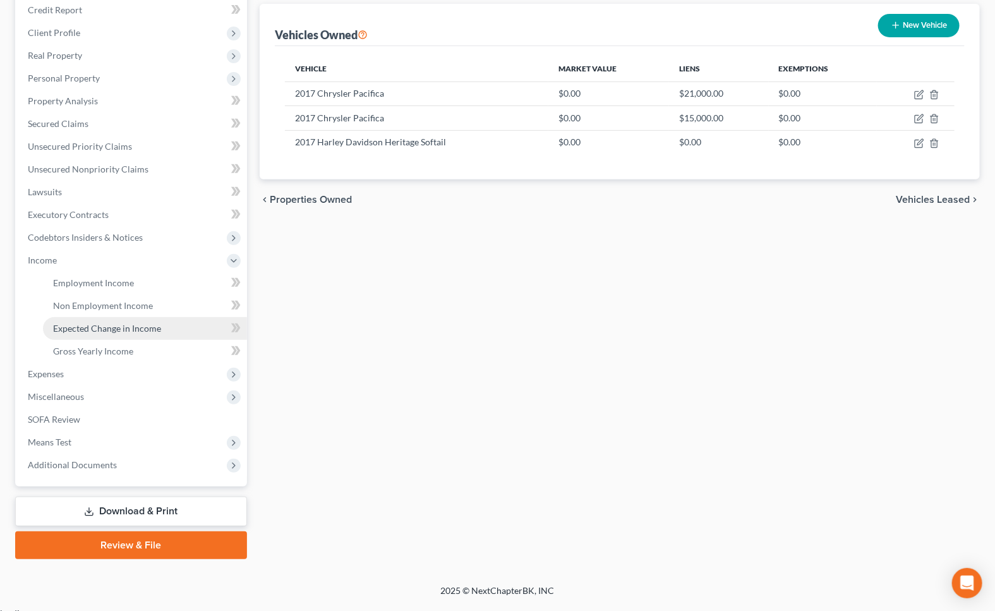
scroll to position [173, 0]
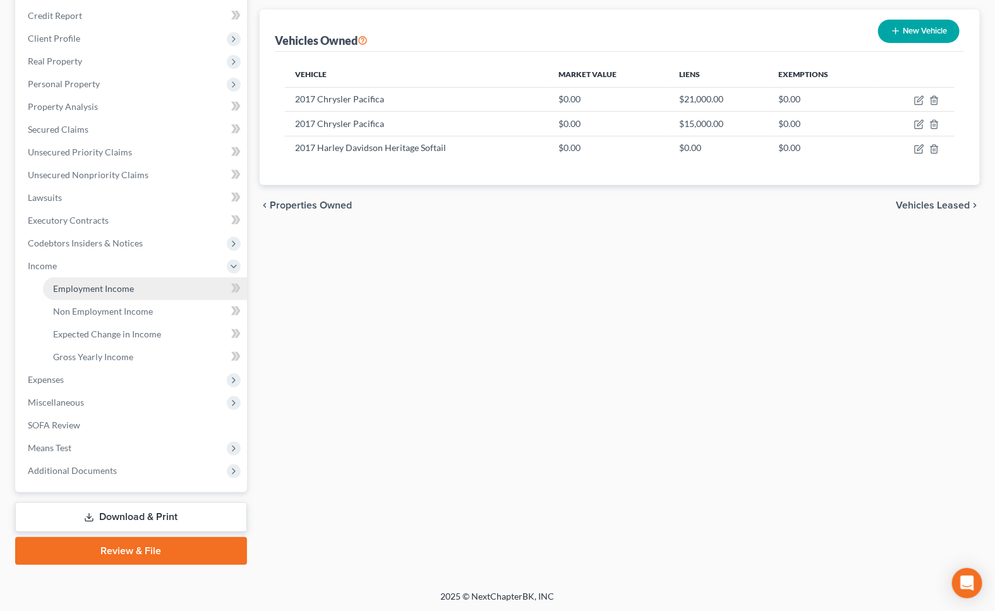
click at [147, 277] on link "Employment Income" at bounding box center [145, 288] width 204 height 23
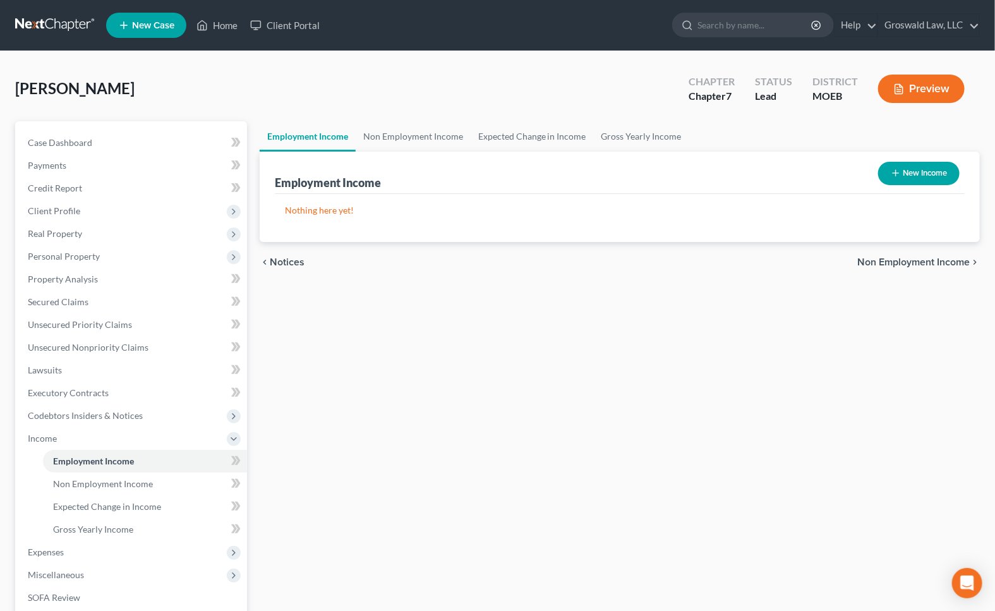
click at [927, 172] on button "New Income" at bounding box center [919, 173] width 82 height 23
select select "0"
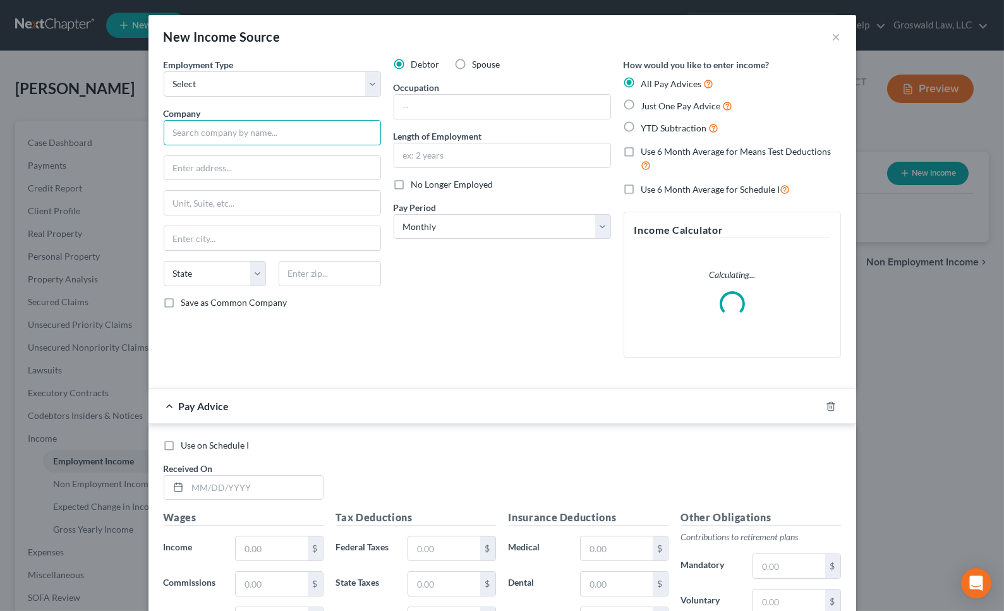
click at [234, 136] on input "text" at bounding box center [272, 132] width 217 height 25
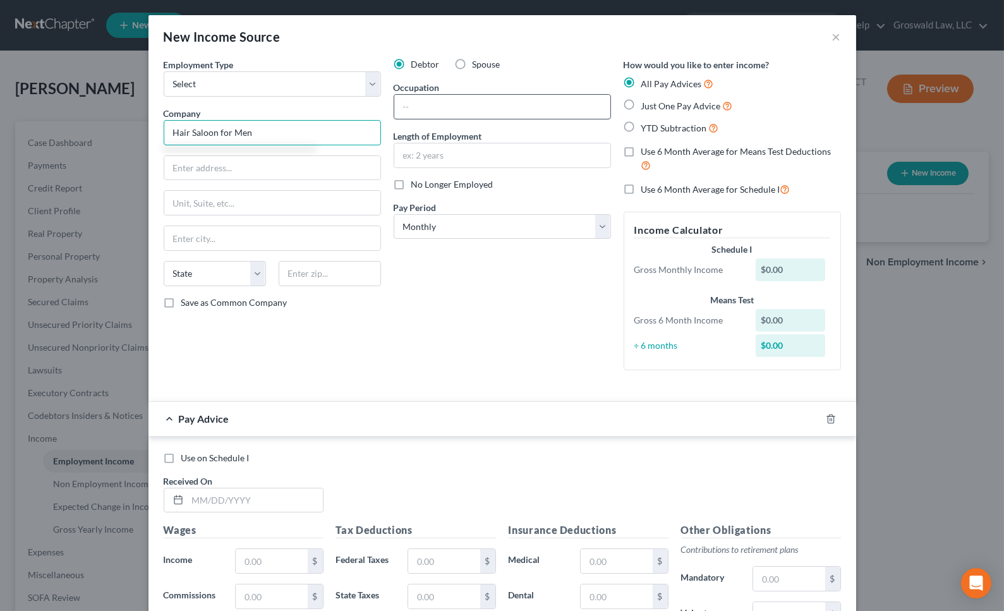
type input "Hair Saloon for Men"
click at [430, 109] on input "text" at bounding box center [502, 107] width 216 height 24
click at [408, 149] on input "text" at bounding box center [502, 155] width 216 height 24
type input "1"
type input "01/2025 to present"
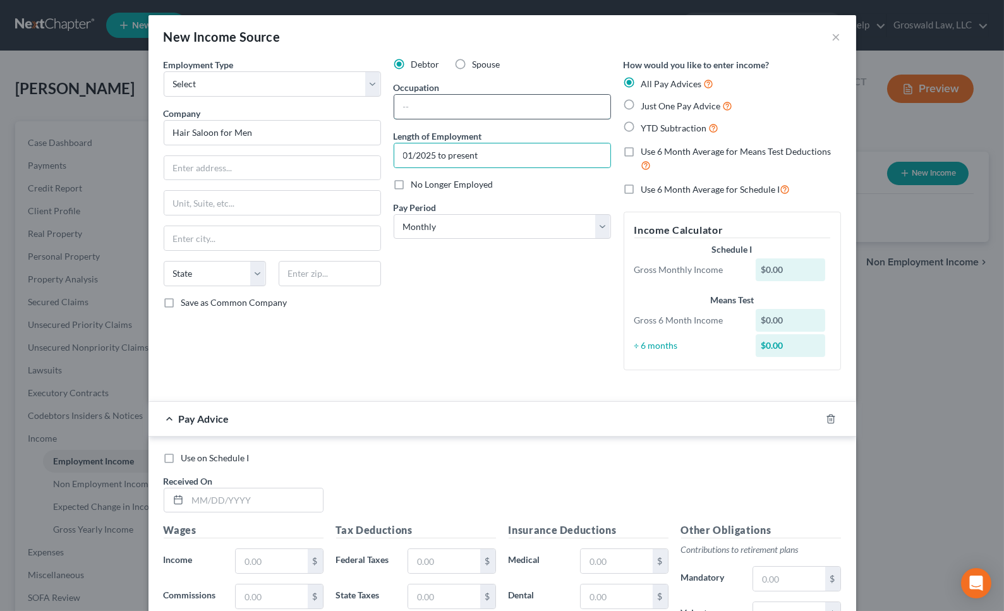
click at [439, 104] on input "text" at bounding box center [502, 107] width 216 height 24
type input "X"
type input "Cosmotologist"
click at [276, 89] on select "Select Full or [DEMOGRAPHIC_DATA] Employment Self Employment" at bounding box center [272, 83] width 217 height 25
select select "0"
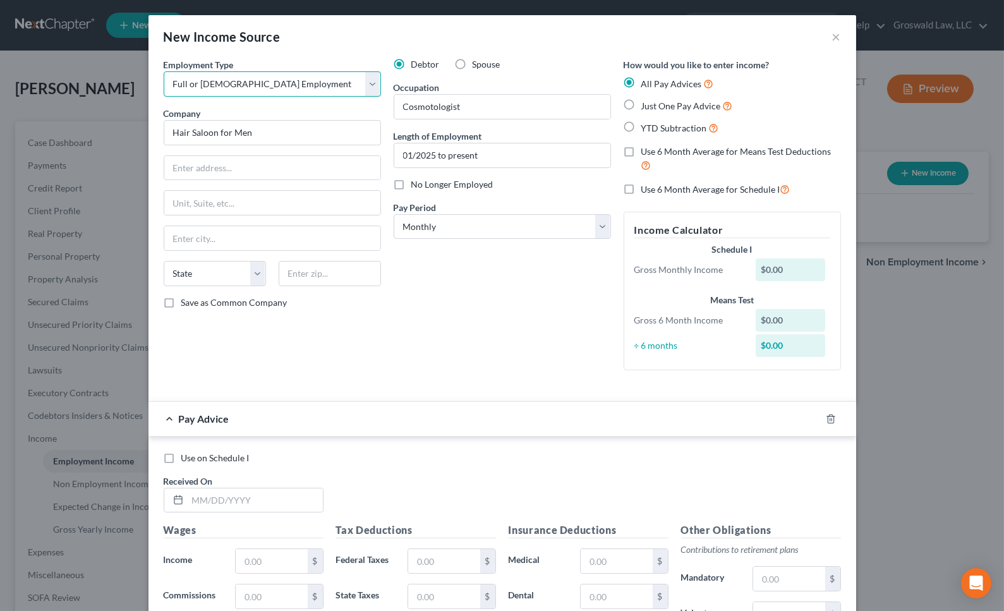
click at [164, 71] on select "Select Full or [DEMOGRAPHIC_DATA] Employment Self Employment" at bounding box center [272, 83] width 217 height 25
click at [826, 417] on icon "button" at bounding box center [831, 419] width 10 height 10
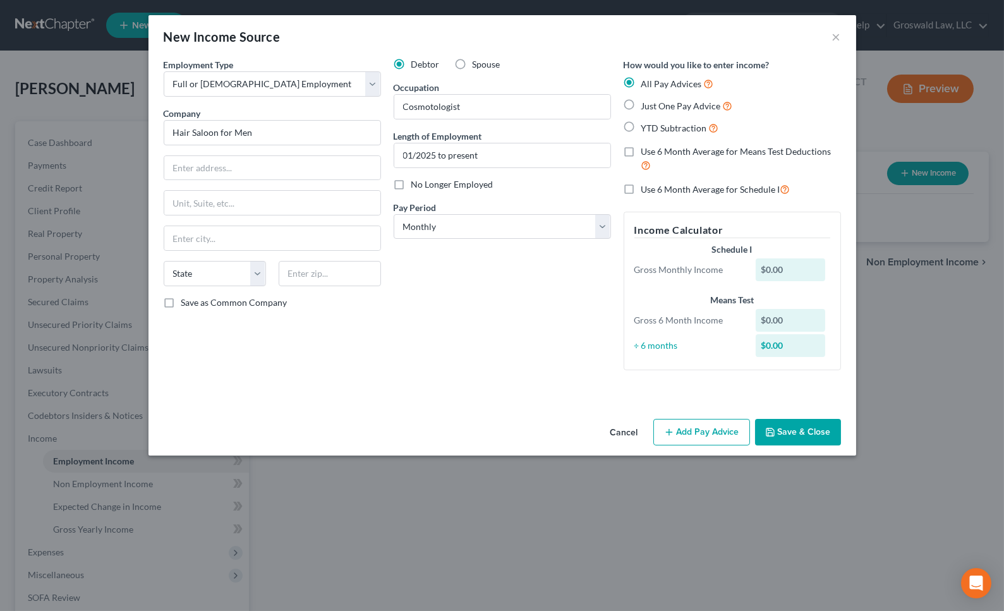
click at [815, 435] on button "Save & Close" at bounding box center [798, 432] width 86 height 27
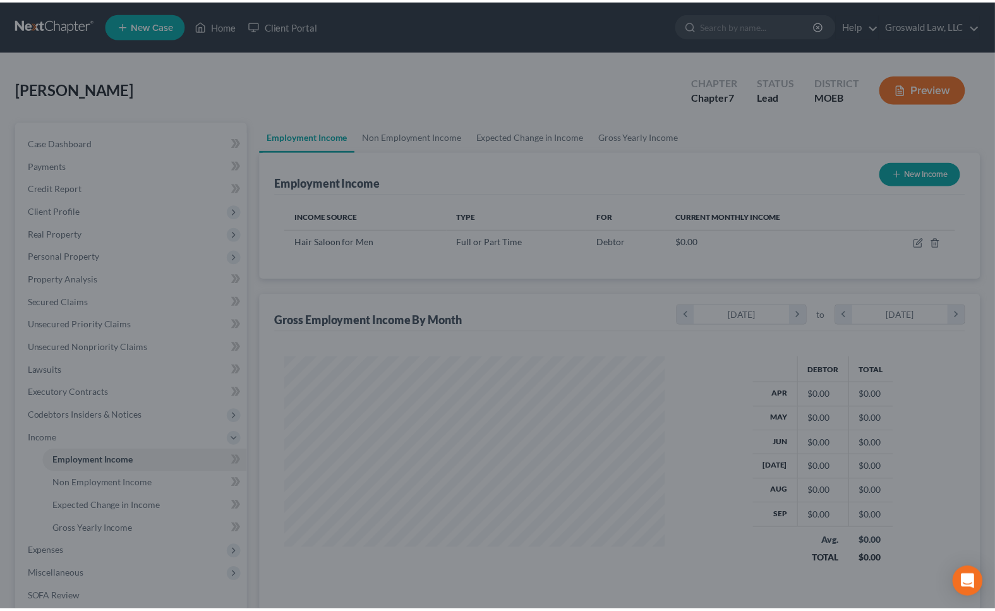
scroll to position [226, 405]
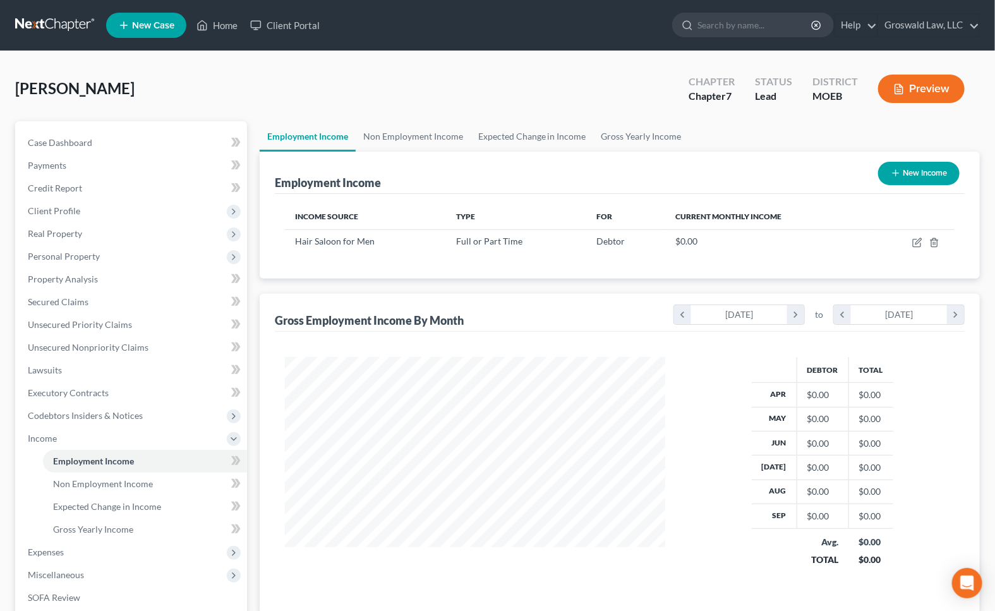
click at [24, 88] on span "[PERSON_NAME]" at bounding box center [74, 88] width 119 height 18
copy span "[PERSON_NAME]"
click at [549, 88] on div "[PERSON_NAME] Upgraded Chapter Chapter 7 Status Lead District MOEB Preview" at bounding box center [497, 93] width 965 height 55
click at [83, 209] on span "Client Profile" at bounding box center [132, 211] width 229 height 23
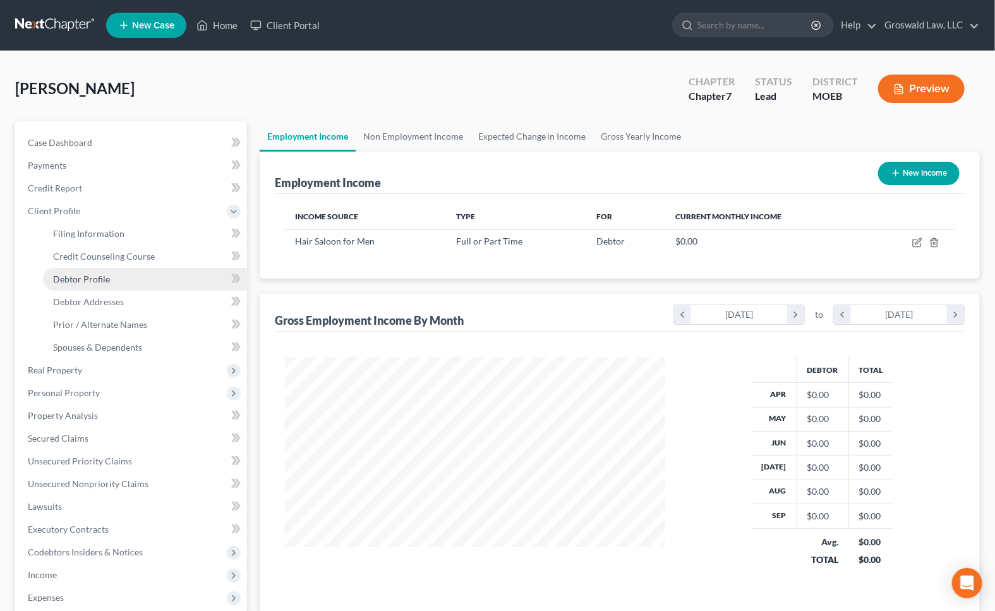
click at [91, 277] on span "Debtor Profile" at bounding box center [81, 279] width 57 height 11
select select "0"
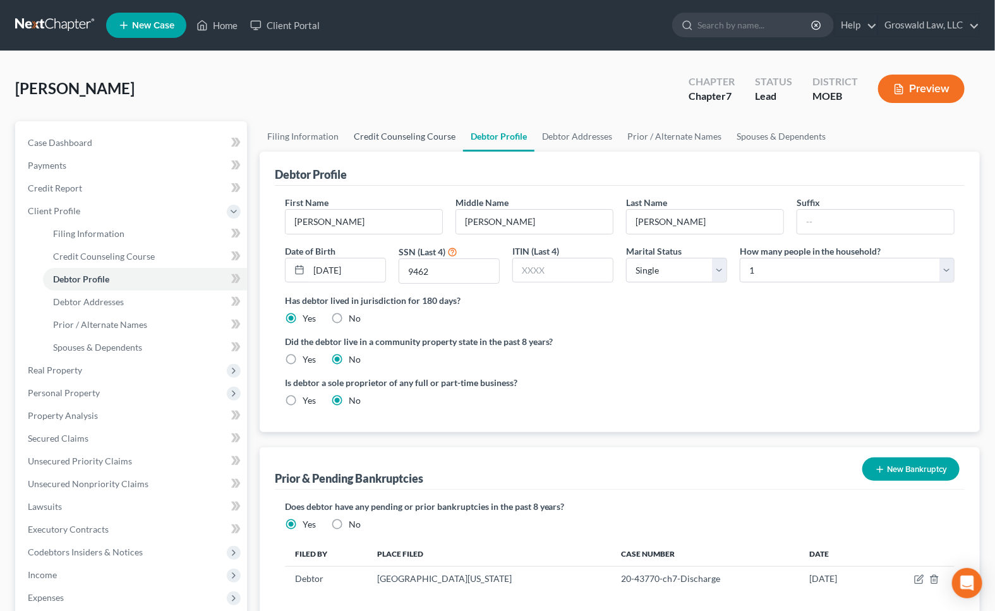
click at [425, 133] on link "Credit Counseling Course" at bounding box center [404, 136] width 117 height 30
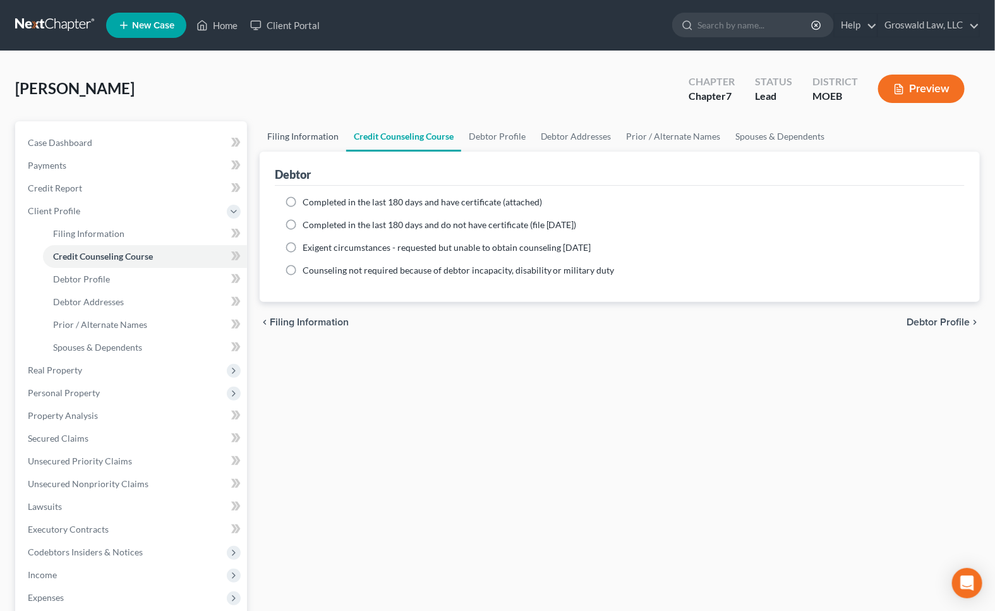
click at [290, 133] on link "Filing Information" at bounding box center [303, 136] width 87 height 30
select select "1"
select select "0"
select select "45"
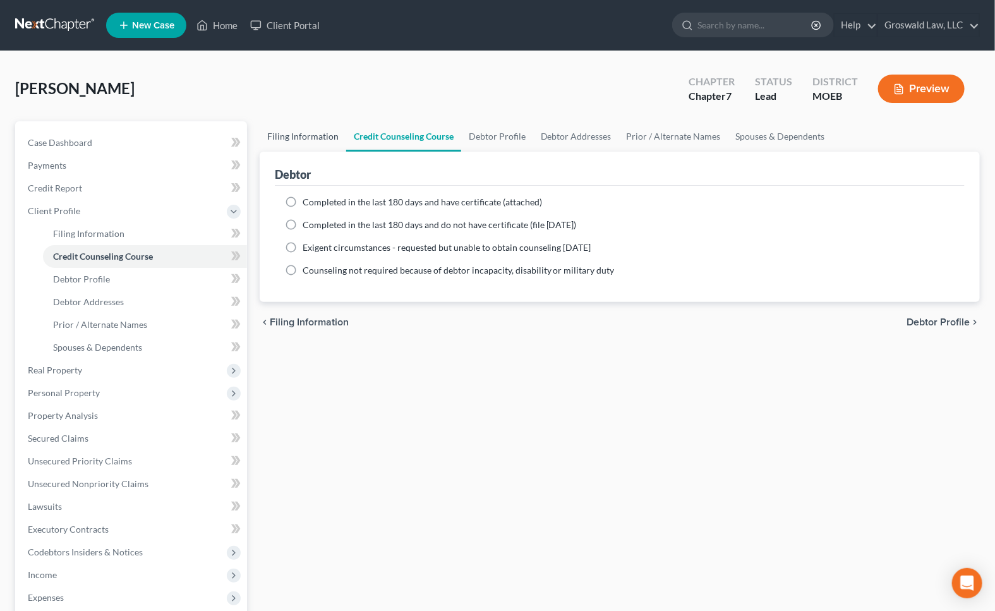
select select "26"
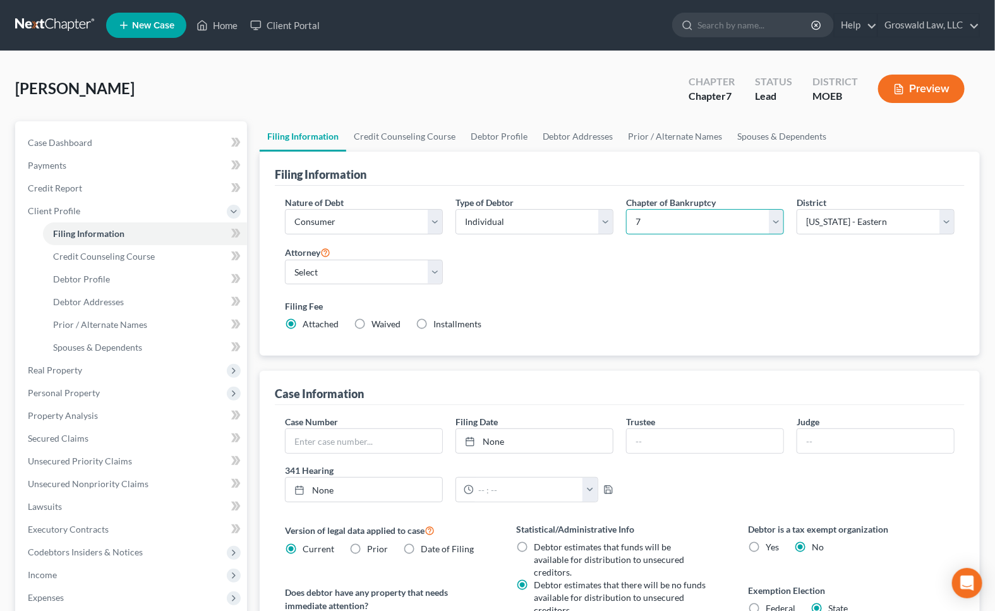
click at [659, 221] on select "Select 7 11 12 13" at bounding box center [705, 221] width 158 height 25
select select "3"
click at [626, 209] on select "Select 7 11 12 13" at bounding box center [705, 221] width 158 height 25
click at [597, 289] on div "Nature of Debt Select Business Consumer Other Nature of Business Select Clearin…" at bounding box center [620, 268] width 682 height 145
click at [638, 303] on label "Filing Fee" at bounding box center [620, 306] width 670 height 13
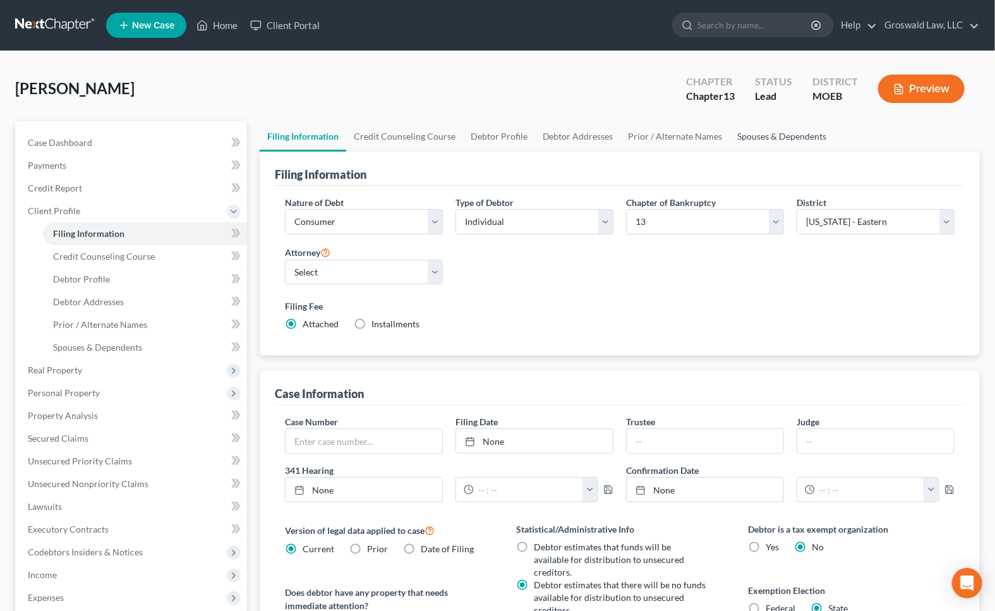
click at [778, 129] on link "Spouses & Dependents" at bounding box center [783, 136] width 104 height 30
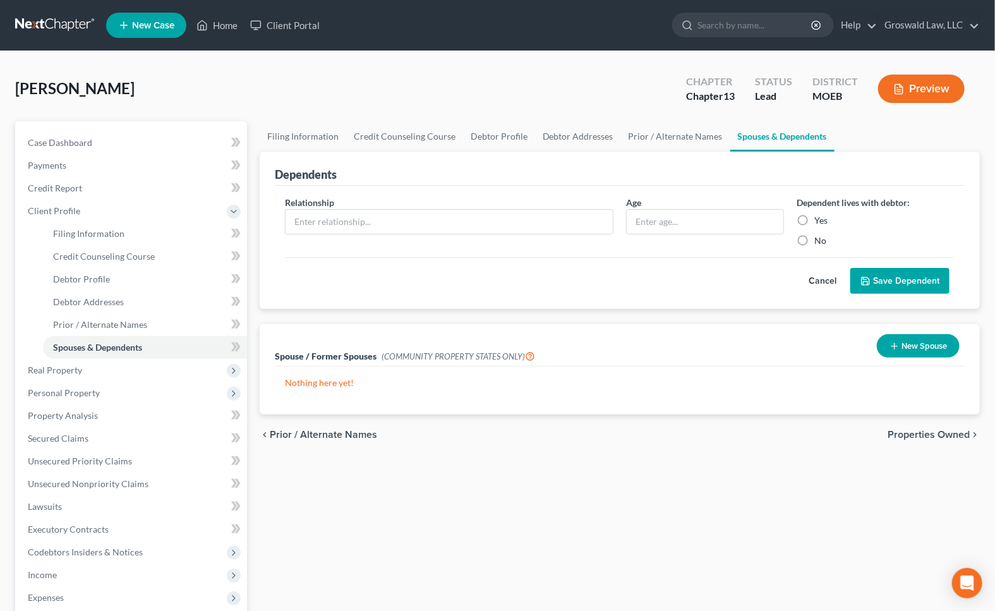
drag, startPoint x: 597, startPoint y: 510, endPoint x: 602, endPoint y: 506, distance: 6.7
click at [597, 510] on div "Filing Information Credit Counseling Course Debtor Profile Debtor Addresses Pri…" at bounding box center [619, 463] width 733 height 684
click at [86, 387] on span "Personal Property" at bounding box center [64, 392] width 72 height 11
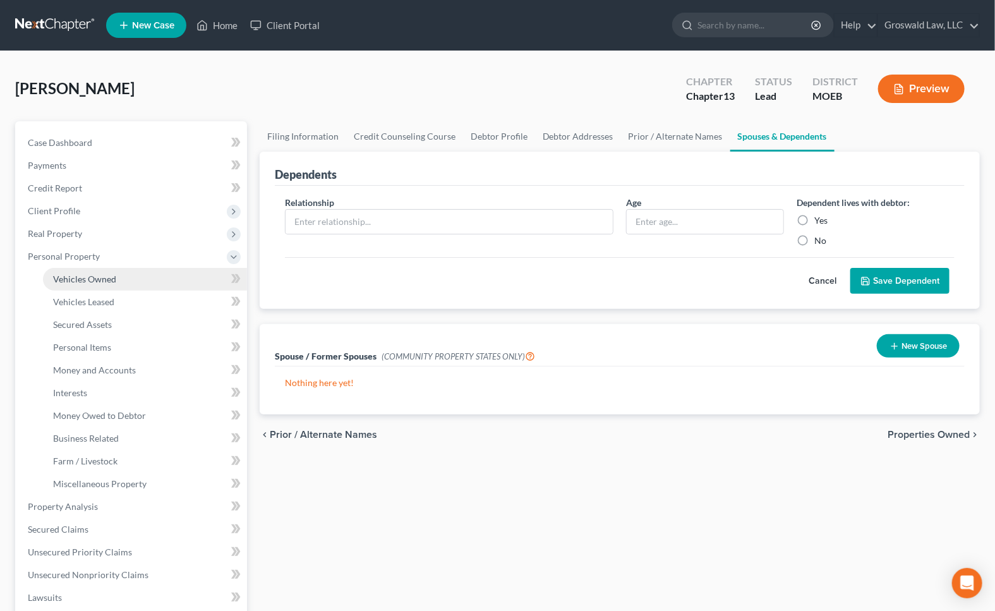
click at [106, 275] on span "Vehicles Owned" at bounding box center [84, 279] width 63 height 11
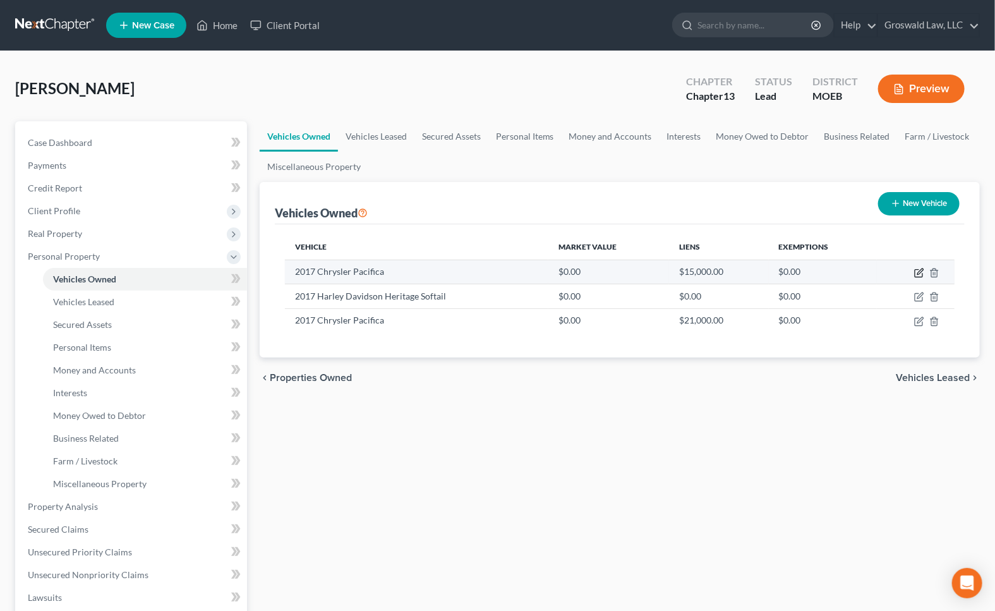
click at [914, 272] on icon "button" at bounding box center [919, 273] width 10 height 10
select select "0"
select select "9"
select select "3"
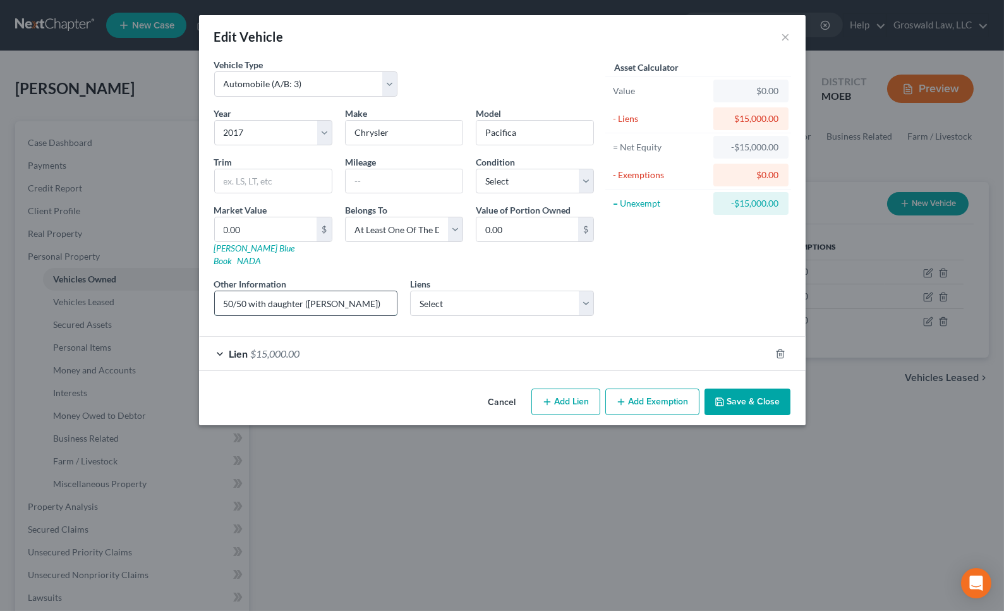
drag, startPoint x: 371, startPoint y: 291, endPoint x: 308, endPoint y: 294, distance: 63.3
click at [308, 294] on input "50/50 with daughter ([PERSON_NAME])" at bounding box center [306, 303] width 183 height 24
click at [750, 389] on button "Save & Close" at bounding box center [748, 402] width 86 height 27
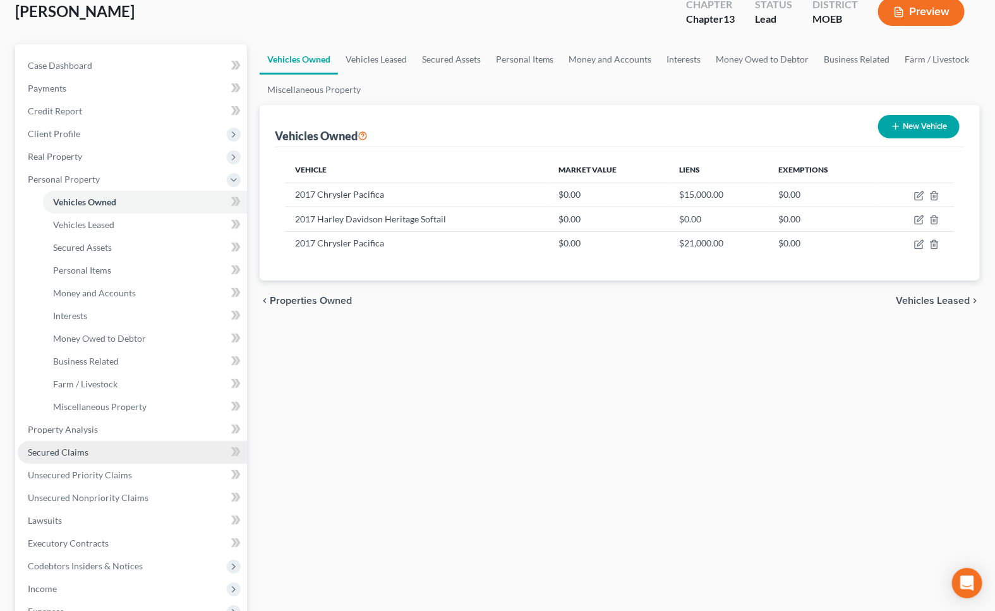
scroll to position [57, 0]
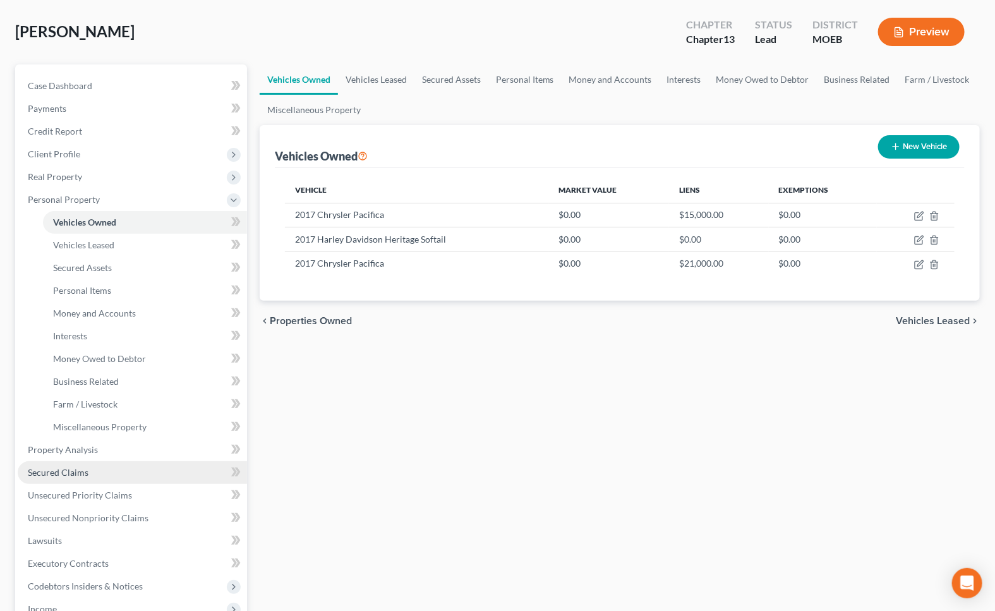
click at [75, 470] on span "Secured Claims" at bounding box center [58, 472] width 61 height 11
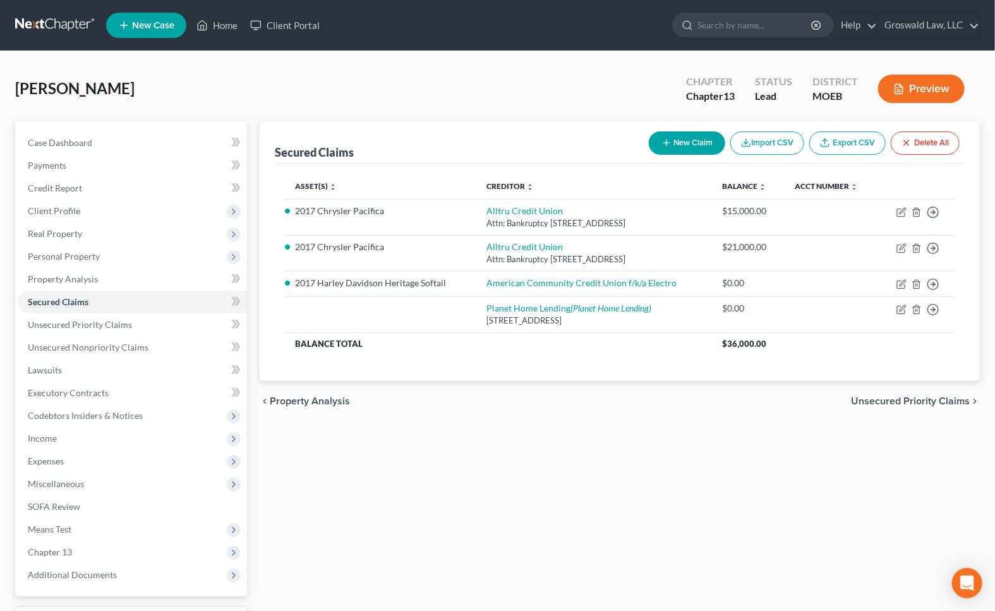
drag, startPoint x: 525, startPoint y: 134, endPoint x: 355, endPoint y: 168, distance: 174.0
click at [524, 134] on div "Secured Claims New Claim Import CSV Export CSV Delete All" at bounding box center [620, 142] width 690 height 42
click at [51, 215] on span "Client Profile" at bounding box center [132, 211] width 229 height 23
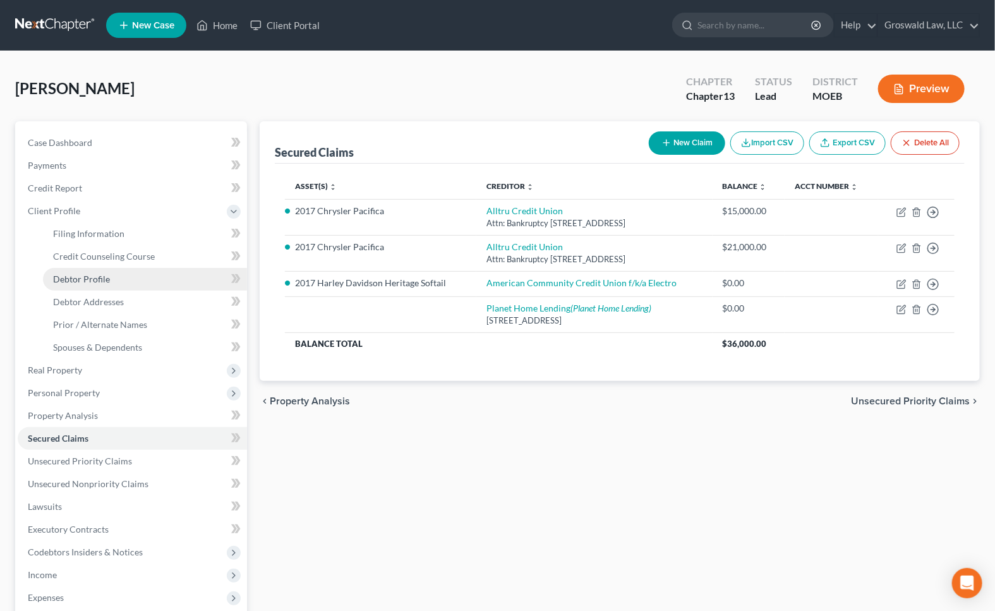
click at [83, 281] on span "Debtor Profile" at bounding box center [81, 279] width 57 height 11
select select "0"
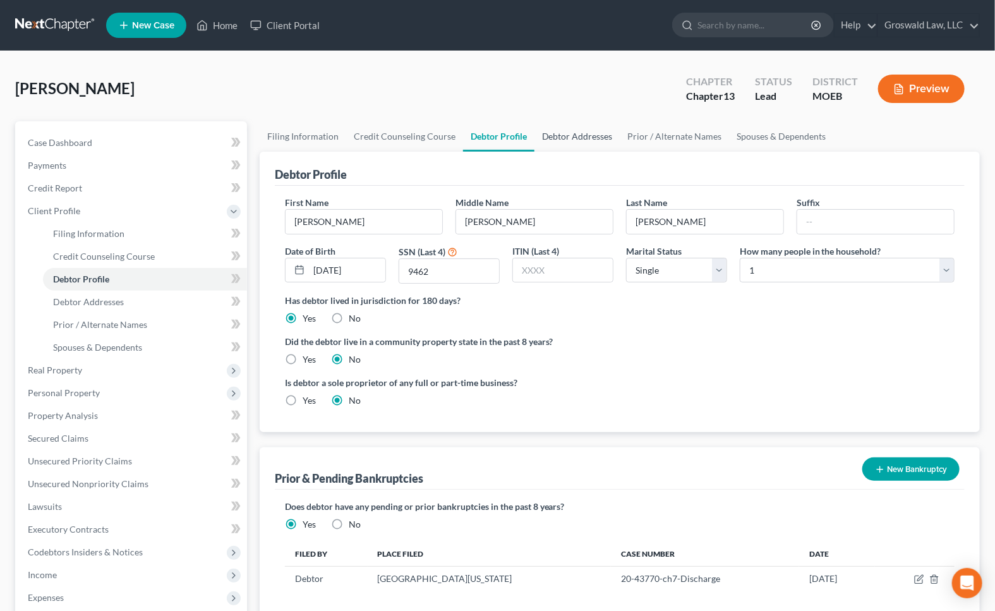
click at [561, 133] on link "Debtor Addresses" at bounding box center [578, 136] width 86 height 30
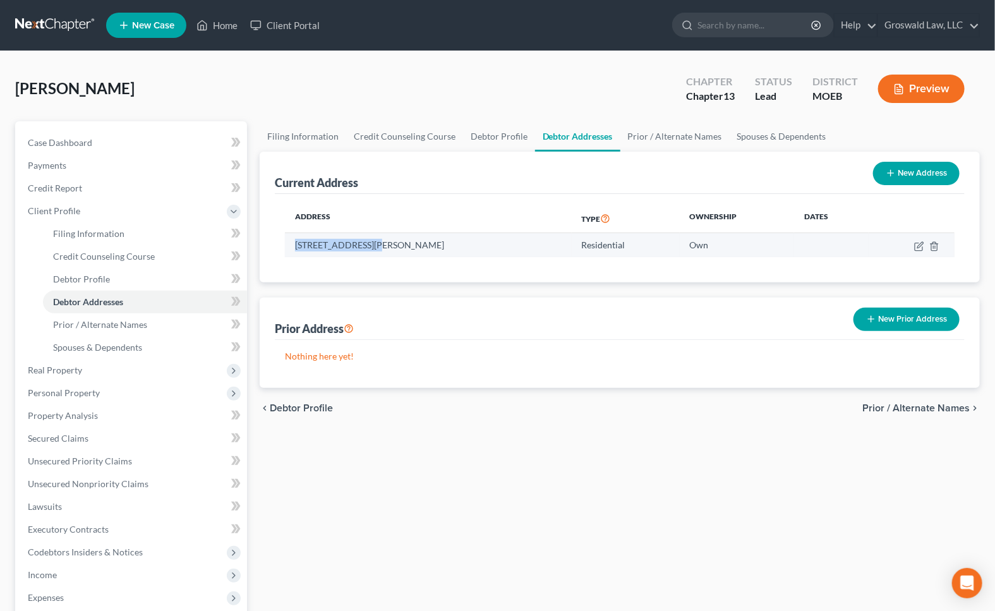
drag, startPoint x: 373, startPoint y: 246, endPoint x: 292, endPoint y: 253, distance: 81.8
click at [292, 253] on td "[STREET_ADDRESS][PERSON_NAME]" at bounding box center [428, 245] width 287 height 24
copy td "[STREET_ADDRESS]"
drag, startPoint x: 756, startPoint y: 533, endPoint x: 633, endPoint y: 318, distance: 247.7
click at [750, 519] on div "Filing Information Credit Counseling Course Debtor Profile Debtor Addresses Pri…" at bounding box center [619, 463] width 733 height 684
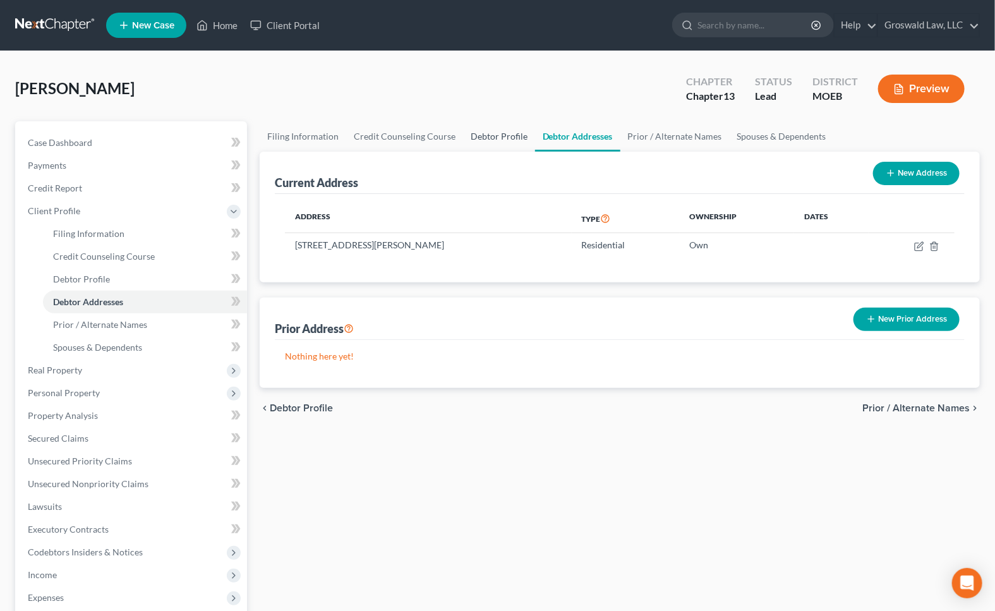
click at [512, 130] on link "Debtor Profile" at bounding box center [499, 136] width 72 height 30
select select "0"
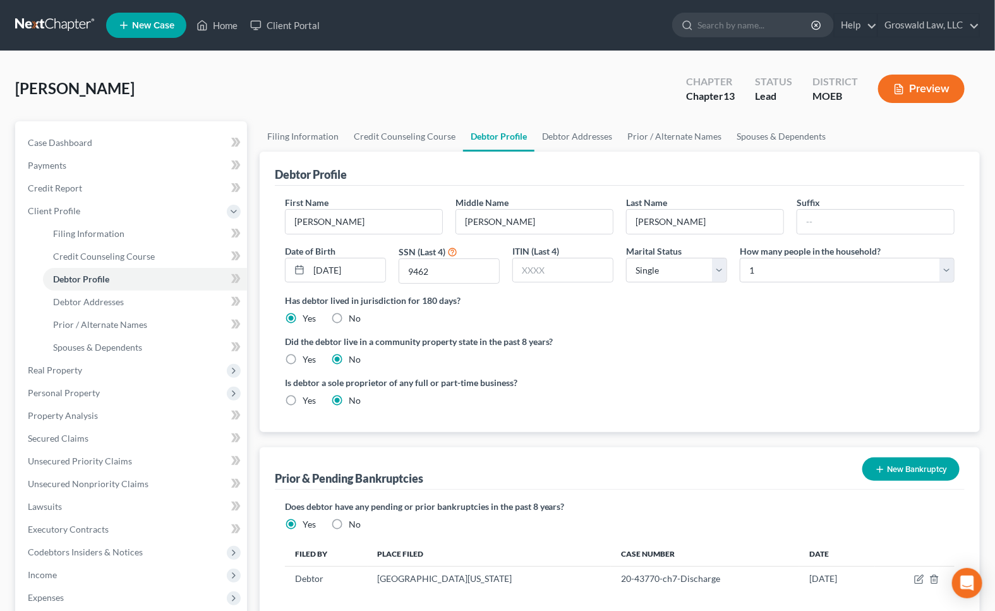
click at [606, 76] on div "[PERSON_NAME] Upgraded Chapter Chapter 13 Status Lead District MOEB Preview" at bounding box center [497, 93] width 965 height 55
drag, startPoint x: 73, startPoint y: 142, endPoint x: 99, endPoint y: 284, distance: 143.9
click at [74, 142] on span "Case Dashboard" at bounding box center [60, 142] width 64 height 11
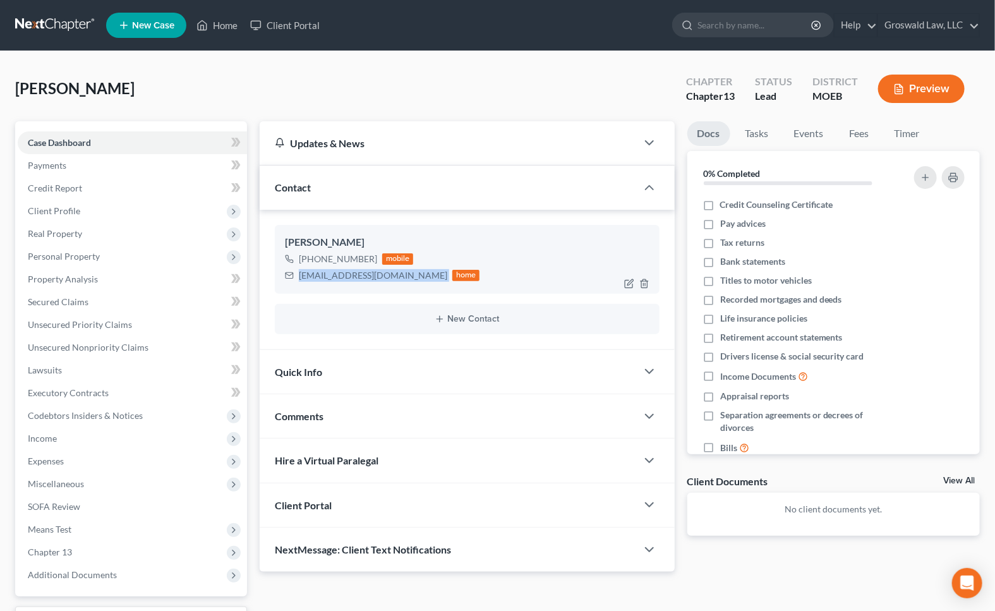
drag, startPoint x: 396, startPoint y: 282, endPoint x: 297, endPoint y: 277, distance: 98.7
click at [293, 281] on div "[EMAIL_ADDRESS][DOMAIN_NAME] home" at bounding box center [382, 275] width 195 height 16
drag, startPoint x: 569, startPoint y: 217, endPoint x: 405, endPoint y: 241, distance: 166.0
click at [569, 217] on div "[PERSON_NAME] [PHONE_NUMBER] mobile [EMAIL_ADDRESS][DOMAIN_NAME] home New Conta…" at bounding box center [467, 280] width 415 height 140
drag, startPoint x: 373, startPoint y: 259, endPoint x: 335, endPoint y: 261, distance: 38.0
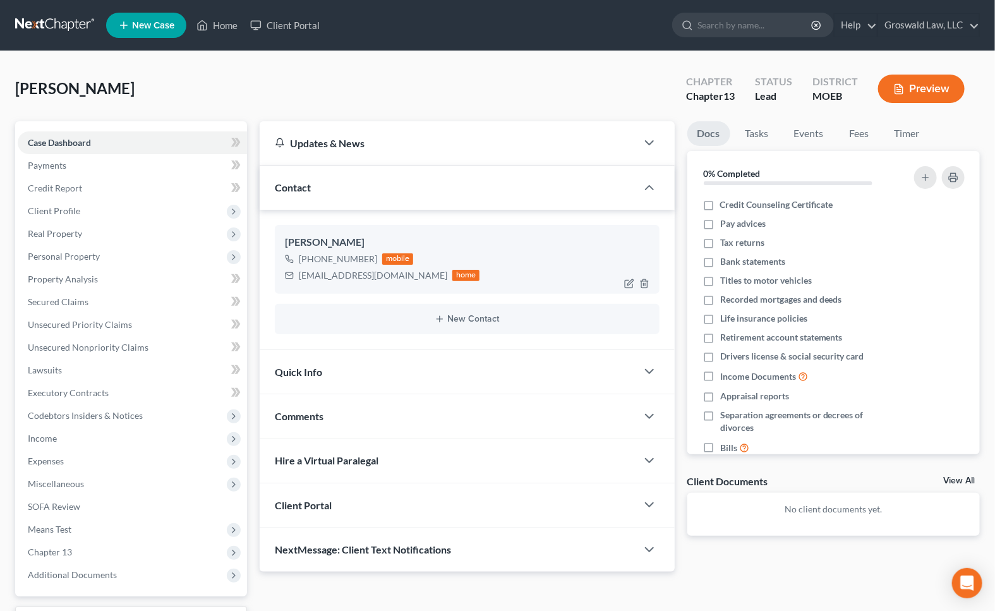
click at [335, 261] on div "[PHONE_NUMBER] mobile" at bounding box center [382, 259] width 195 height 16
copy div "515-8699"
click at [740, 576] on div "Updates & News × [US_STATE] [GEOGRAPHIC_DATA] Notes: Take a look at NextChapter…" at bounding box center [619, 395] width 733 height 548
click at [52, 214] on span "Client Profile" at bounding box center [54, 210] width 52 height 11
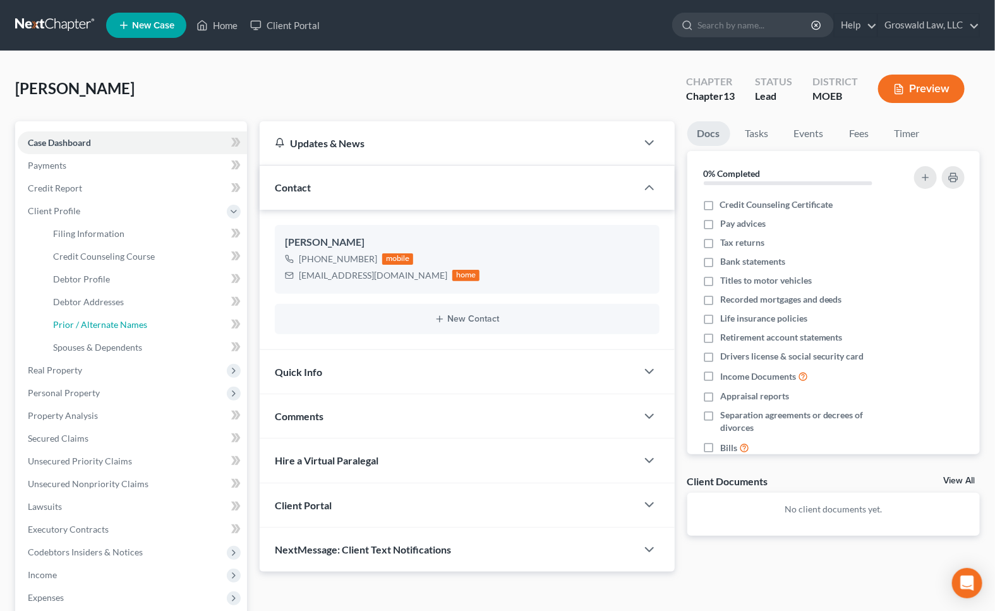
drag, startPoint x: 119, startPoint y: 320, endPoint x: 367, endPoint y: 334, distance: 248.1
click at [119, 320] on span "Prior / Alternate Names" at bounding box center [100, 324] width 94 height 11
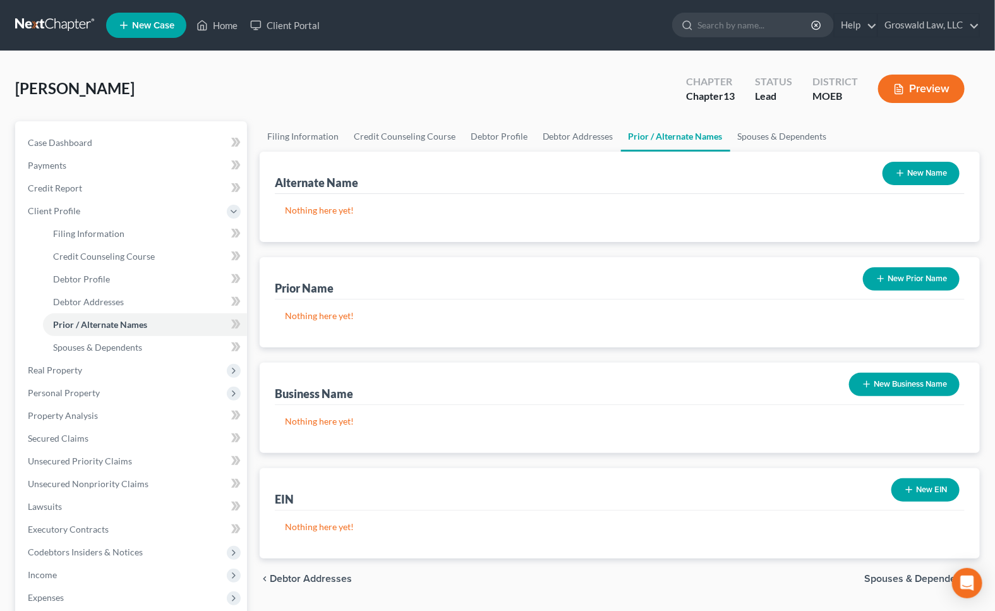
click at [924, 279] on button "New Prior Name" at bounding box center [911, 278] width 97 height 23
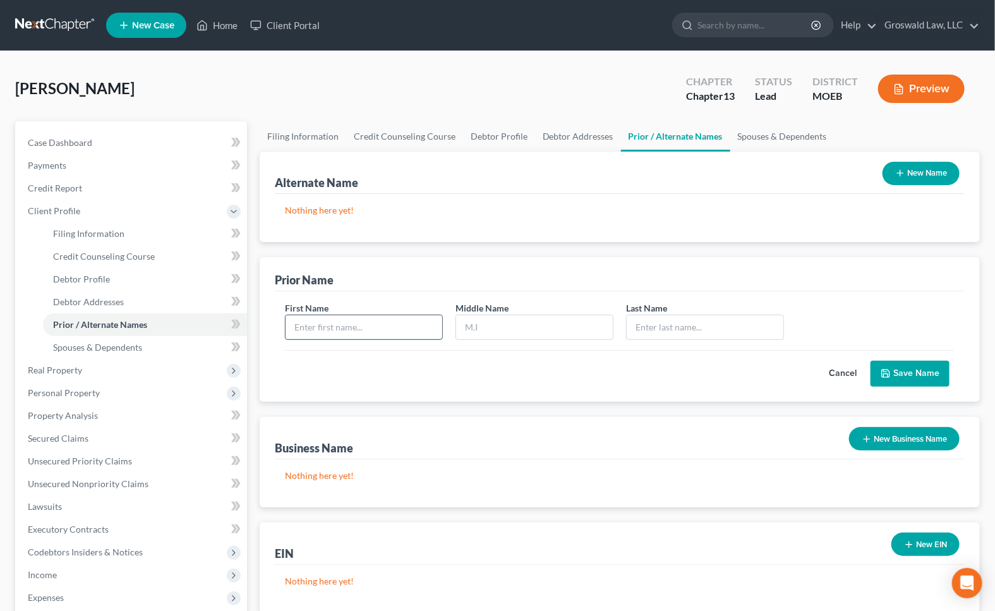
click at [388, 322] on input "text" at bounding box center [364, 327] width 157 height 24
type input "[PERSON_NAME]"
click at [895, 367] on button "Save Name" at bounding box center [910, 374] width 79 height 27
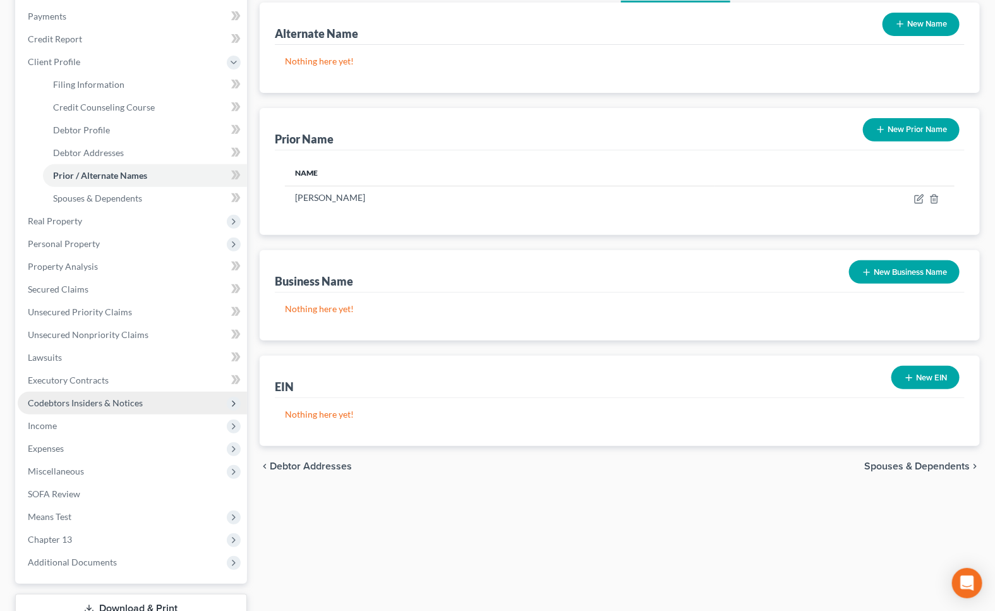
scroll to position [241, 0]
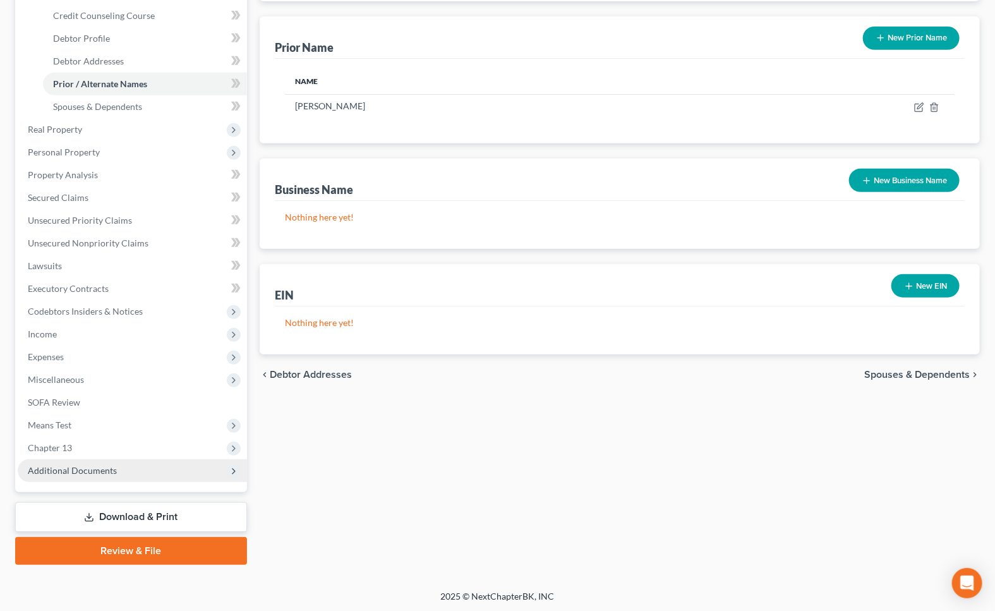
click at [91, 470] on span "Additional Documents" at bounding box center [72, 470] width 89 height 11
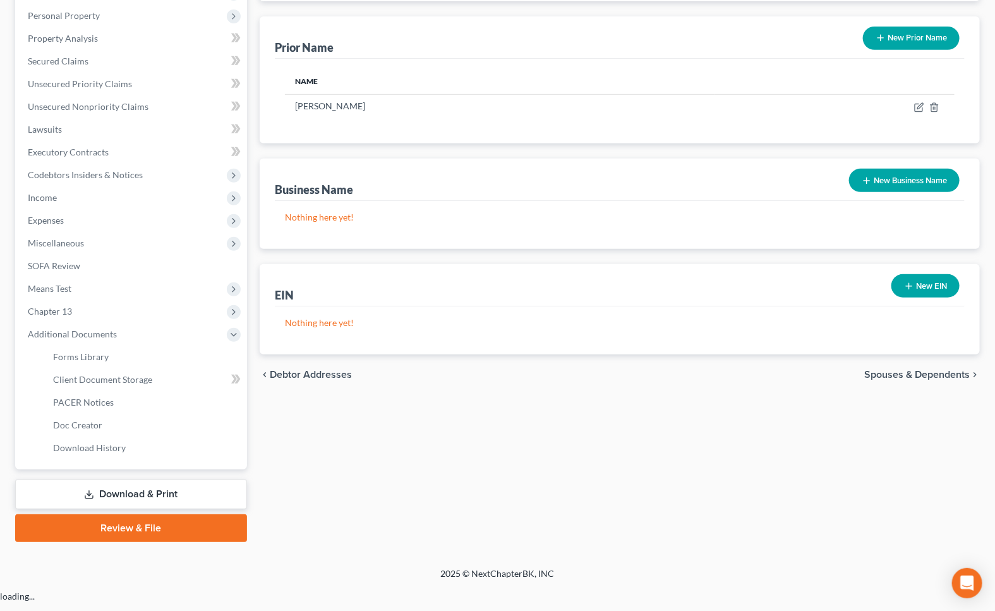
scroll to position [218, 0]
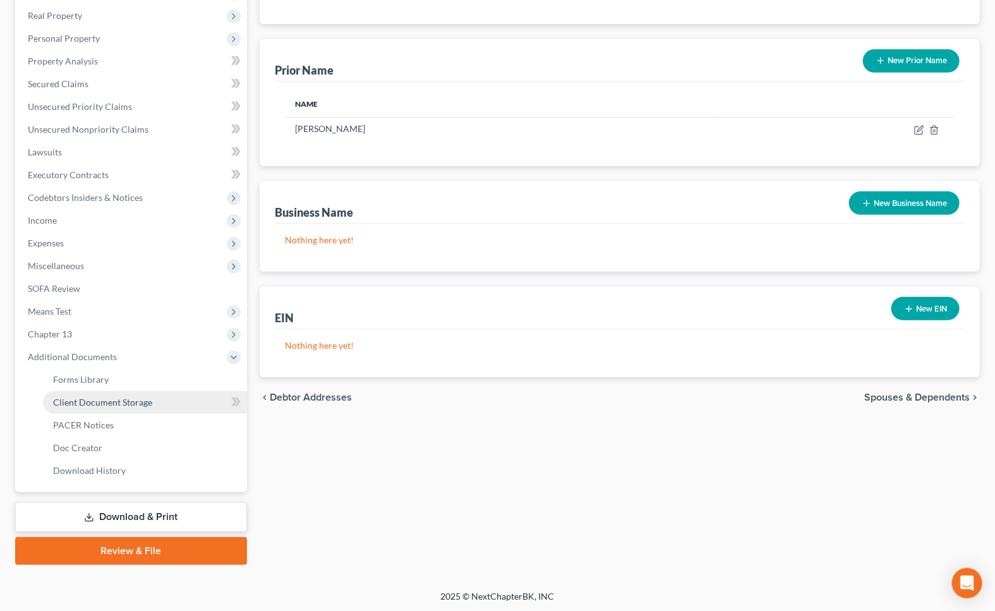
click at [115, 398] on span "Client Document Storage" at bounding box center [102, 402] width 99 height 11
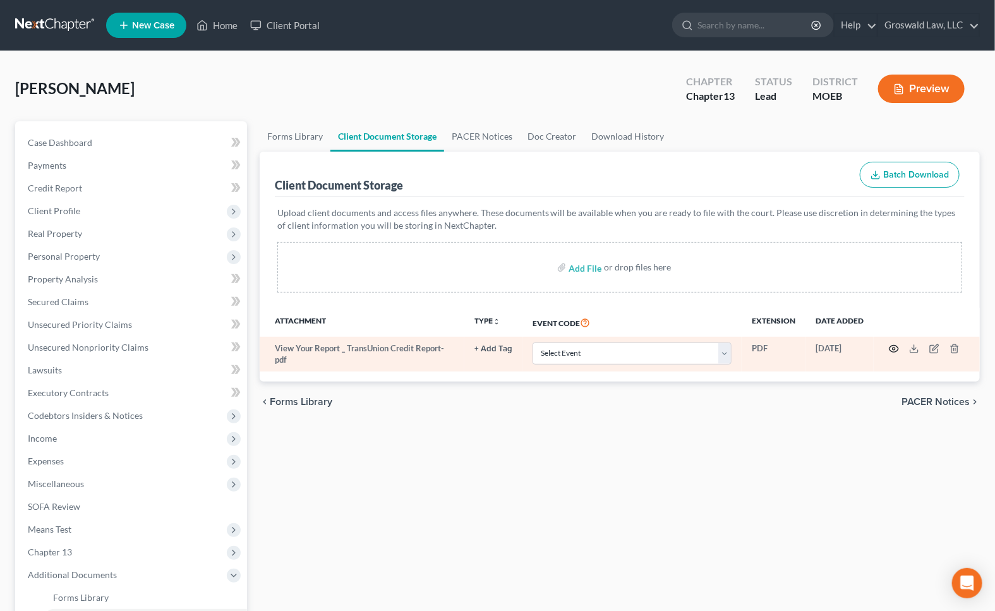
click at [896, 346] on icon "button" at bounding box center [894, 349] width 9 height 7
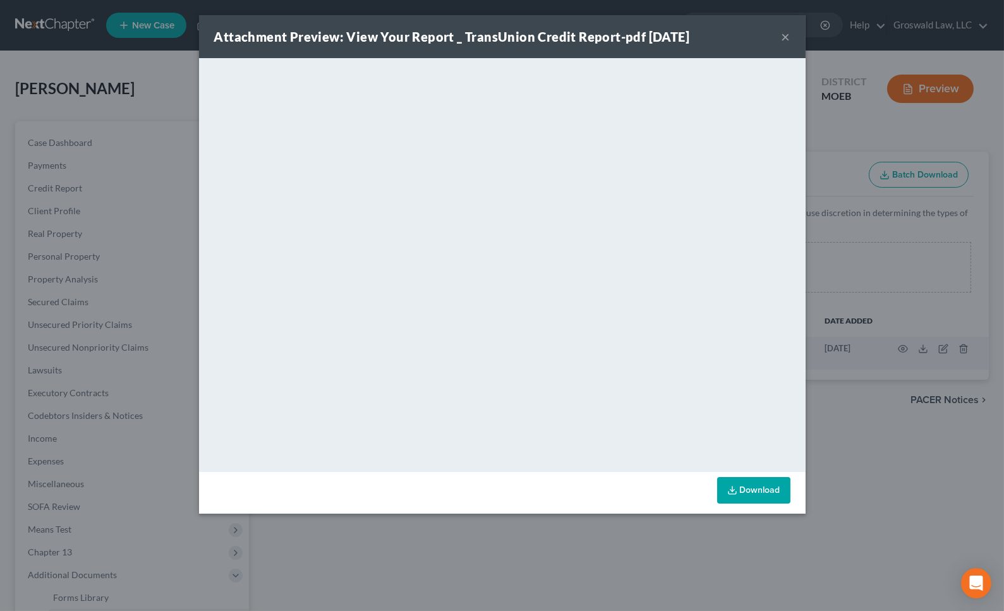
click at [783, 39] on button "×" at bounding box center [786, 36] width 9 height 15
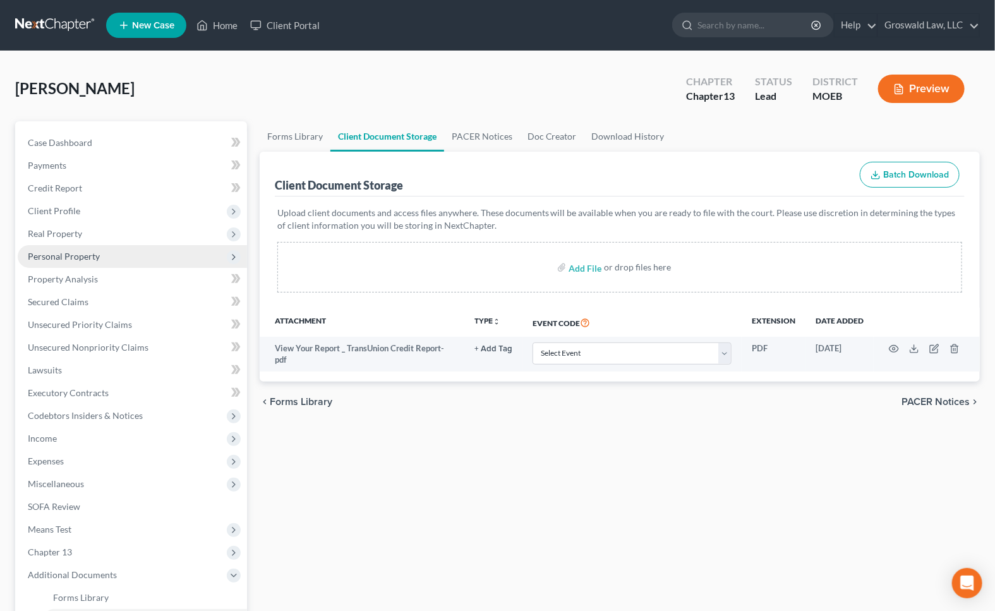
click at [69, 255] on span "Personal Property" at bounding box center [64, 256] width 72 height 11
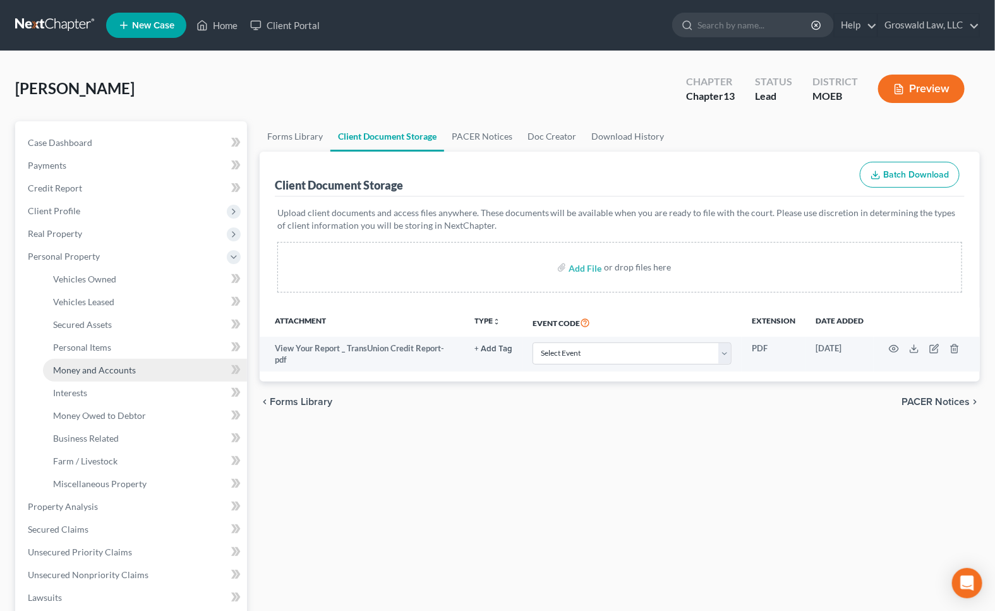
click at [106, 372] on span "Money and Accounts" at bounding box center [94, 370] width 83 height 11
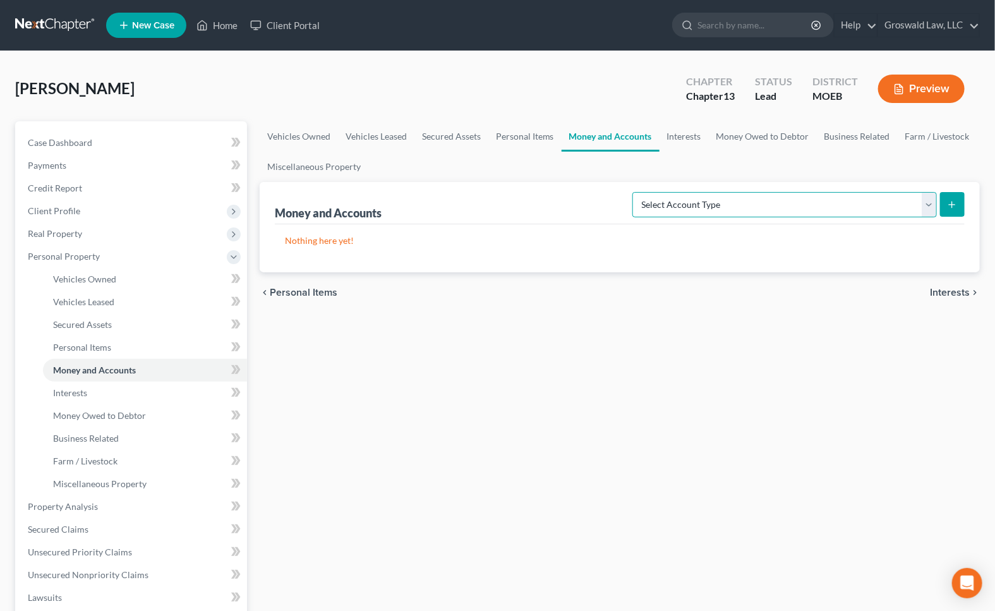
click at [811, 202] on select "Select Account Type Brokerage (A/B: 18, SOFA: 20) Cash on Hand (A/B: 16) Certif…" at bounding box center [785, 204] width 305 height 25
select select "checking"
click at [636, 192] on select "Select Account Type Brokerage (A/B: 18, SOFA: 20) Cash on Hand (A/B: 16) Certif…" at bounding box center [785, 204] width 305 height 25
click at [955, 202] on icon "submit" at bounding box center [952, 205] width 10 height 10
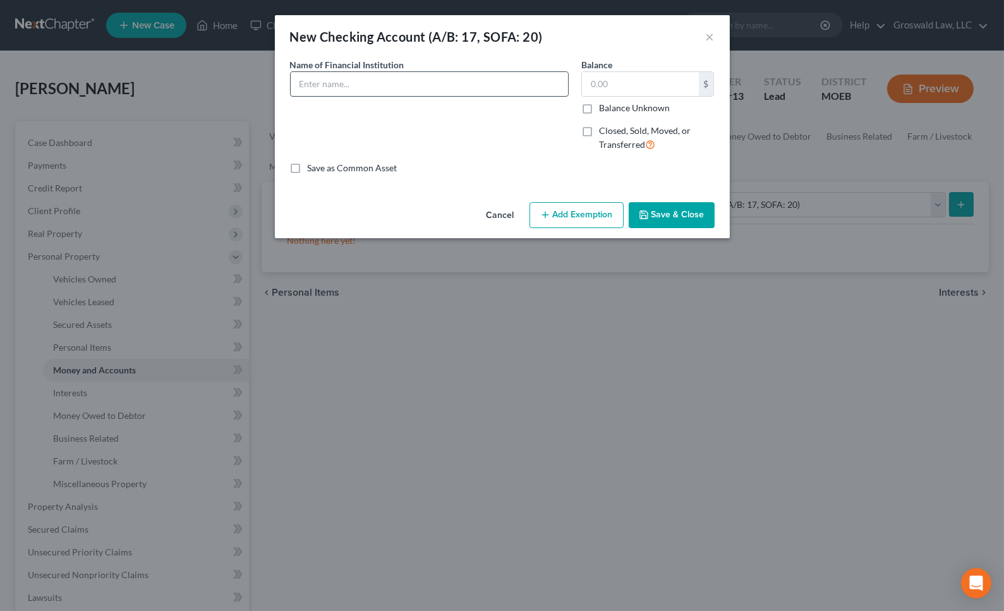
click at [398, 77] on input "text" at bounding box center [429, 84] width 277 height 24
type input "First Community Credit Union"
type input "100"
click at [703, 214] on button "Save & Close" at bounding box center [672, 215] width 86 height 27
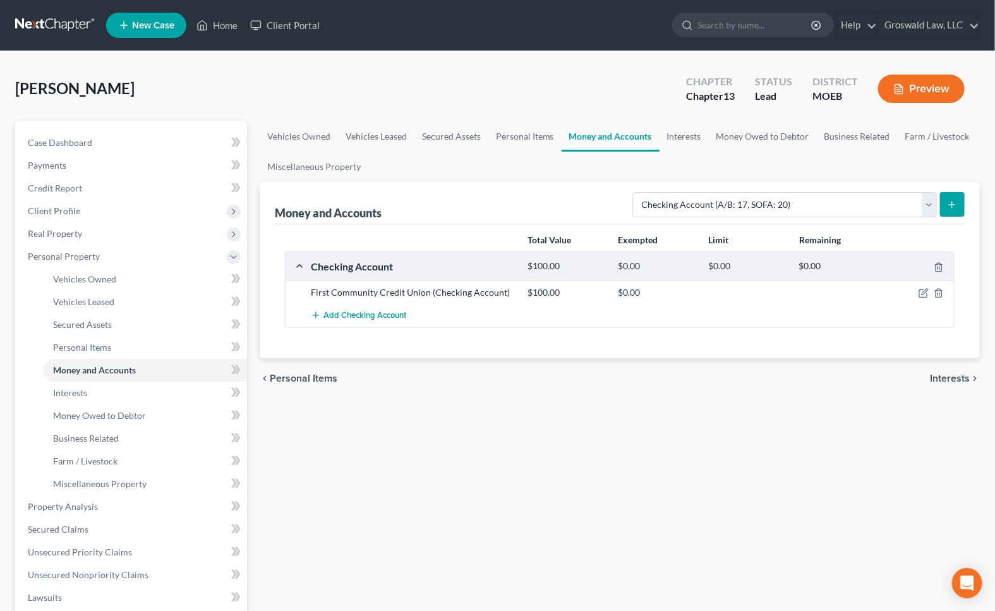
drag, startPoint x: 790, startPoint y: 548, endPoint x: 640, endPoint y: 436, distance: 187.4
click at [789, 545] on div "Vehicles Owned Vehicles Leased Secured Assets Personal Items Money and Accounts…" at bounding box center [619, 508] width 733 height 775
click at [106, 138] on link "Case Dashboard" at bounding box center [132, 142] width 229 height 23
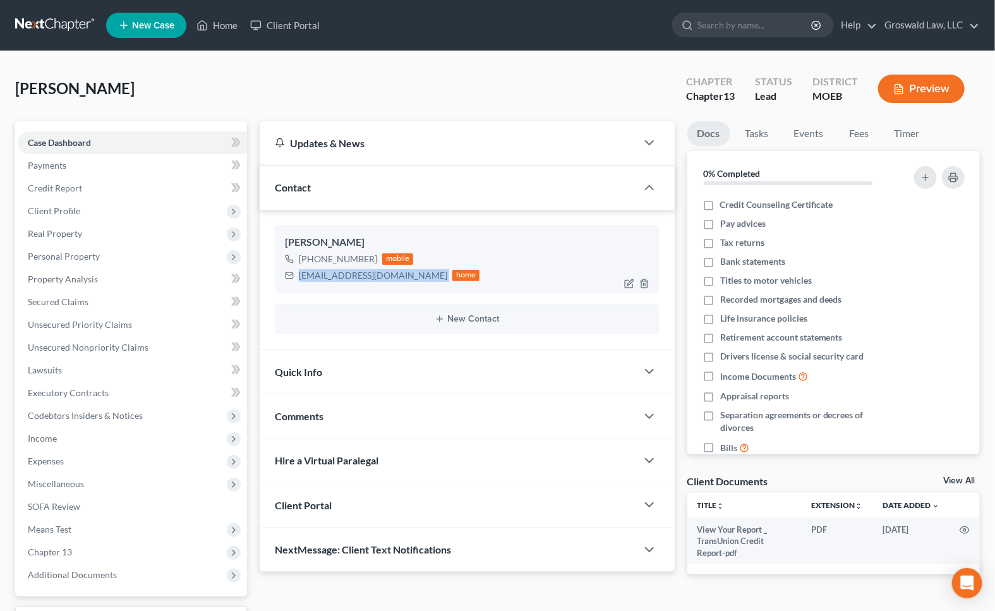
drag, startPoint x: 407, startPoint y: 275, endPoint x: 296, endPoint y: 279, distance: 111.3
click at [290, 288] on div "[PERSON_NAME] [PHONE_NUMBER] mobile [EMAIL_ADDRESS][DOMAIN_NAME] home" at bounding box center [467, 259] width 385 height 68
click at [712, 602] on div "Updates & News × [US_STATE] [GEOGRAPHIC_DATA] Notes: Take a look at NextChapter…" at bounding box center [619, 395] width 733 height 548
drag, startPoint x: 737, startPoint y: 59, endPoint x: 499, endPoint y: 131, distance: 248.9
click at [736, 62] on div "[PERSON_NAME] Upgraded Chapter Chapter 13 Status Lead District MOEB Preview Pet…" at bounding box center [497, 372] width 995 height 643
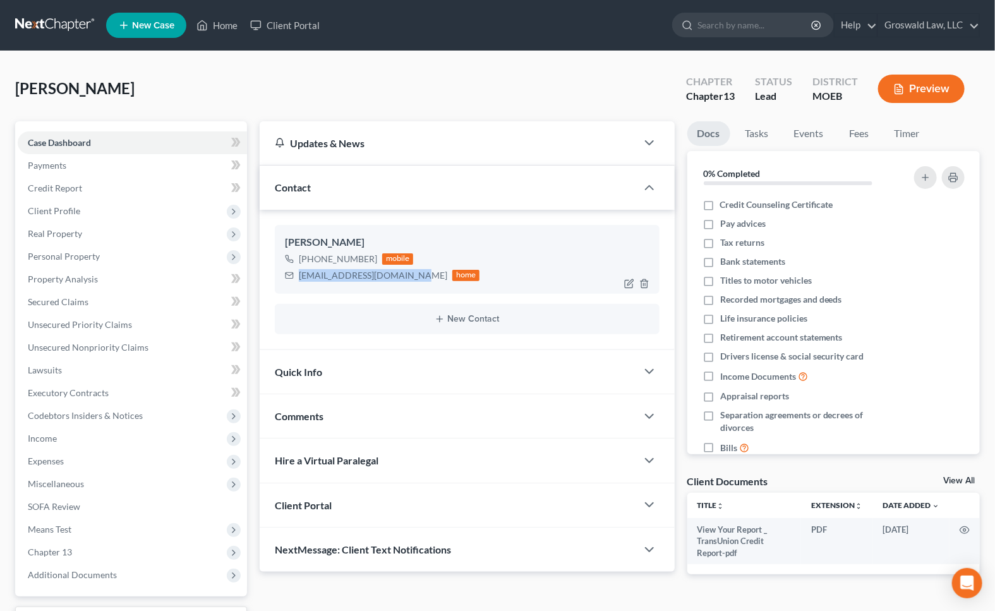
drag, startPoint x: 401, startPoint y: 274, endPoint x: 298, endPoint y: 282, distance: 102.7
click at [298, 282] on div "[EMAIL_ADDRESS][DOMAIN_NAME] home" at bounding box center [382, 275] width 195 height 16
copy div "[EMAIL_ADDRESS][DOMAIN_NAME]"
drag, startPoint x: 685, startPoint y: 200, endPoint x: 573, endPoint y: 217, distance: 113.8
click at [685, 200] on div "Docs Tasks Events Fees Timer 0% Completed Nothing here yet! Credit Counseling C…" at bounding box center [833, 357] width 305 height 473
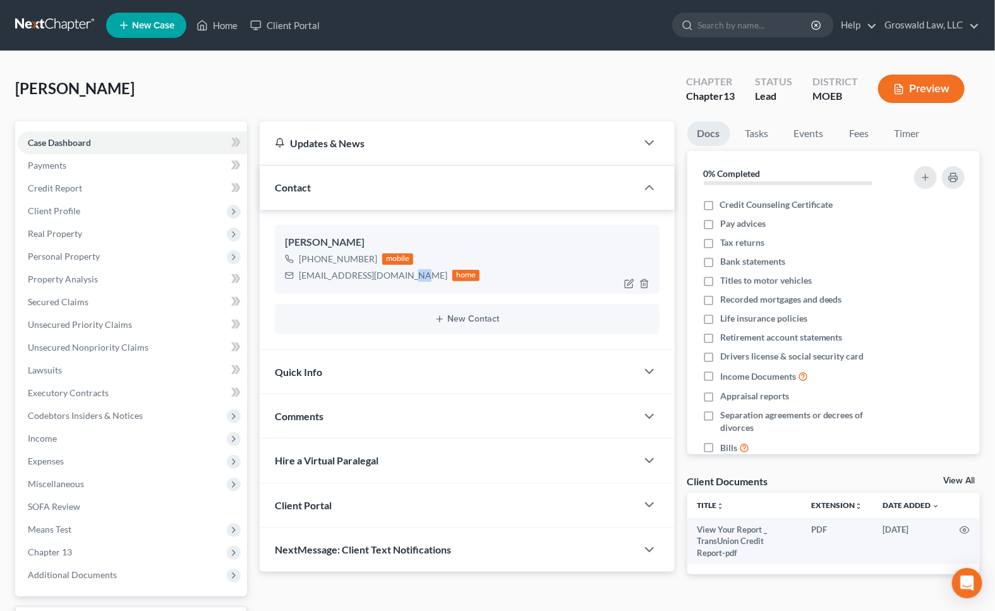
drag, startPoint x: 392, startPoint y: 276, endPoint x: 358, endPoint y: 267, distance: 34.8
click at [391, 276] on div "[EMAIL_ADDRESS][DOMAIN_NAME] home" at bounding box center [382, 275] width 195 height 16
drag, startPoint x: 367, startPoint y: 258, endPoint x: 333, endPoint y: 262, distance: 33.7
click at [333, 262] on div "[PHONE_NUMBER]" at bounding box center [338, 259] width 78 height 13
copy div "515-8699"
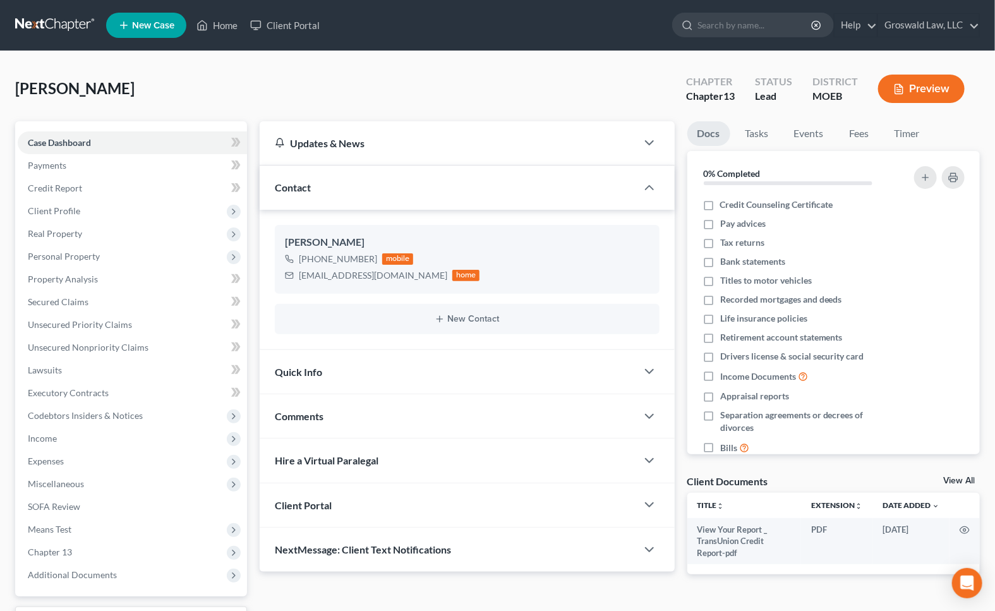
drag, startPoint x: 651, startPoint y: 82, endPoint x: 642, endPoint y: 0, distance: 82.0
click at [651, 82] on div "[PERSON_NAME] Upgraded Chapter Chapter 13 Status Lead District MOEB Preview" at bounding box center [497, 93] width 965 height 55
click at [205, 20] on icon at bounding box center [202, 25] width 11 height 15
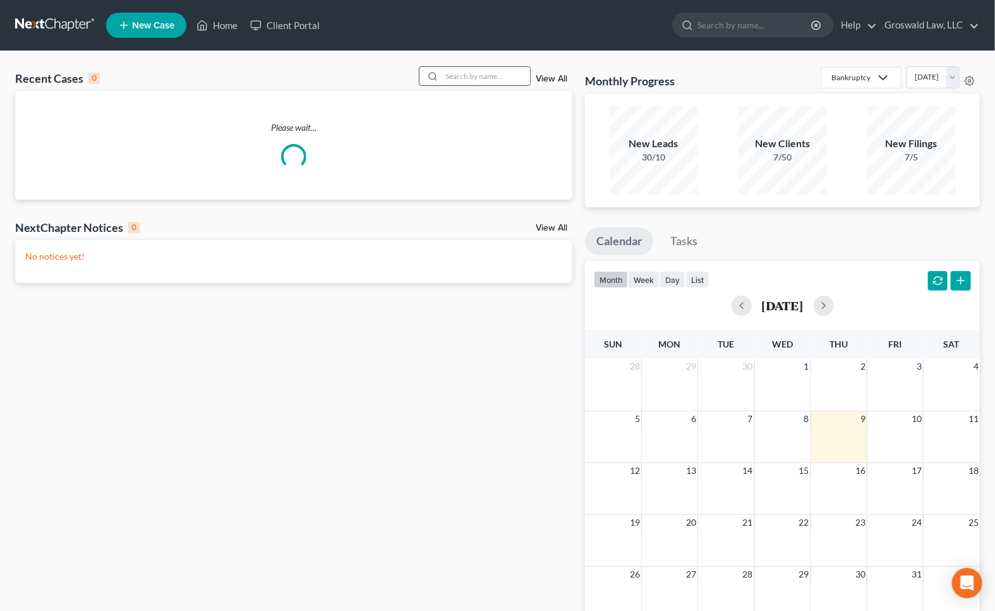
click at [479, 75] on input "search" at bounding box center [486, 76] width 88 height 18
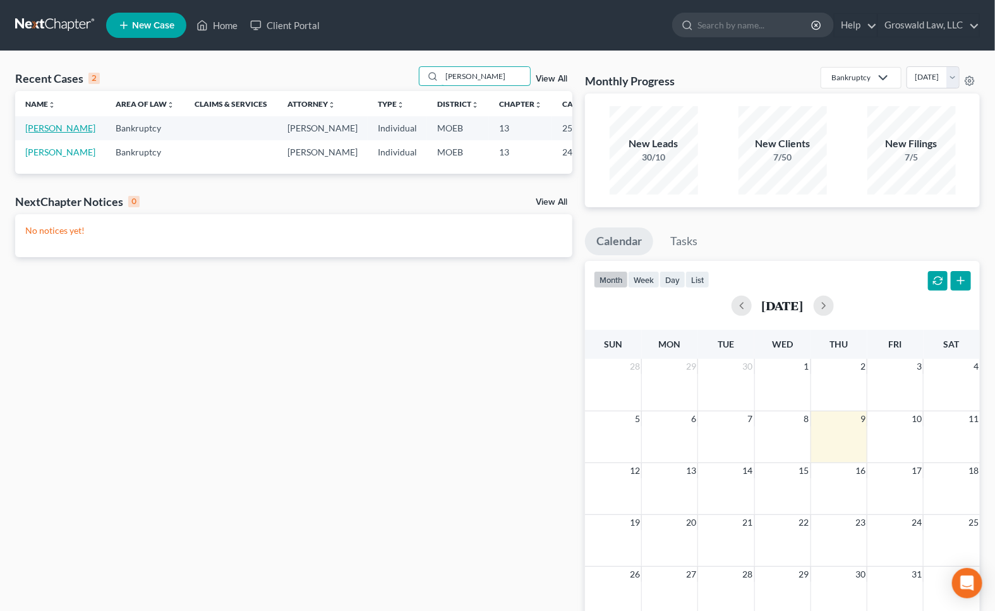
type input "[PERSON_NAME]"
click at [49, 133] on link "[PERSON_NAME]" at bounding box center [60, 128] width 70 height 11
select select "6"
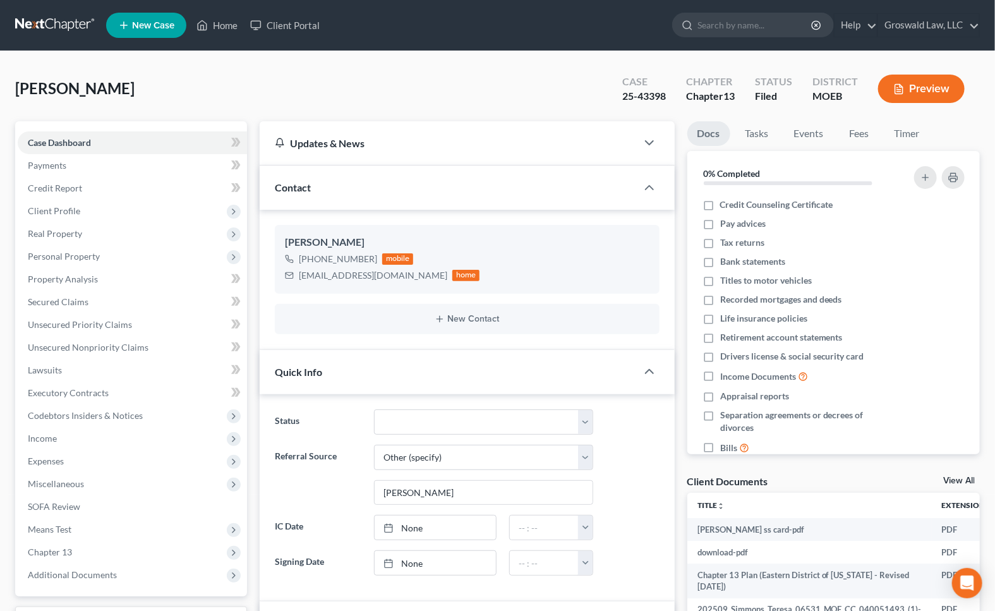
scroll to position [647, 0]
drag, startPoint x: 683, startPoint y: 439, endPoint x: 410, endPoint y: 311, distance: 301.6
drag, startPoint x: 379, startPoint y: 274, endPoint x: 297, endPoint y: 277, distance: 82.2
click at [296, 276] on div "[EMAIL_ADDRESS][DOMAIN_NAME] home" at bounding box center [382, 275] width 195 height 16
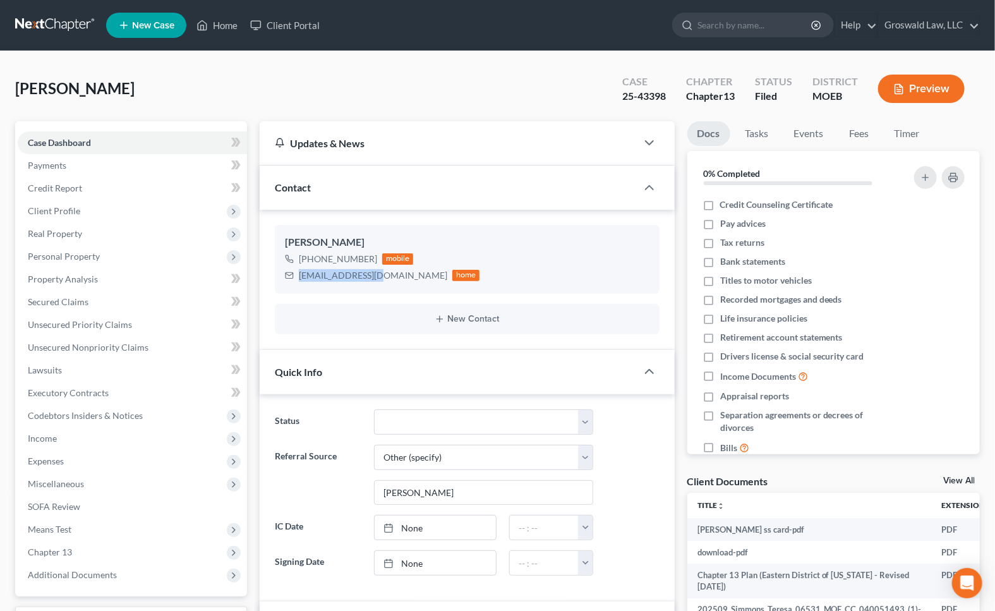
copy div "[EMAIL_ADDRESS][DOMAIN_NAME]"
drag, startPoint x: 657, startPoint y: 490, endPoint x: 612, endPoint y: 469, distance: 50.1
click at [655, 489] on div "Referral Source Select Word Of Mouth Previous Clients Direct Mail Website Googl…" at bounding box center [467, 475] width 397 height 61
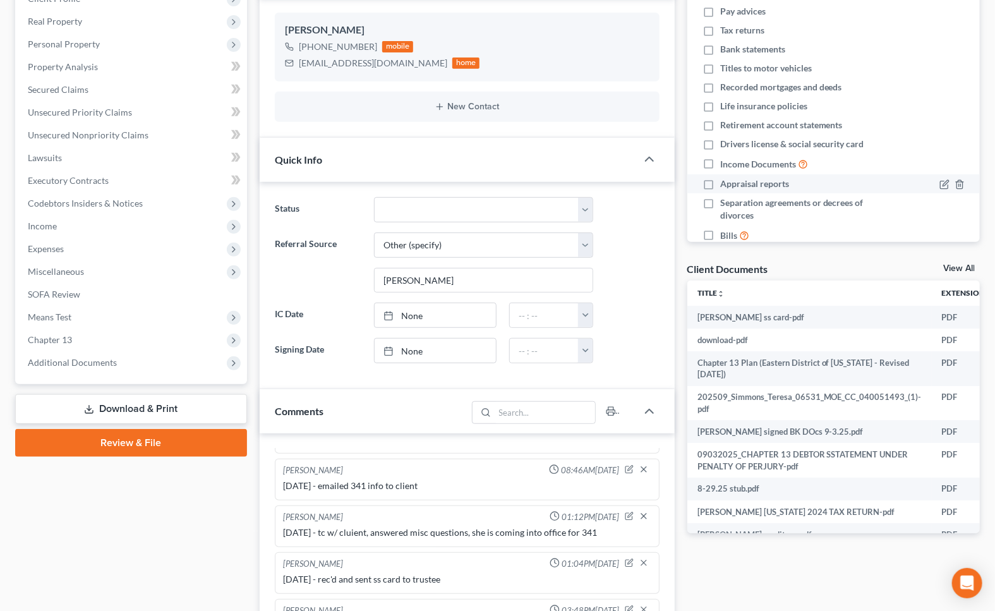
scroll to position [0, 0]
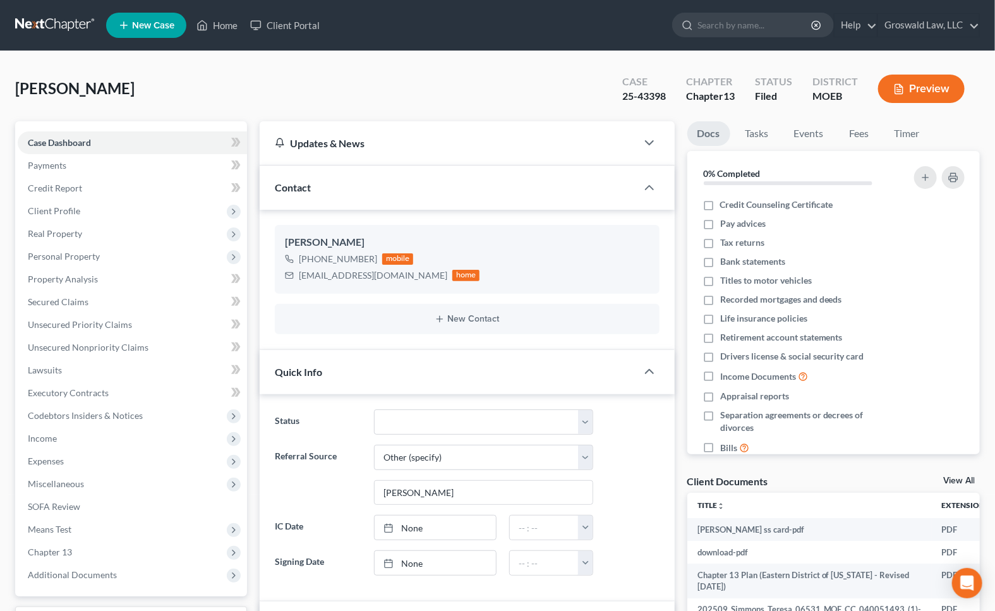
drag, startPoint x: 643, startPoint y: 490, endPoint x: 599, endPoint y: 501, distance: 45.1
click at [643, 490] on div "Referral Source Select Word Of Mouth Previous Clients Direct Mail Website Googl…" at bounding box center [467, 475] width 397 height 61
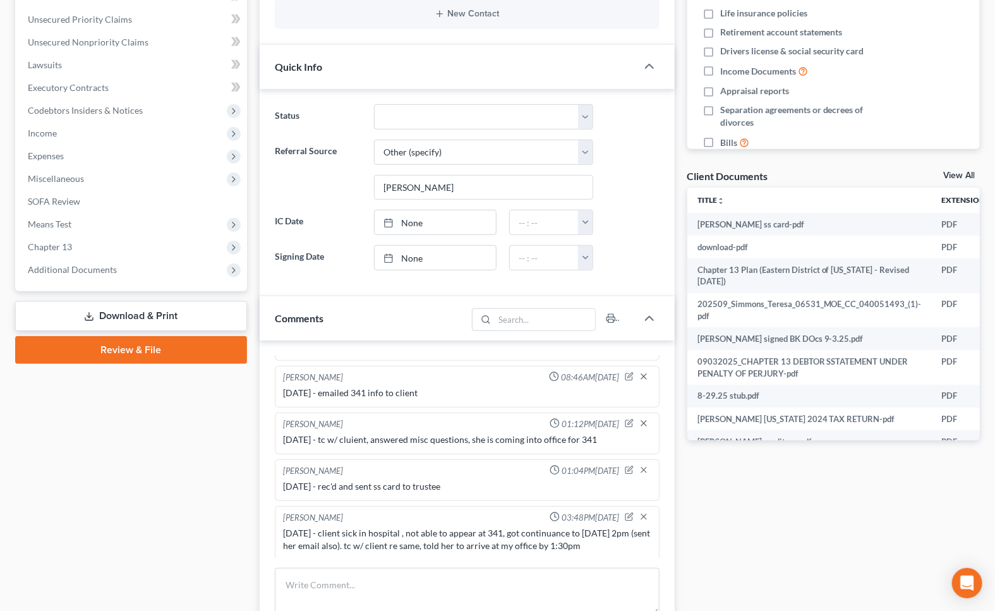
scroll to position [344, 0]
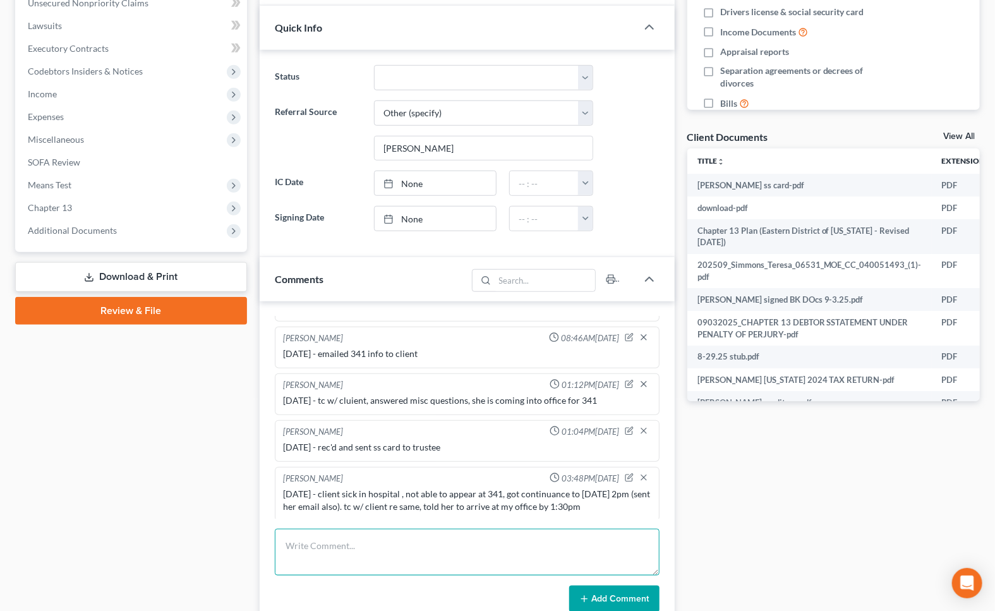
click at [387, 537] on textarea at bounding box center [467, 552] width 385 height 47
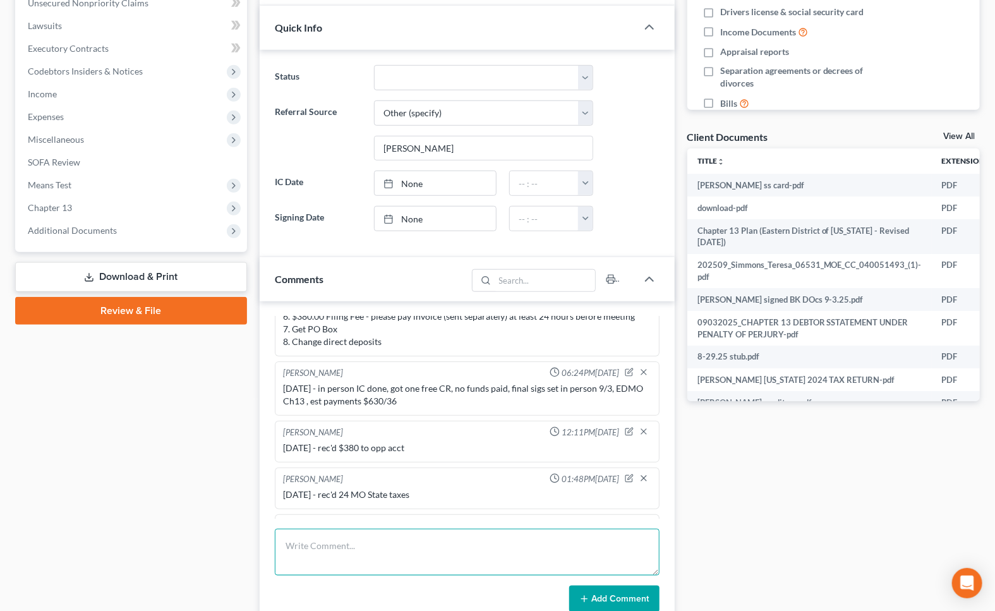
scroll to position [0, 0]
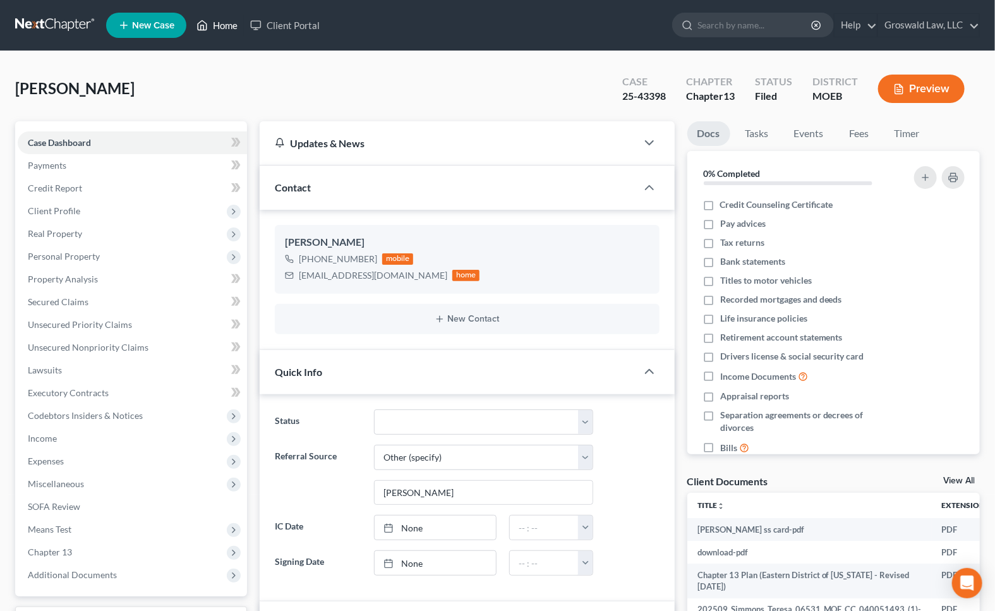
click at [219, 27] on link "Home" at bounding box center [217, 25] width 54 height 23
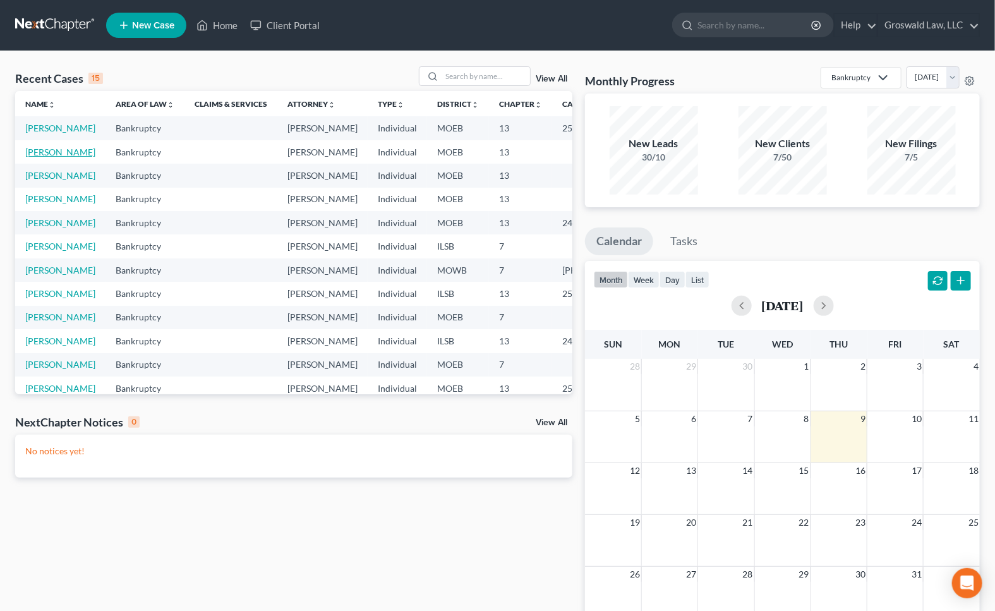
click at [42, 157] on link "[PERSON_NAME]" at bounding box center [60, 152] width 70 height 11
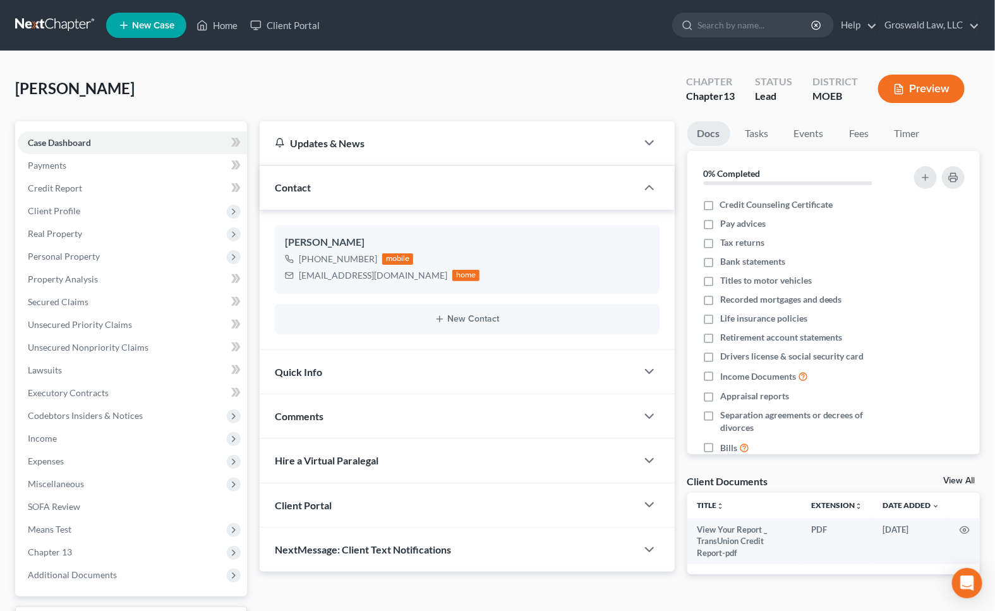
click at [634, 588] on div "Updates & News × [US_STATE] [GEOGRAPHIC_DATA] Notes: Take a look at NextChapter…" at bounding box center [467, 357] width 428 height 473
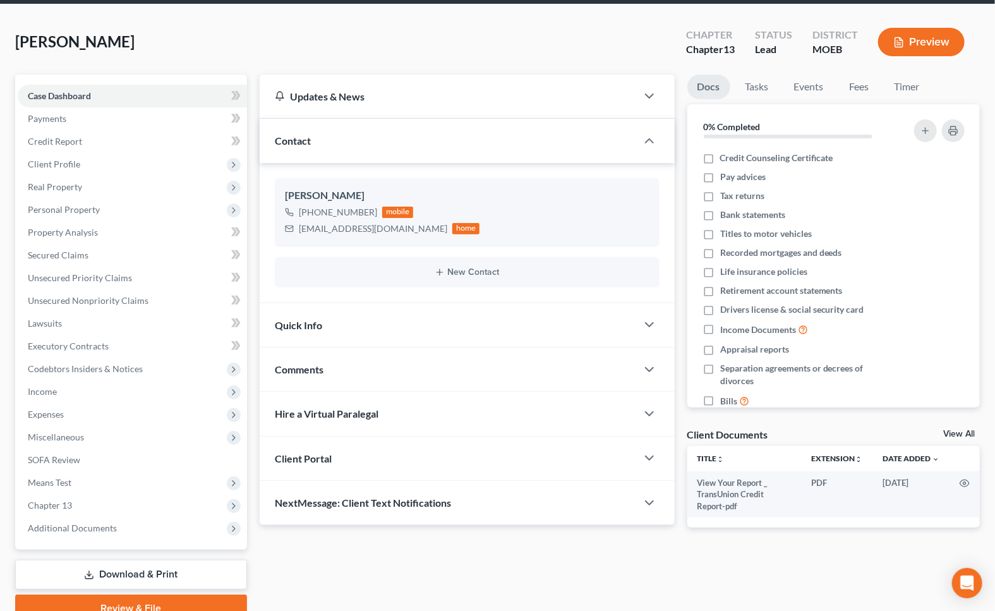
scroll to position [104, 0]
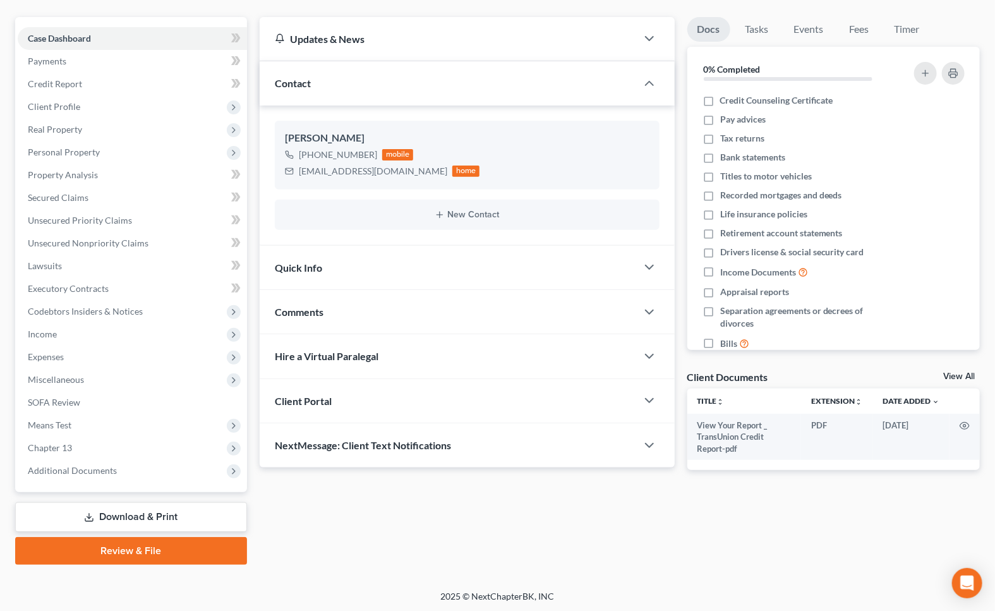
click at [349, 308] on div "Comments" at bounding box center [448, 312] width 377 height 44
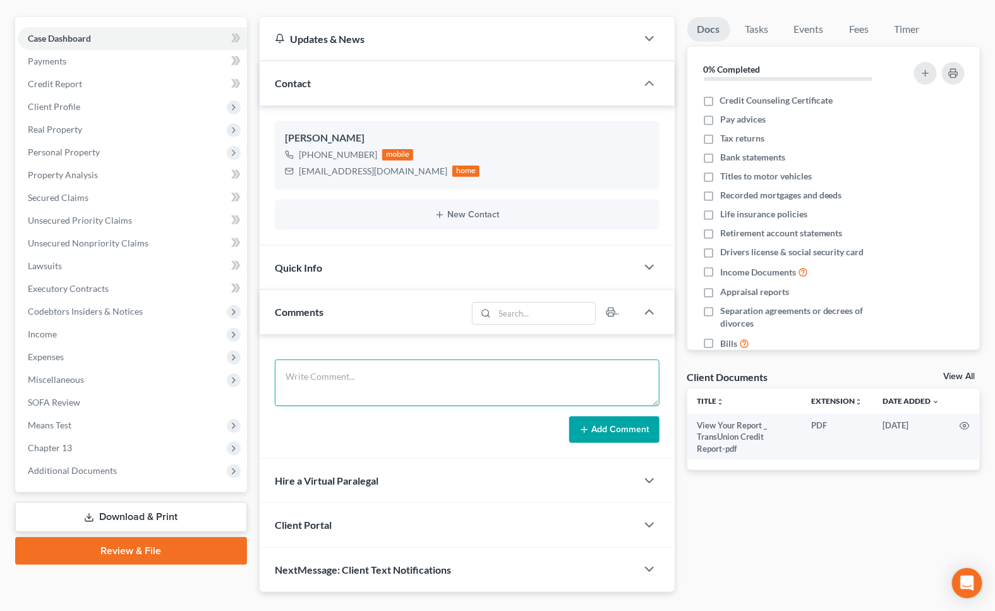
click at [415, 387] on textarea at bounding box center [467, 383] width 385 height 47
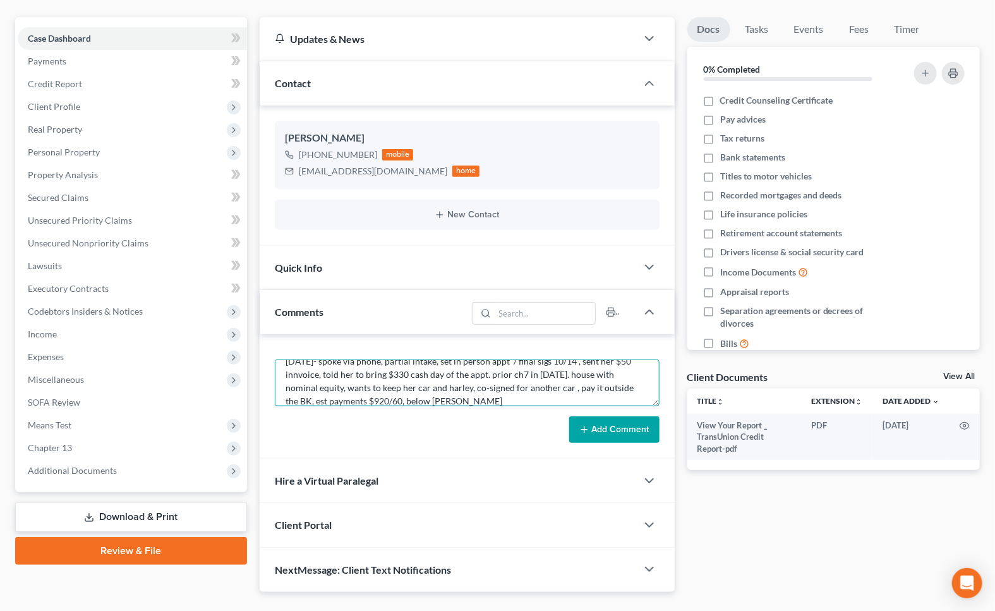
scroll to position [28, 0]
click at [404, 384] on textarea "[DATE]- spoke via phone, partial intake, set in person appt / final sigs 10/14 …" at bounding box center [467, 383] width 385 height 47
type textarea "[DATE]- spoke via phone, partial intake, set in person appt / final sigs 10/14 …"
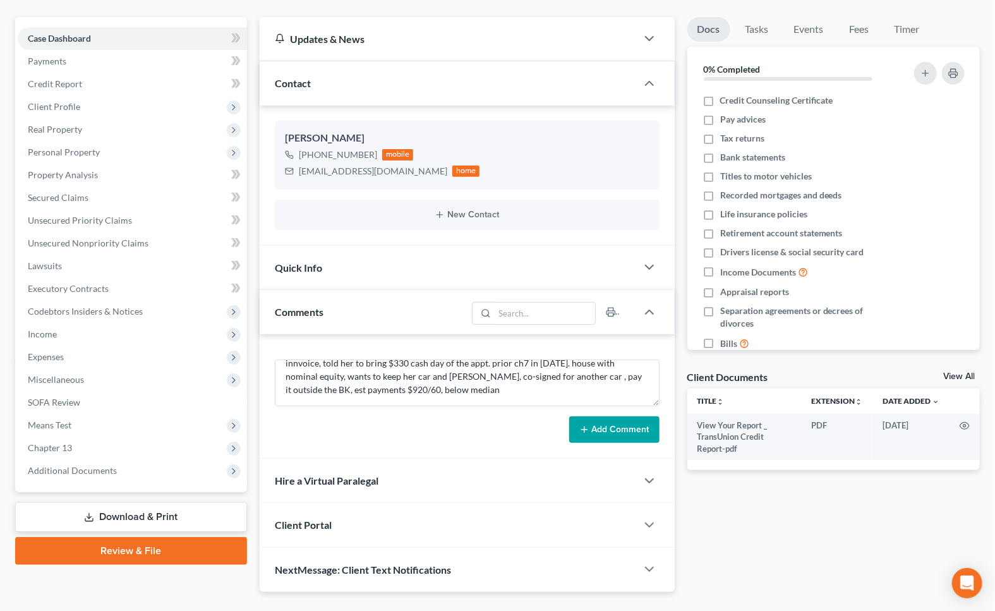
click at [602, 426] on button "Add Comment" at bounding box center [614, 429] width 90 height 27
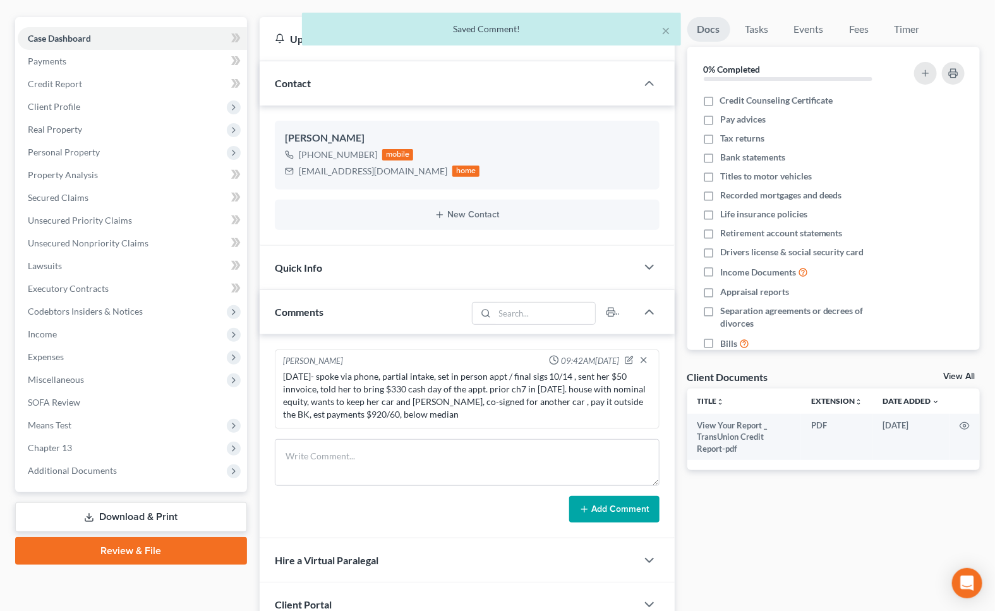
scroll to position [0, 0]
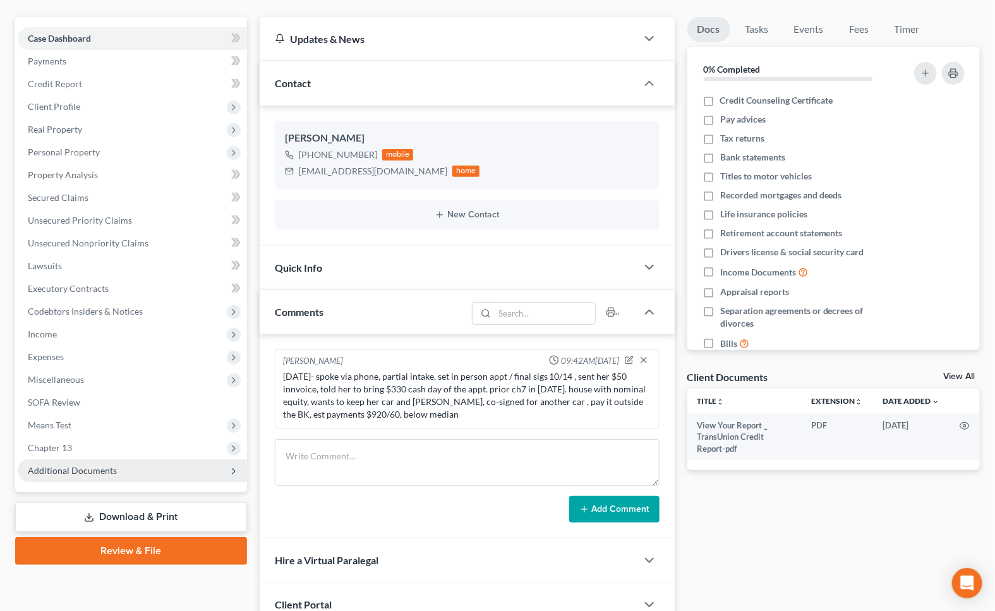
click at [126, 466] on span "Additional Documents" at bounding box center [132, 470] width 229 height 23
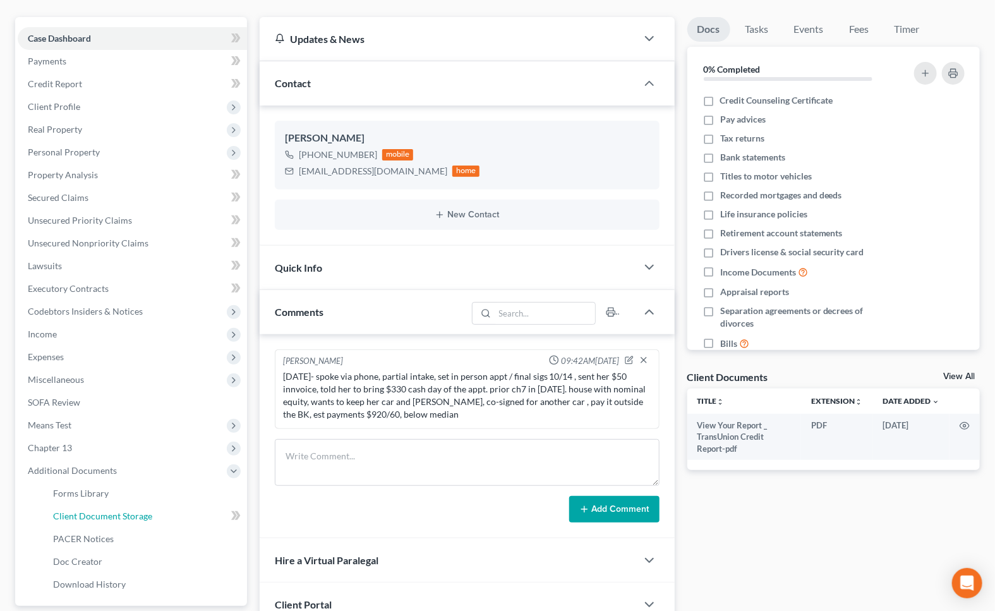
drag, startPoint x: 116, startPoint y: 518, endPoint x: 3, endPoint y: 288, distance: 256.9
click at [116, 518] on span "Client Document Storage" at bounding box center [102, 516] width 99 height 11
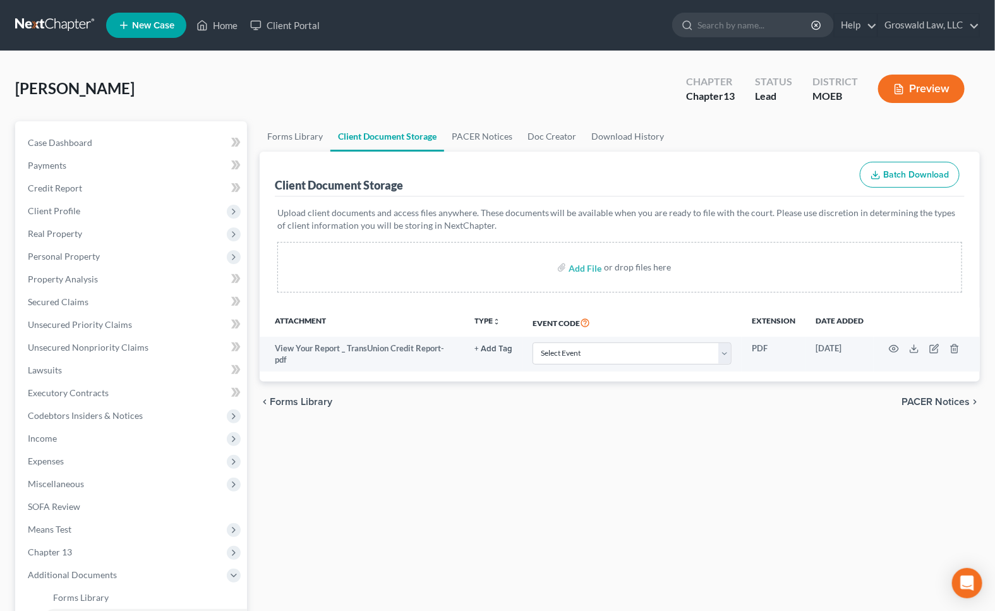
drag, startPoint x: 753, startPoint y: 526, endPoint x: 619, endPoint y: 493, distance: 138.1
click at [746, 526] on div "Forms Library Client Document Storage PACER Notices Doc Creator Download Histor…" at bounding box center [619, 452] width 733 height 662
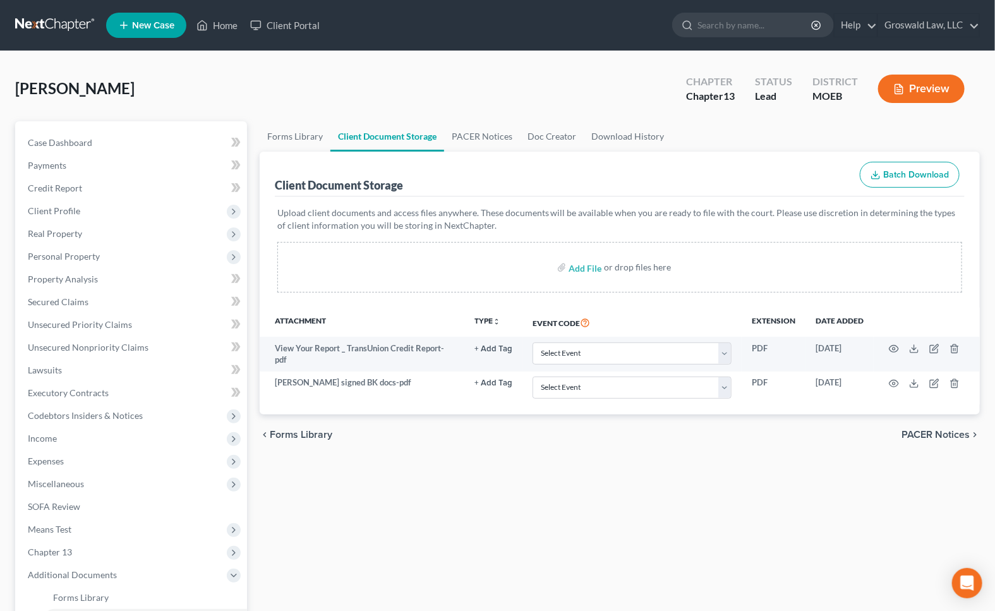
click at [698, 459] on div "Forms Library Client Document Storage PACER Notices Doc Creator Download Histor…" at bounding box center [619, 452] width 733 height 662
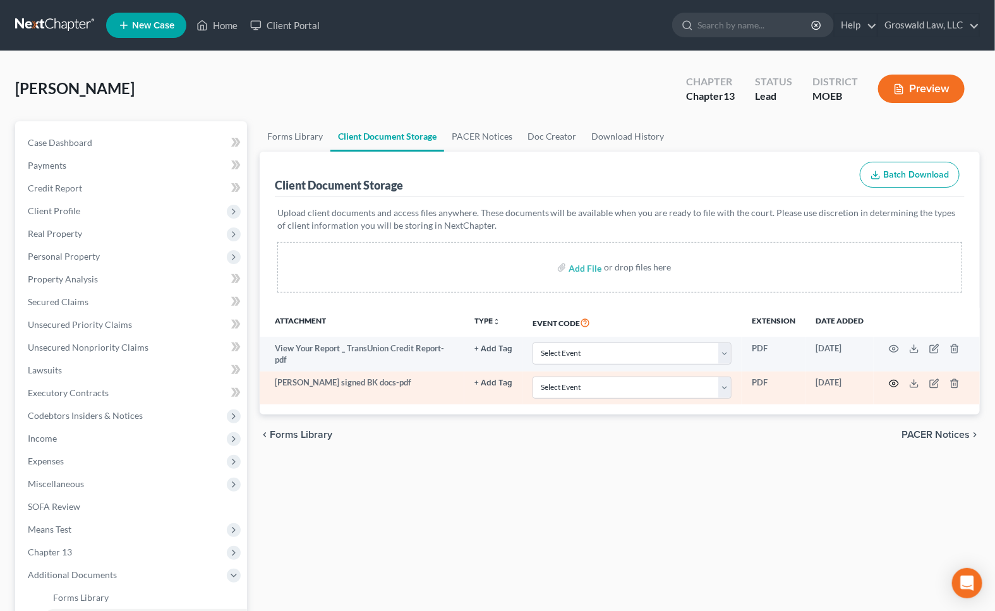
click at [892, 380] on icon "button" at bounding box center [894, 384] width 10 height 10
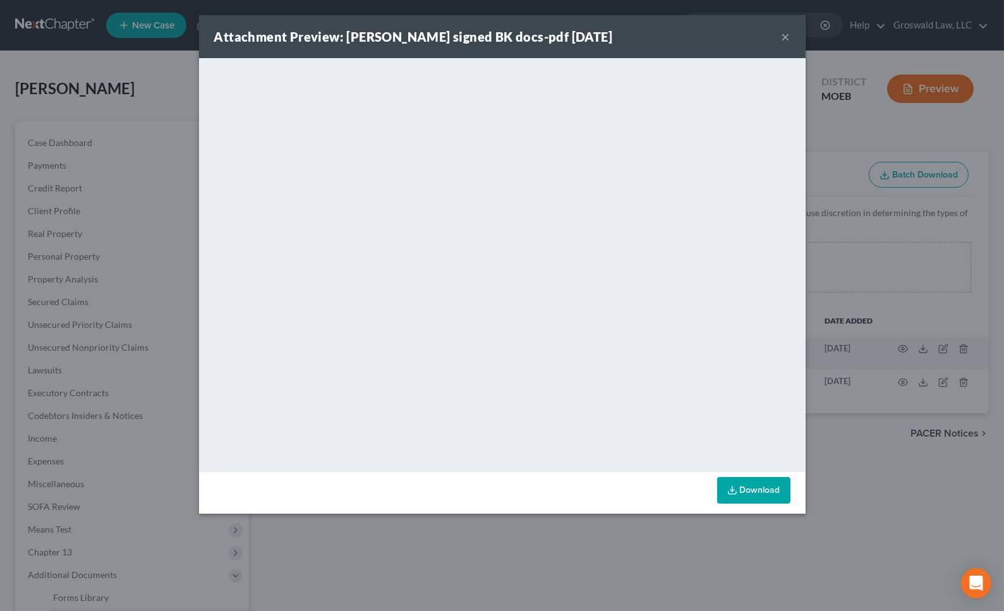
click at [782, 37] on button "×" at bounding box center [786, 36] width 9 height 15
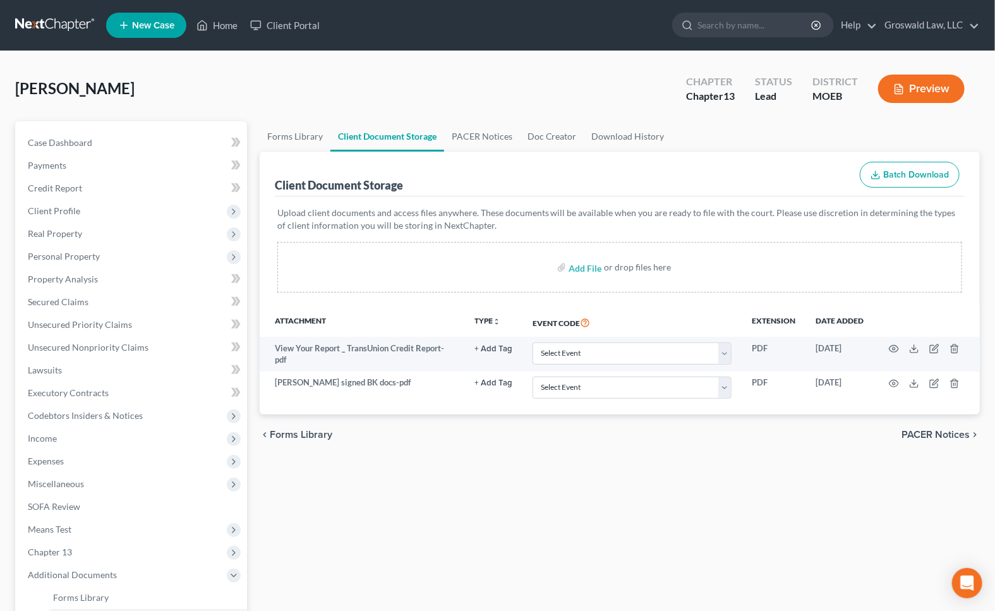
click at [773, 562] on div "Forms Library Client Document Storage PACER Notices Doc Creator Download Histor…" at bounding box center [619, 452] width 733 height 662
click at [757, 493] on div "Forms Library Client Document Storage PACER Notices Doc Creator Download Histor…" at bounding box center [619, 452] width 733 height 662
